Goal: Information Seeking & Learning: Check status

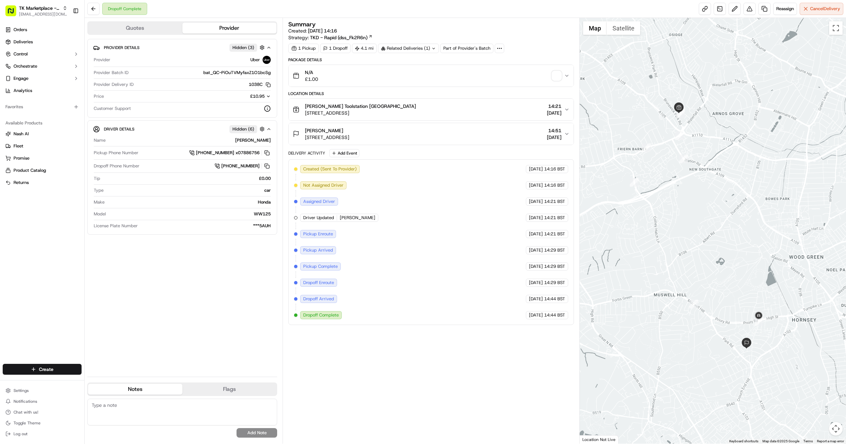
click at [152, 310] on div "Provider Details Hidden ( 3 ) Provider Uber Provider Batch ID bat_QC-PiOuTVMyfa…" at bounding box center [182, 205] width 190 height 333
drag, startPoint x: 101, startPoint y: 131, endPoint x: 135, endPoint y: 186, distance: 65.5
click at [135, 186] on div "Driver Details Hidden ( 6 ) Name ALI I. Pickup Phone Number +44 1388 436844 x07…" at bounding box center [182, 177] width 190 height 114
click at [263, 141] on div "[PERSON_NAME]" at bounding box center [189, 140] width 162 height 6
drag, startPoint x: 270, startPoint y: 218, endPoint x: 250, endPoint y: 218, distance: 20.3
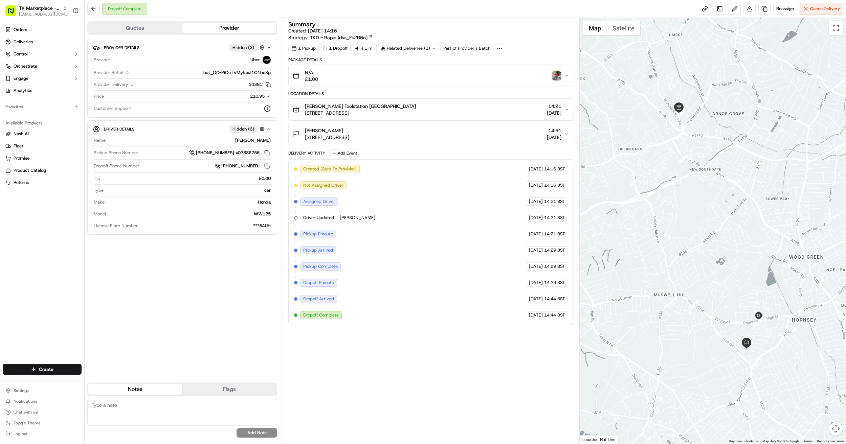
click at [250, 218] on div "Model WW125" at bounding box center [182, 215] width 177 height 9
click at [155, 26] on button "Quotes" at bounding box center [135, 28] width 94 height 11
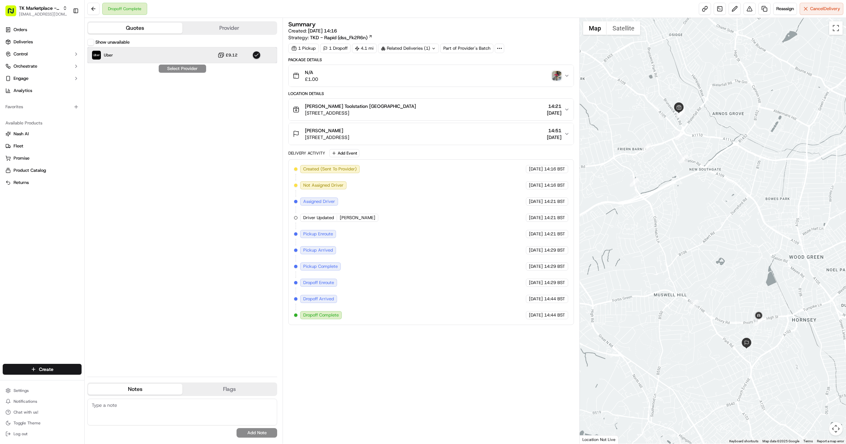
click at [194, 54] on div "Uber £9.12" at bounding box center [182, 55] width 190 height 16
click at [143, 29] on button "Quotes" at bounding box center [135, 28] width 94 height 11
click at [49, 29] on link "Orders" at bounding box center [42, 29] width 79 height 11
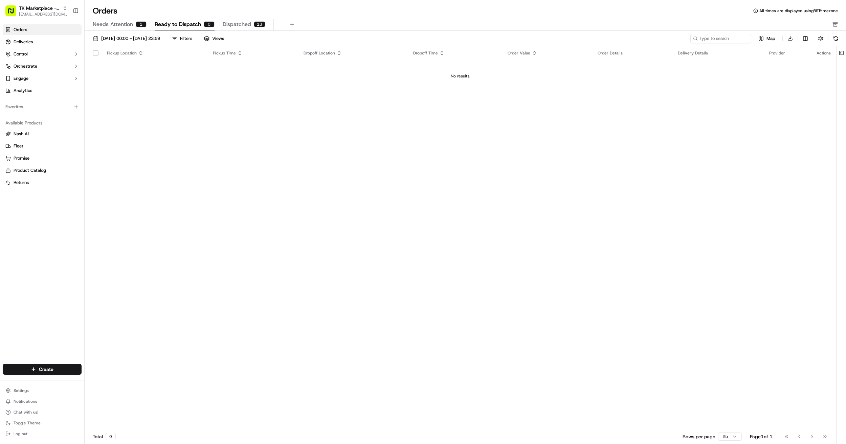
click at [237, 24] on span "Dispatched" at bounding box center [237, 24] width 28 height 8
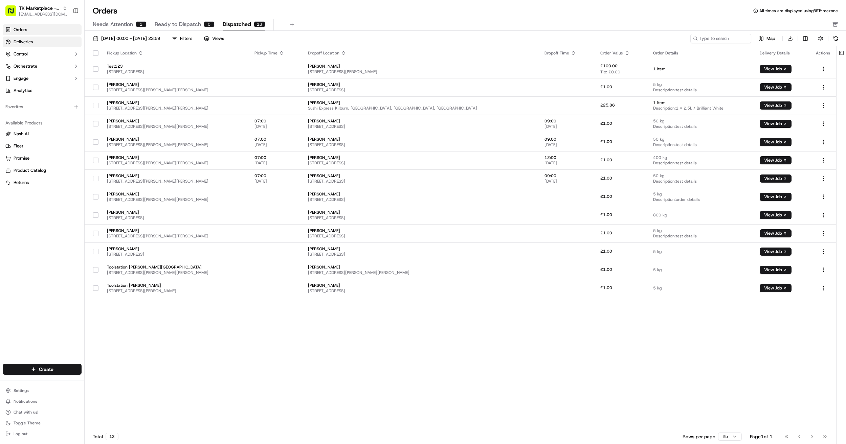
click at [36, 45] on link "Deliveries" at bounding box center [42, 42] width 79 height 11
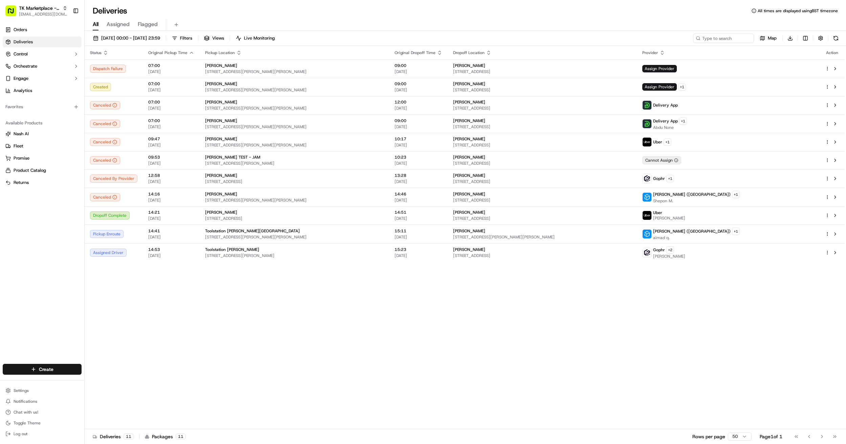
click at [388, 288] on div "Status Original Pickup Time Pickup Location Original Dropoff Time Dropoff Locat…" at bounding box center [465, 237] width 760 height 383
drag, startPoint x: 139, startPoint y: 391, endPoint x: 153, endPoint y: 379, distance: 18.2
click at [141, 390] on div "Status Original Pickup Time Pickup Location Original Dropoff Time Dropoff Locat…" at bounding box center [465, 237] width 760 height 383
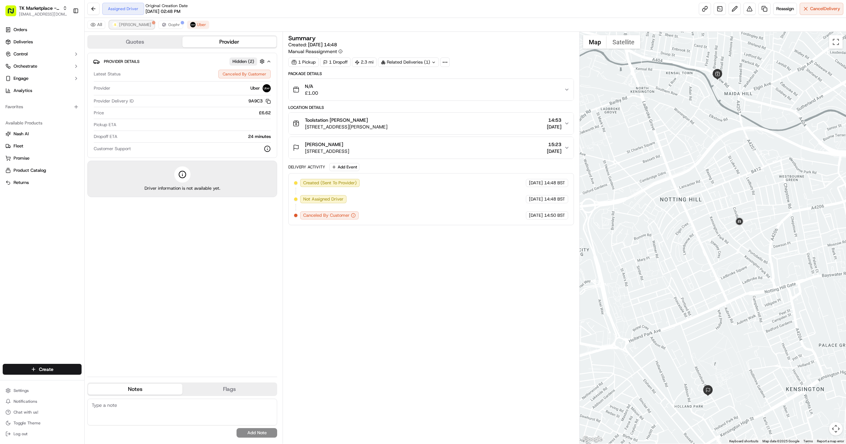
click at [119, 26] on span "Addison Lee" at bounding box center [135, 24] width 32 height 5
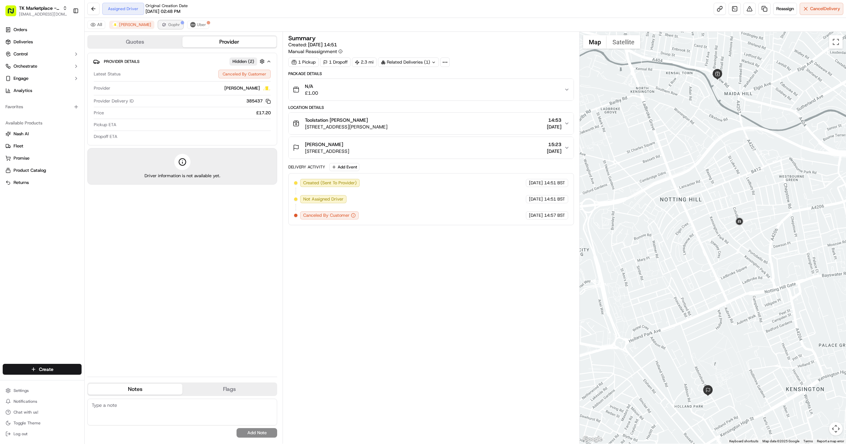
click at [168, 24] on span "Gophr" at bounding box center [174, 24] width 12 height 5
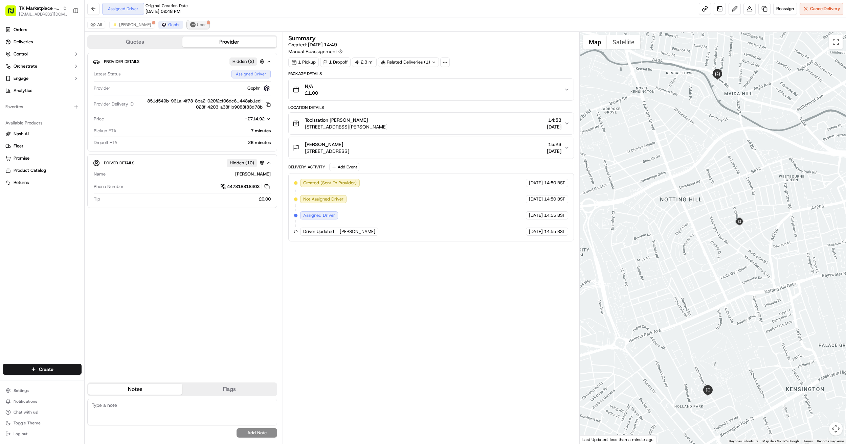
click at [187, 26] on button "Uber" at bounding box center [198, 25] width 22 height 8
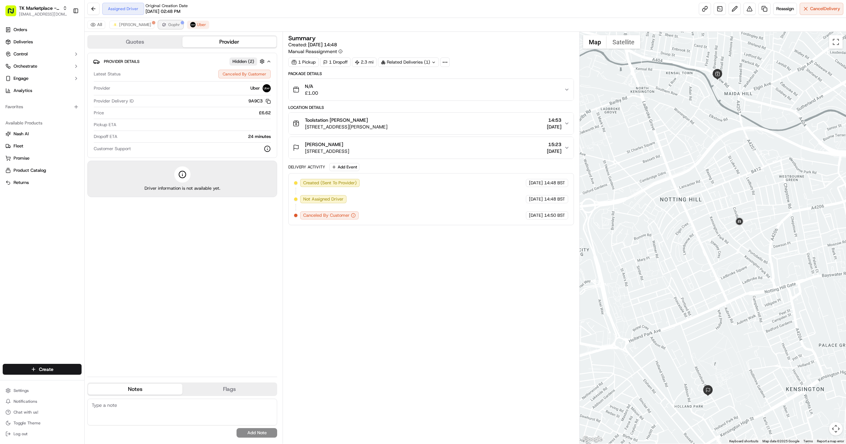
click at [168, 27] on span "Gophr" at bounding box center [174, 24] width 12 height 5
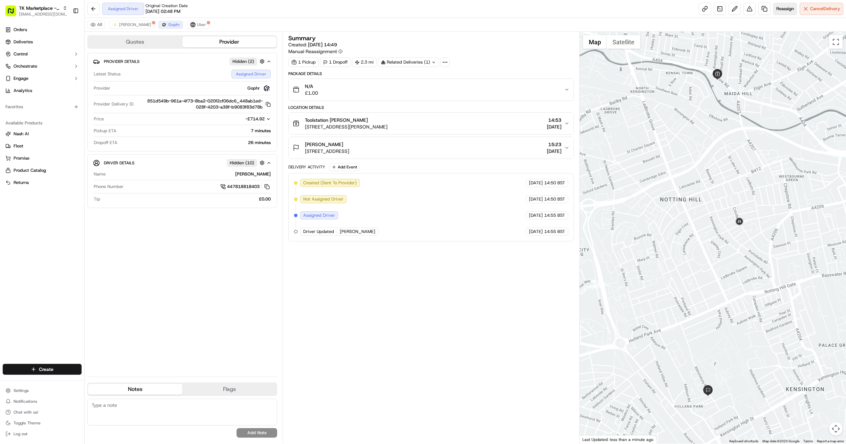
click at [779, 10] on span "Reassign" at bounding box center [785, 9] width 18 height 6
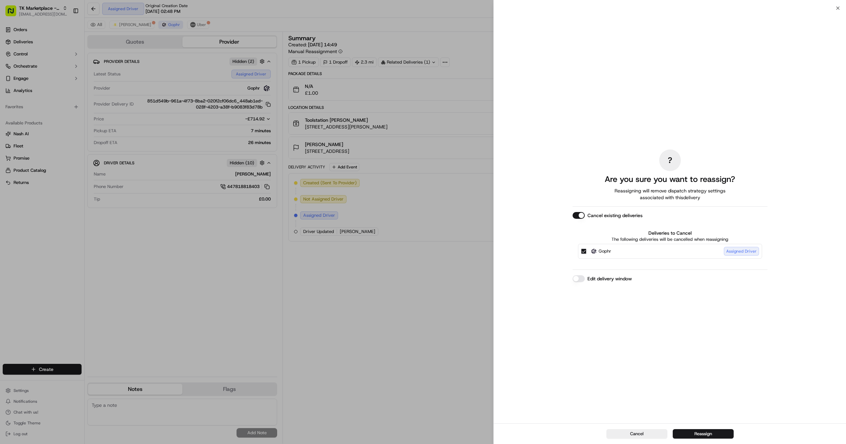
click at [611, 280] on label "Edit delivery window" at bounding box center [609, 278] width 44 height 7
click at [585, 280] on button "Edit delivery window" at bounding box center [579, 278] width 12 height 7
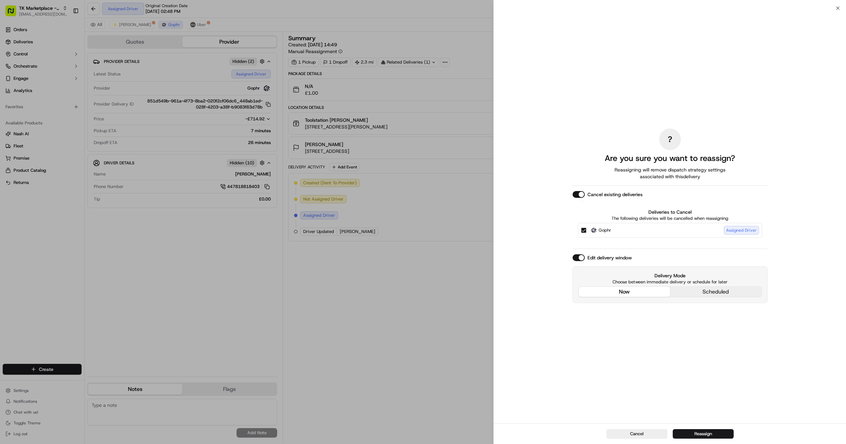
click at [610, 281] on p "Choose between immediate delivery or schedule for later" at bounding box center [669, 282] width 183 height 6
click at [578, 259] on button "Edit delivery window" at bounding box center [579, 257] width 12 height 7
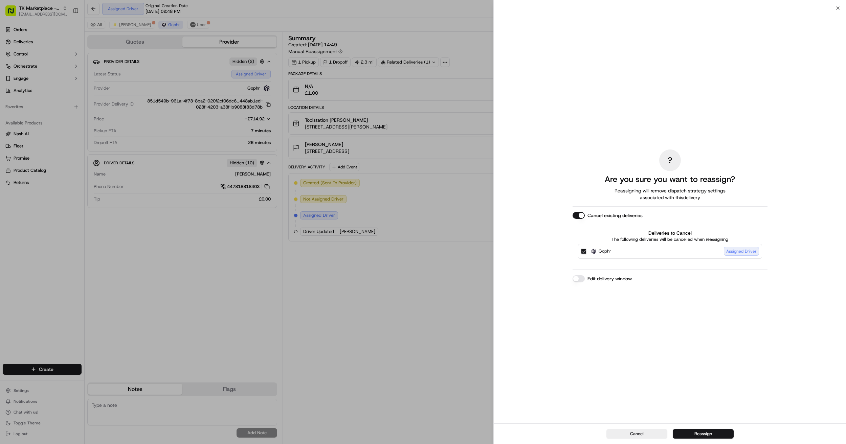
click at [580, 215] on button "Cancel existing deliveries" at bounding box center [579, 215] width 12 height 7
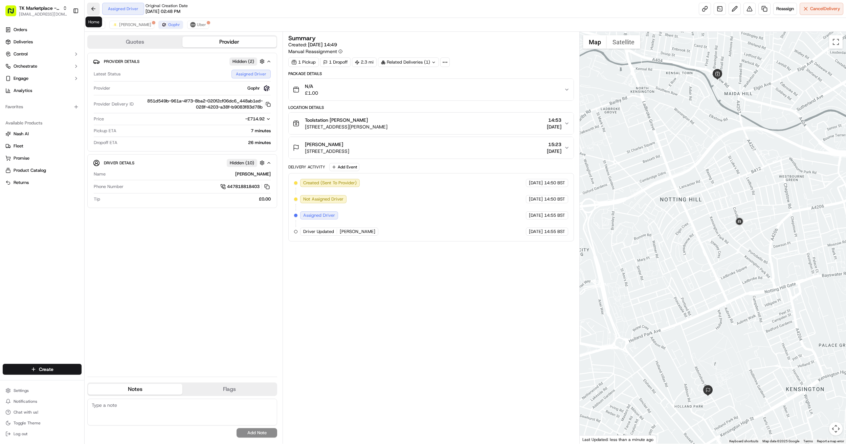
click at [93, 9] on button at bounding box center [93, 9] width 12 height 12
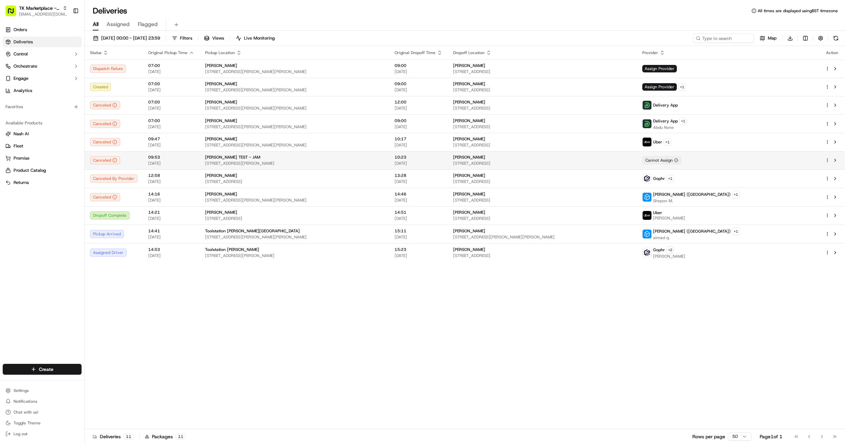
click at [276, 158] on div "NASH TEST - JAM" at bounding box center [294, 157] width 179 height 5
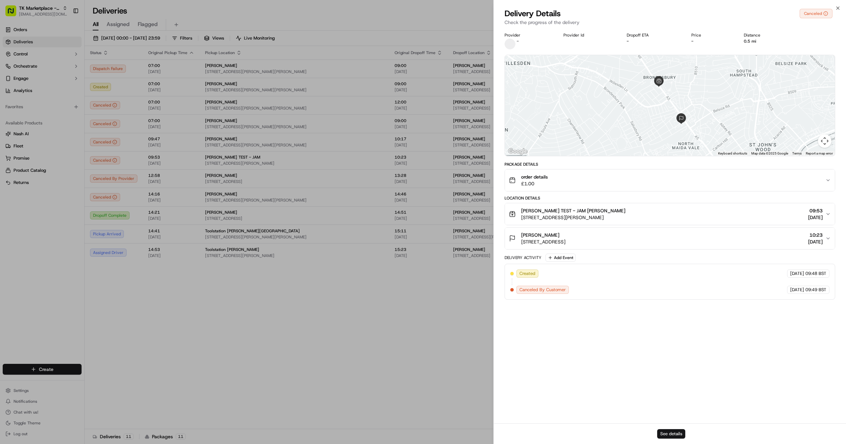
click at [679, 433] on button "See details" at bounding box center [671, 433] width 28 height 9
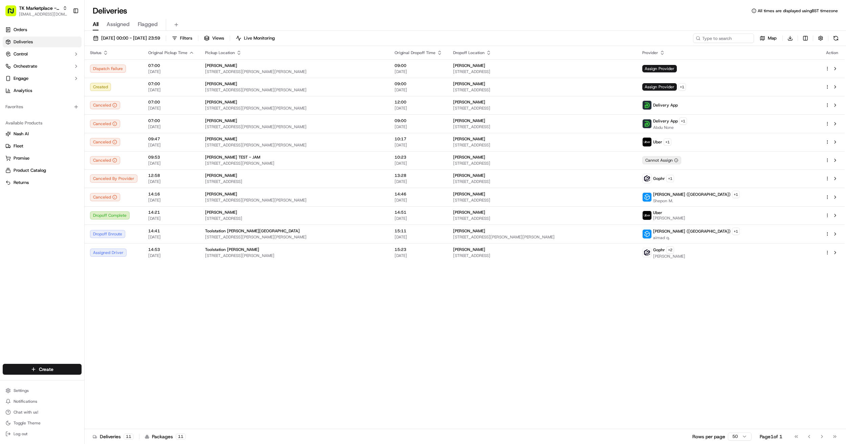
click at [339, 285] on div "Status Original Pickup Time Pickup Location Original Dropoff Time Dropoff Locat…" at bounding box center [465, 237] width 760 height 383
click at [384, 194] on div "MP Moran Kilburn" at bounding box center [294, 194] width 179 height 5
click at [289, 368] on div "Status Original Pickup Time Pickup Location Original Dropoff Time Dropoff Locat…" at bounding box center [465, 237] width 760 height 383
click at [22, 39] on span "Deliveries" at bounding box center [23, 42] width 19 height 6
click at [229, 16] on div "Deliveries All times are displayed using BST timezone" at bounding box center [465, 10] width 761 height 11
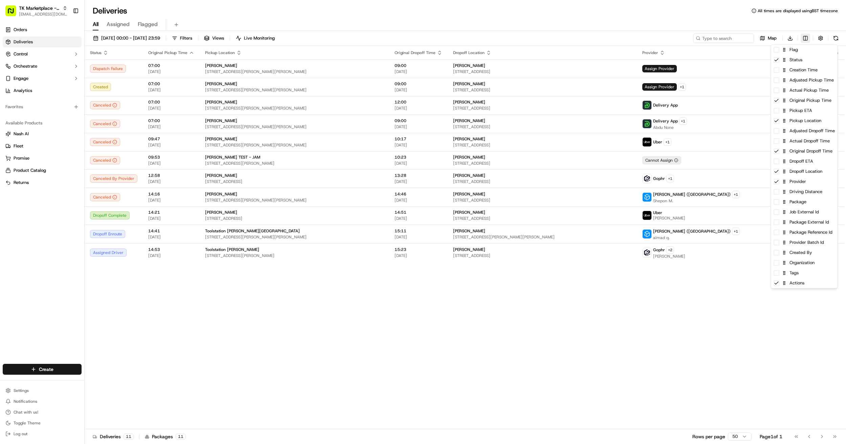
click at [804, 38] on html "TK Marketplace - TKD joshdodd@tradekart.com Toggle Sidebar Orders Deliveries Co…" at bounding box center [423, 222] width 846 height 444
click at [809, 216] on div "Job External Id" at bounding box center [804, 212] width 66 height 10
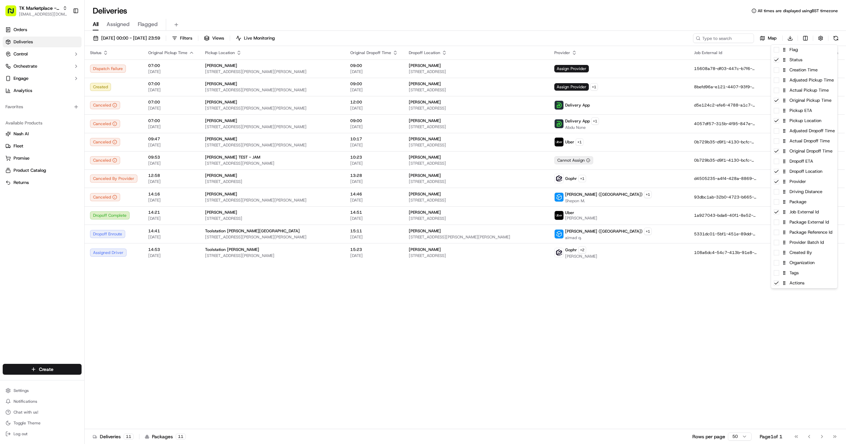
click at [706, 296] on html "TK Marketplace - TKD joshdodd@tradekart.com Toggle Sidebar Orders Deliveries Co…" at bounding box center [423, 222] width 846 height 444
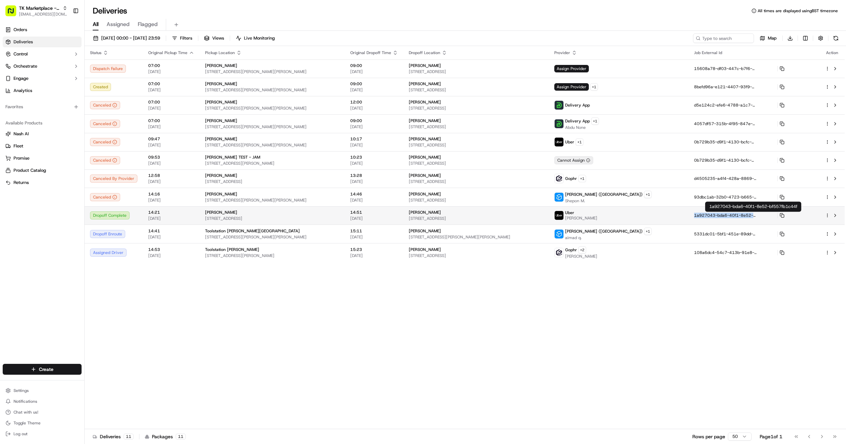
drag, startPoint x: 719, startPoint y: 219, endPoint x: 772, endPoint y: 219, distance: 52.5
click at [772, 219] on td "1a927043-bda6-40f1-8e52-bf557fb1c44f" at bounding box center [754, 215] width 131 height 18
click at [784, 217] on icon at bounding box center [782, 215] width 5 height 5
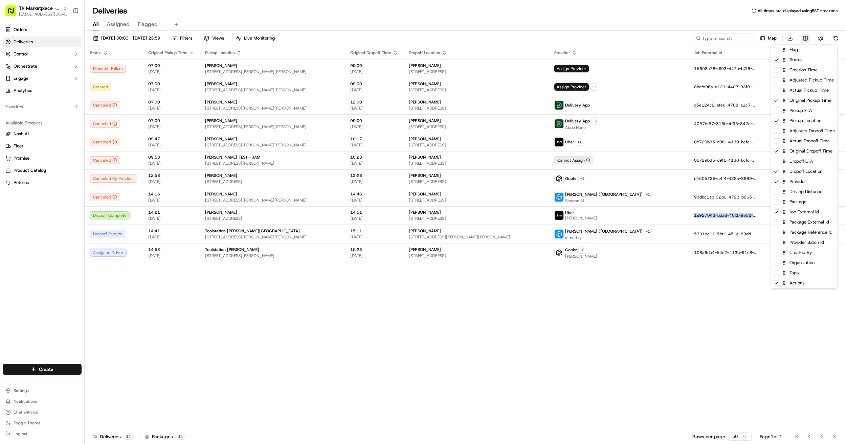
click at [807, 39] on html "TK Marketplace - TKD joshdodd@tradekart.com Toggle Sidebar Orders Deliveries Co…" at bounding box center [423, 222] width 846 height 444
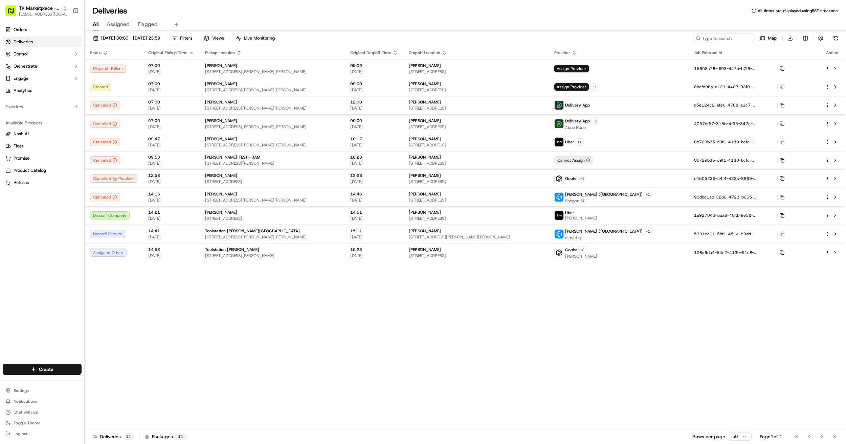
click at [713, 24] on html "TK Marketplace - TKD joshdodd@tradekart.com Toggle Sidebar Orders Deliveries Co…" at bounding box center [423, 222] width 846 height 444
click at [805, 38] on html "TK Marketplace - TKD joshdodd@tradekart.com Toggle Sidebar Orders Deliveries Co…" at bounding box center [423, 222] width 846 height 444
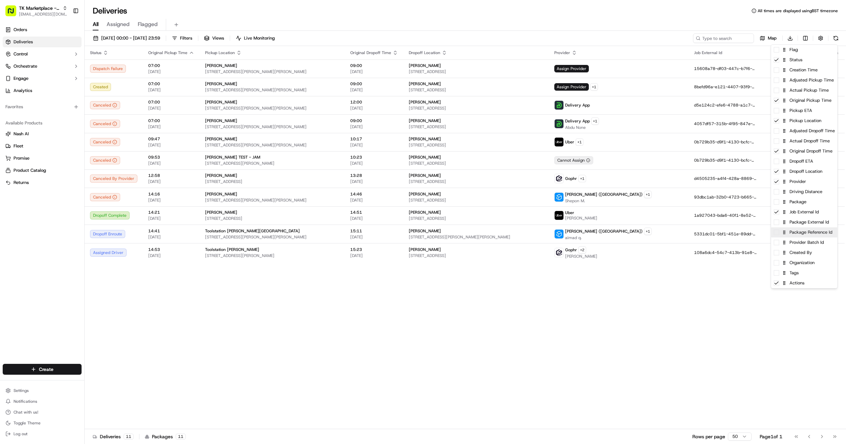
click at [795, 237] on div "Package Reference Id" at bounding box center [804, 232] width 66 height 10
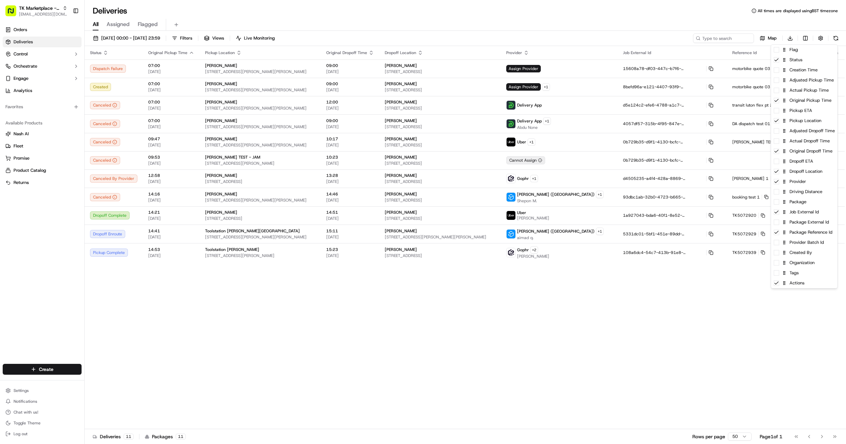
click at [690, 284] on html "TK Marketplace - TKD joshdodd@tradekart.com Toggle Sidebar Orders Deliveries Co…" at bounding box center [423, 222] width 846 height 444
click at [806, 37] on html "TK Marketplace - TKD joshdodd@tradekart.com Toggle Sidebar Orders Deliveries Co…" at bounding box center [423, 222] width 846 height 444
click at [794, 216] on div "Job External Id" at bounding box center [804, 212] width 66 height 10
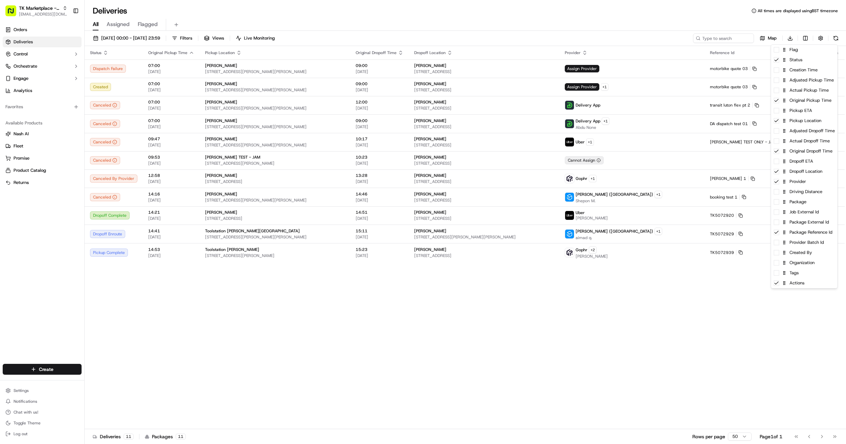
click at [719, 305] on html "TK Marketplace - TKD joshdodd@tradekart.com Toggle Sidebar Orders Deliveries Co…" at bounding box center [423, 222] width 846 height 444
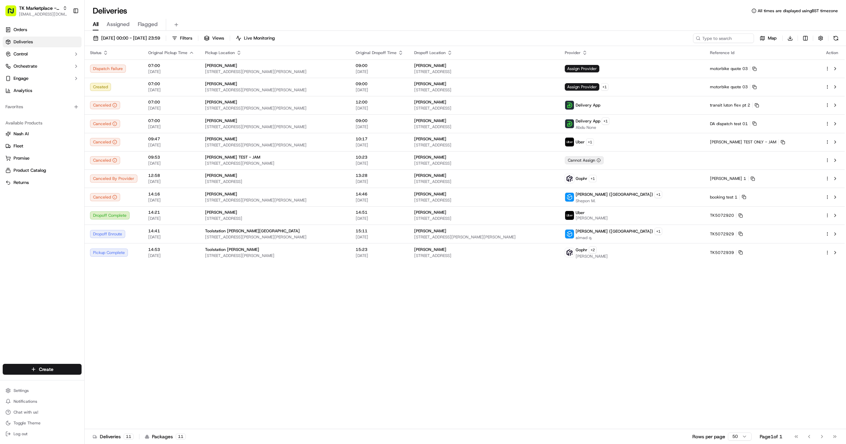
click at [759, 46] on th "Reference Id" at bounding box center [762, 53] width 115 height 14
click at [734, 51] on span "Reference Id" at bounding box center [722, 52] width 24 height 5
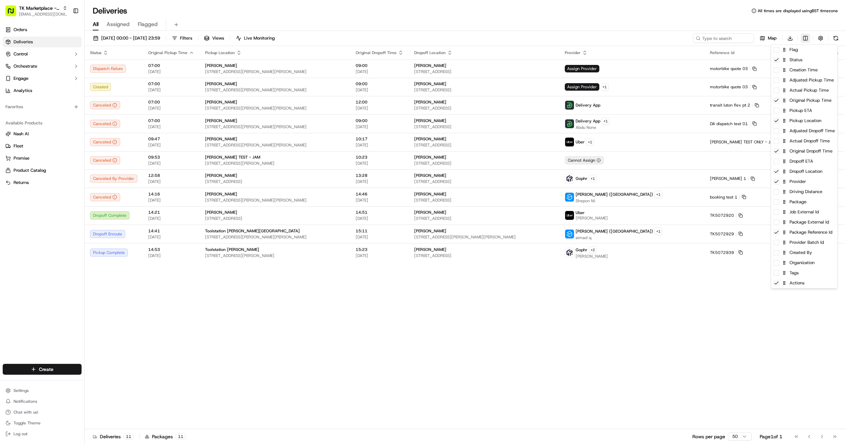
click at [804, 37] on html "TK Marketplace - TKD joshdodd@tradekart.com Toggle Sidebar Orders Deliveries Co…" at bounding box center [423, 222] width 846 height 444
click at [712, 300] on html "TK Marketplace - TKD joshdodd@tradekart.com Toggle Sidebar Orders Deliveries Co…" at bounding box center [423, 222] width 846 height 444
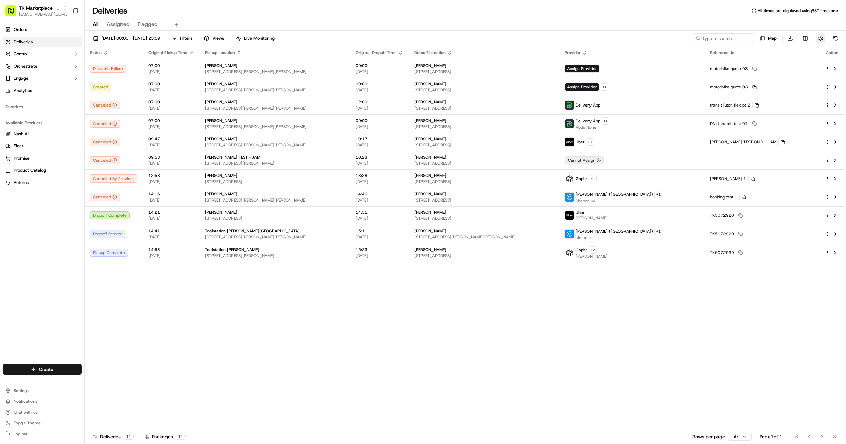
click at [819, 38] on button "button" at bounding box center [820, 38] width 9 height 9
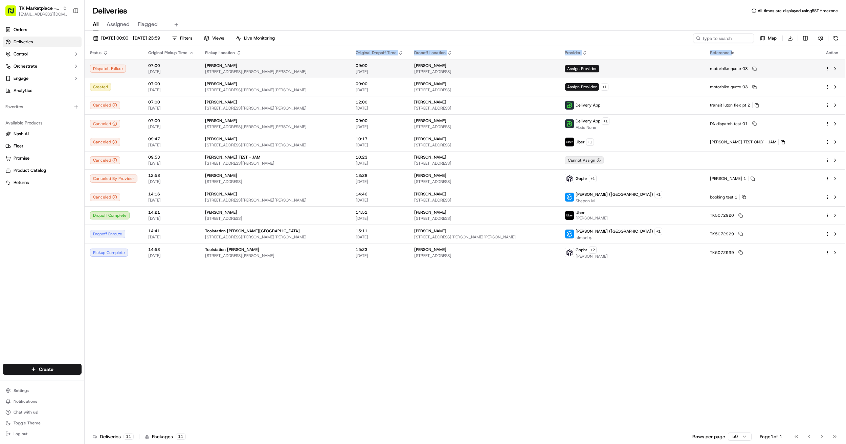
drag, startPoint x: 767, startPoint y: 52, endPoint x: 412, endPoint y: 63, distance: 355.1
click at [444, 57] on tr "Status Original Pickup Time Pickup Location Original Dropoff Time Dropoff Locat…" at bounding box center [465, 53] width 760 height 14
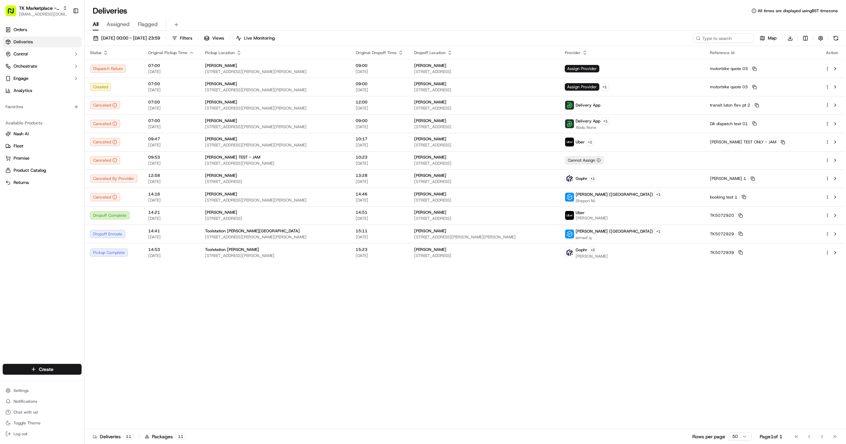
click at [767, 308] on div "Status Original Pickup Time Pickup Location Original Dropoff Time Dropoff Locat…" at bounding box center [465, 237] width 760 height 383
click at [734, 52] on span "Reference Id" at bounding box center [722, 52] width 24 height 5
drag, startPoint x: 745, startPoint y: 50, endPoint x: 773, endPoint y: 51, distance: 28.4
click at [773, 51] on th "Reference Id" at bounding box center [762, 53] width 115 height 14
click at [734, 52] on span "Reference Id" at bounding box center [722, 52] width 24 height 5
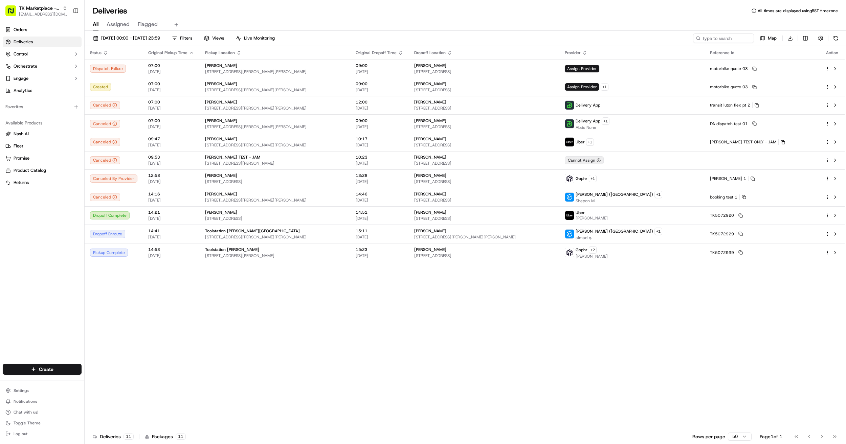
click at [552, 307] on div "Status Original Pickup Time Pickup Location Original Dropoff Time Dropoff Locat…" at bounding box center [465, 237] width 760 height 383
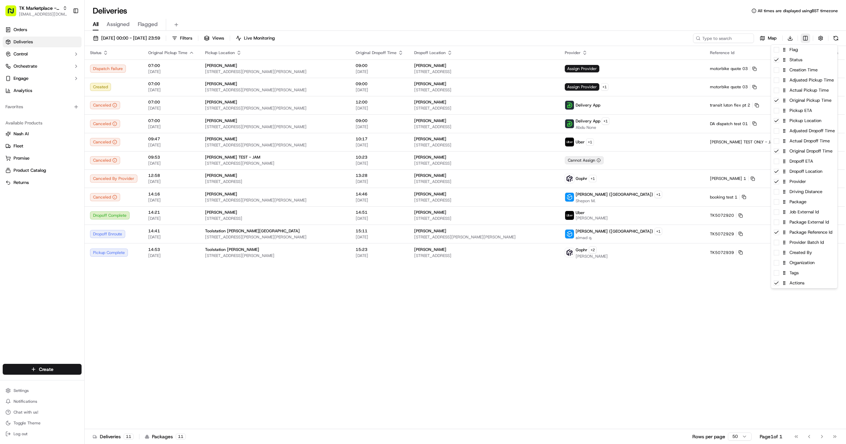
click at [806, 41] on html "TK Marketplace - TKD joshdodd@tradekart.com Toggle Sidebar Orders Deliveries Co…" at bounding box center [423, 222] width 846 height 444
drag, startPoint x: 785, startPoint y: 236, endPoint x: 787, endPoint y: 72, distance: 163.5
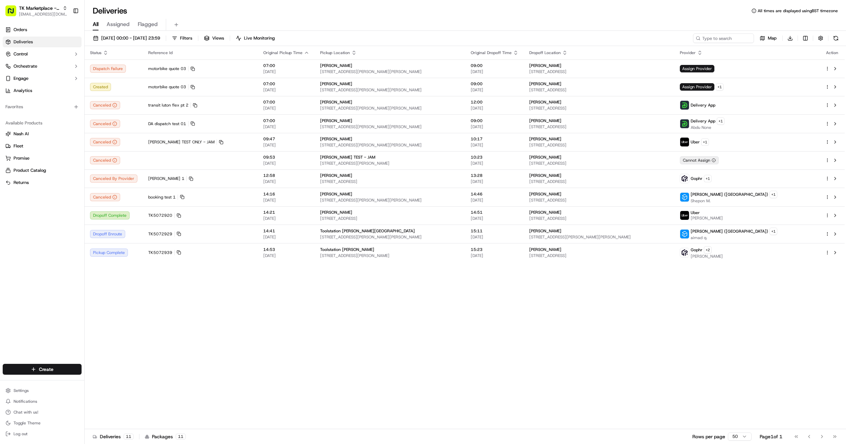
click at [508, 299] on html "TK Marketplace - TKD joshdodd@tradekart.com Toggle Sidebar Orders Deliveries Co…" at bounding box center [423, 222] width 846 height 444
drag, startPoint x: 679, startPoint y: 41, endPoint x: 722, endPoint y: 40, distance: 42.6
click at [722, 40] on div "19/09/2025 00:00 - 19/09/2025 23:59 Filters Views Live Monitoring Map Download" at bounding box center [465, 40] width 761 height 13
click at [535, 332] on div "Status Reference Id Original Pickup Time Pickup Location Original Dropoff Time …" at bounding box center [465, 237] width 760 height 383
click at [715, 333] on div "Status Reference Id Original Pickup Time Pickup Location Original Dropoff Time …" at bounding box center [465, 237] width 760 height 383
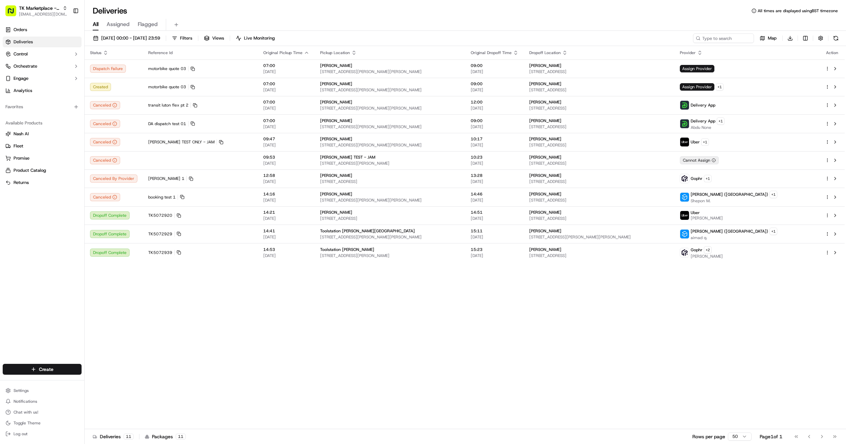
click at [421, 425] on div "Status Reference Id Original Pickup Time Pickup Location Original Dropoff Time …" at bounding box center [465, 237] width 760 height 383
drag, startPoint x: 169, startPoint y: 216, endPoint x: 154, endPoint y: 218, distance: 15.0
click at [154, 218] on button "TK5072920" at bounding box center [164, 215] width 33 height 5
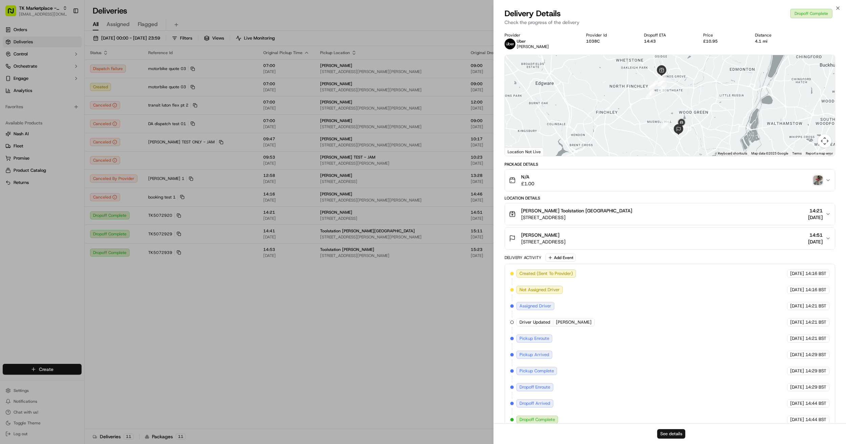
click at [671, 435] on button "See details" at bounding box center [671, 433] width 28 height 9
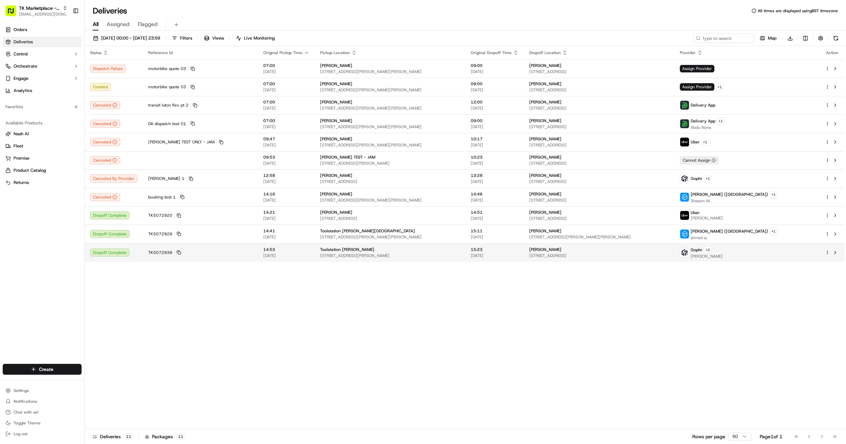
click at [179, 253] on td "TK5072939" at bounding box center [200, 252] width 115 height 19
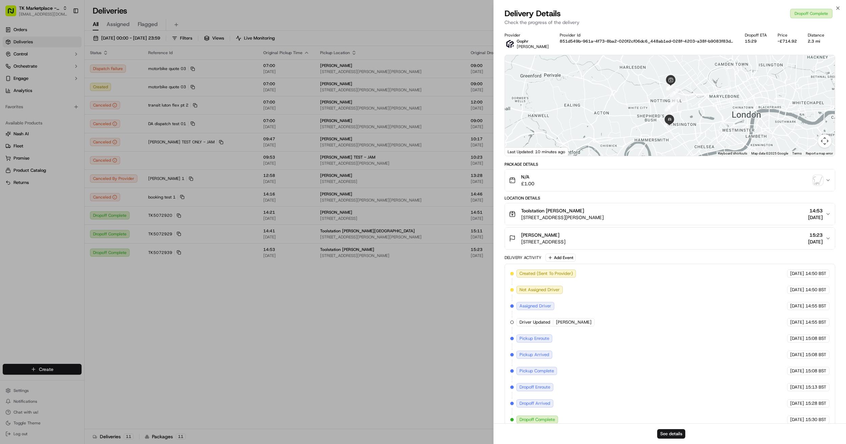
drag, startPoint x: 225, startPoint y: 306, endPoint x: 222, endPoint y: 303, distance: 4.3
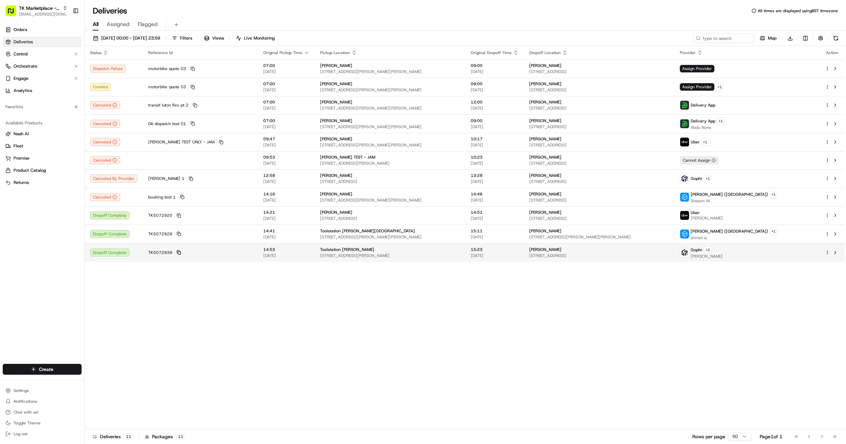
click at [177, 255] on icon at bounding box center [179, 252] width 4 height 4
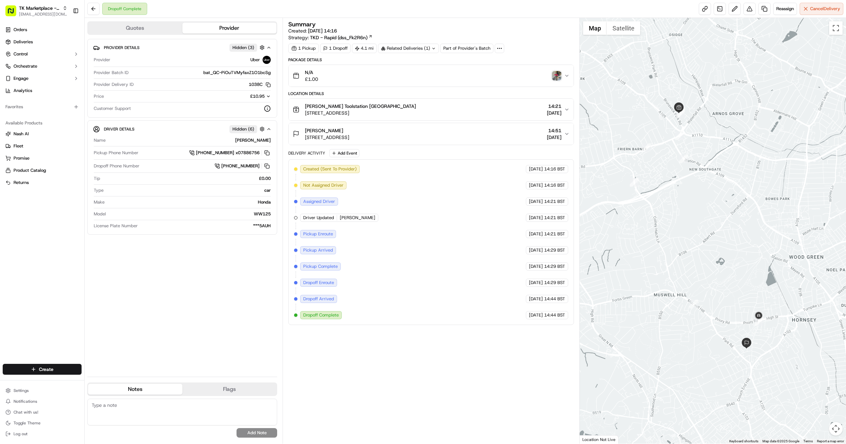
click at [568, 109] on icon "button" at bounding box center [566, 109] width 5 height 5
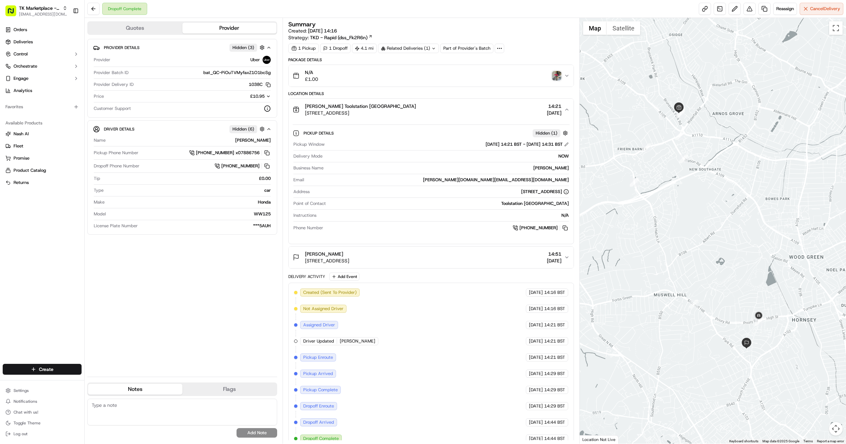
click at [570, 257] on button "Alban Salihi 9 Topsfield Road, London, N8, GB 14:51 19/09/2025" at bounding box center [431, 258] width 285 height 22
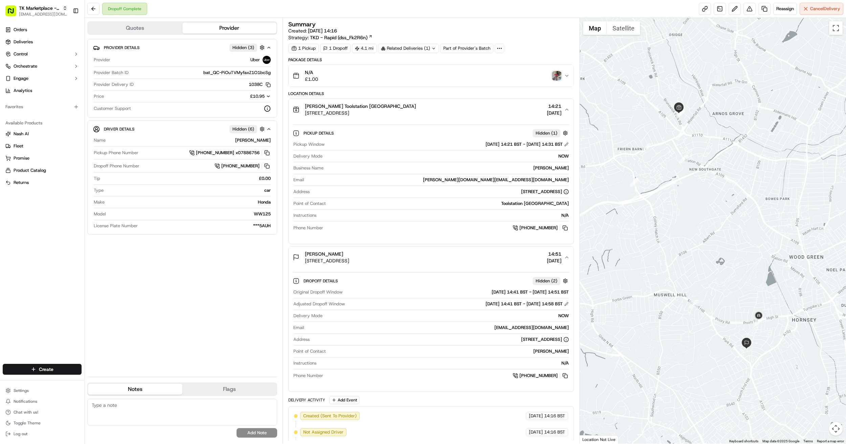
click at [565, 75] on icon "button" at bounding box center [566, 75] width 5 height 5
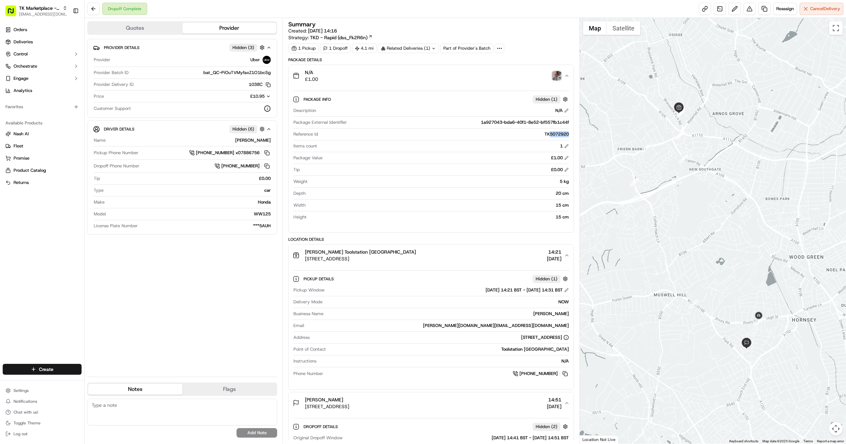
drag, startPoint x: 569, startPoint y: 136, endPoint x: 547, endPoint y: 135, distance: 21.4
click at [547, 135] on div "TK5072920" at bounding box center [445, 134] width 248 height 6
copy div "5072920"
click at [609, 426] on div at bounding box center [713, 231] width 267 height 426
click at [95, 8] on button at bounding box center [93, 9] width 12 height 12
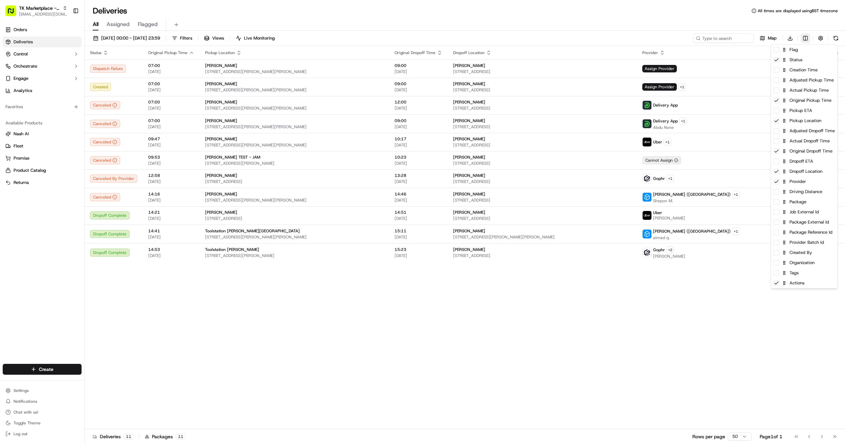
click at [804, 37] on html "TK Marketplace - TKD joshdodd@tradekart.com Toggle Sidebar Orders Deliveries Co…" at bounding box center [423, 222] width 846 height 444
drag, startPoint x: 824, startPoint y: 236, endPoint x: 828, endPoint y: 71, distance: 164.8
click at [776, 72] on span at bounding box center [776, 69] width 5 height 5
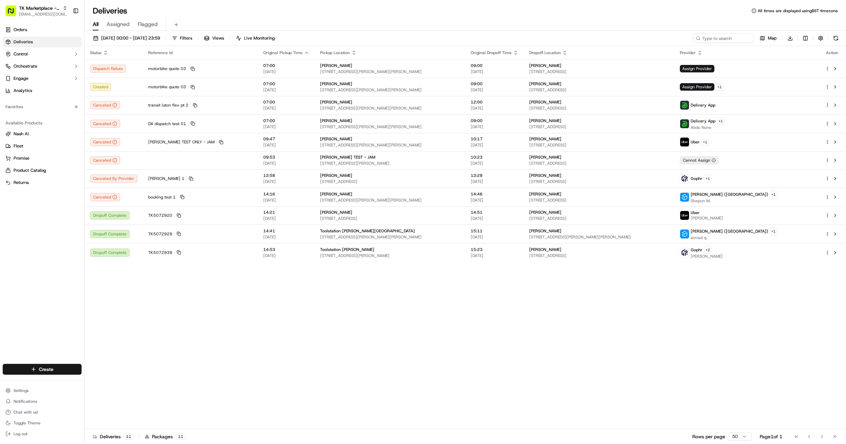
click at [682, 14] on html "TK Marketplace - TKD joshdodd@tradekart.com Toggle Sidebar Orders Deliveries Co…" at bounding box center [423, 222] width 846 height 444
click at [177, 235] on icon at bounding box center [179, 234] width 4 height 4
click at [822, 359] on div "Status Reference Id Original Pickup Time Pickup Location Original Dropoff Time …" at bounding box center [465, 237] width 760 height 383
click at [278, 314] on div "Status Reference Id Original Pickup Time Pickup Location Original Dropoff Time …" at bounding box center [465, 237] width 760 height 383
click at [698, 408] on div "Status Reference Id Original Pickup Time Pickup Location Original Dropoff Time …" at bounding box center [465, 237] width 760 height 383
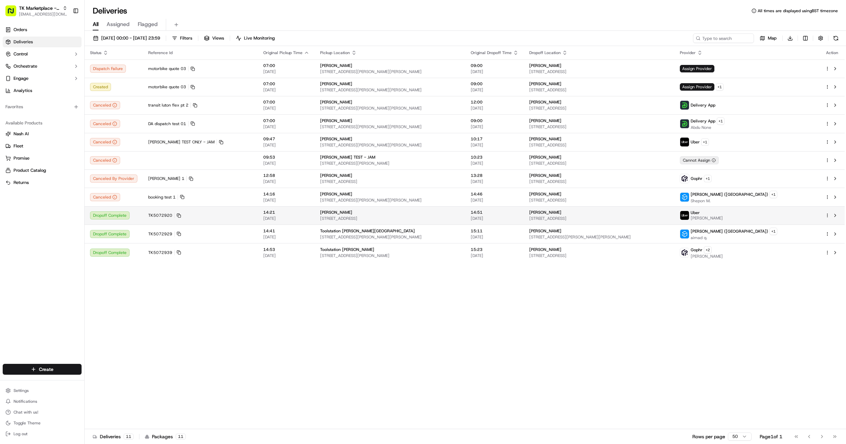
click at [110, 217] on div "Dropoff Complete" at bounding box center [113, 216] width 47 height 8
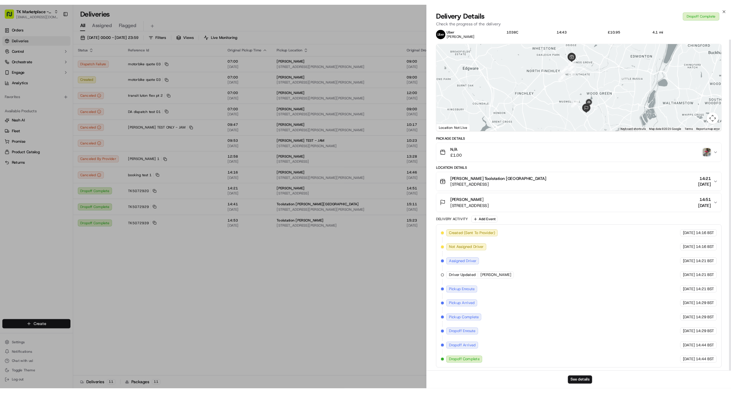
scroll to position [12, 0]
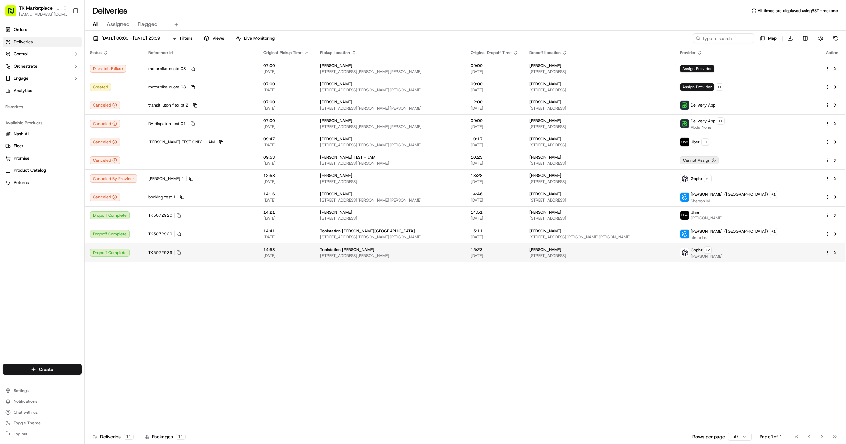
click at [320, 251] on span "Toolstation [PERSON_NAME]" at bounding box center [347, 249] width 54 height 5
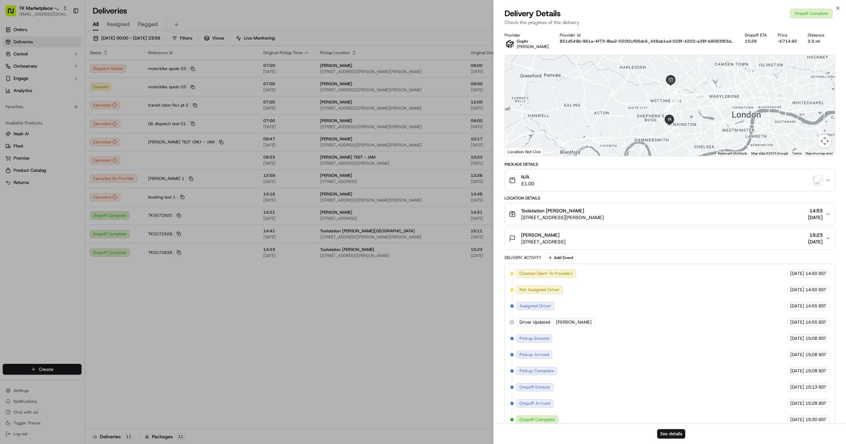
click at [828, 181] on icon "button" at bounding box center [827, 180] width 5 height 5
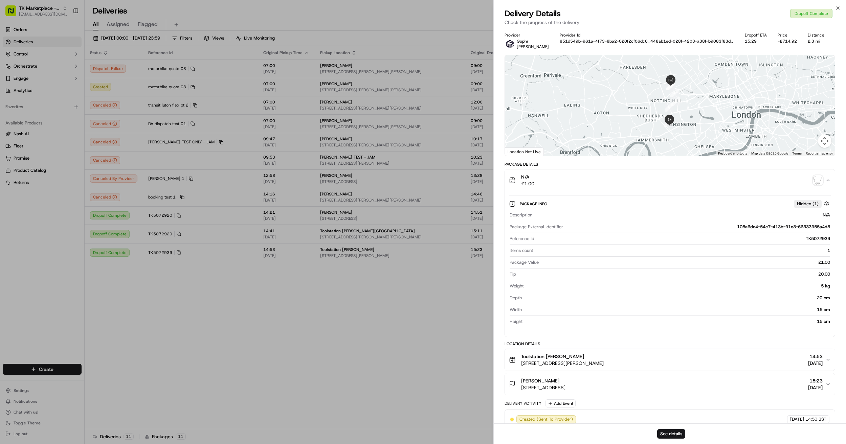
click at [828, 182] on icon "button" at bounding box center [827, 180] width 5 height 5
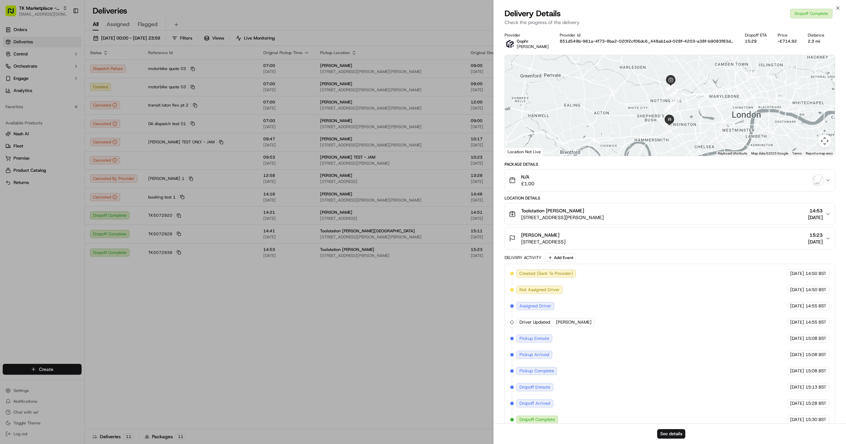
click at [828, 182] on icon "button" at bounding box center [827, 180] width 5 height 5
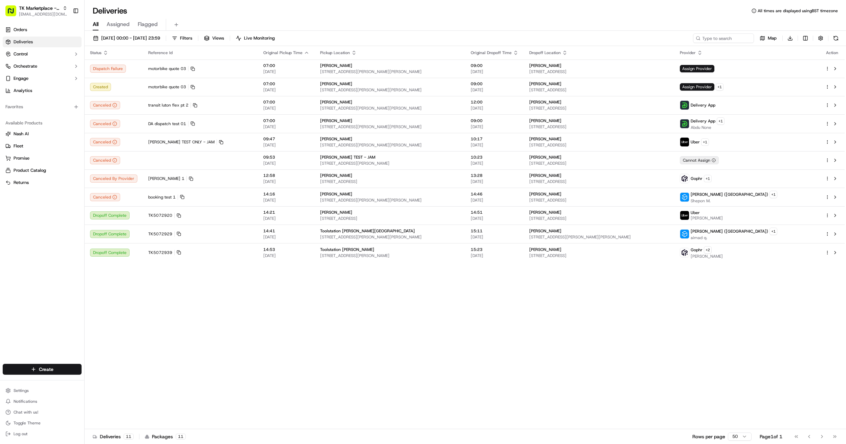
click at [790, 304] on div "Status Reference Id Original Pickup Time Pickup Location Original Dropoff Time …" at bounding box center [465, 237] width 760 height 383
click at [204, 214] on td "TK5072920" at bounding box center [200, 215] width 115 height 18
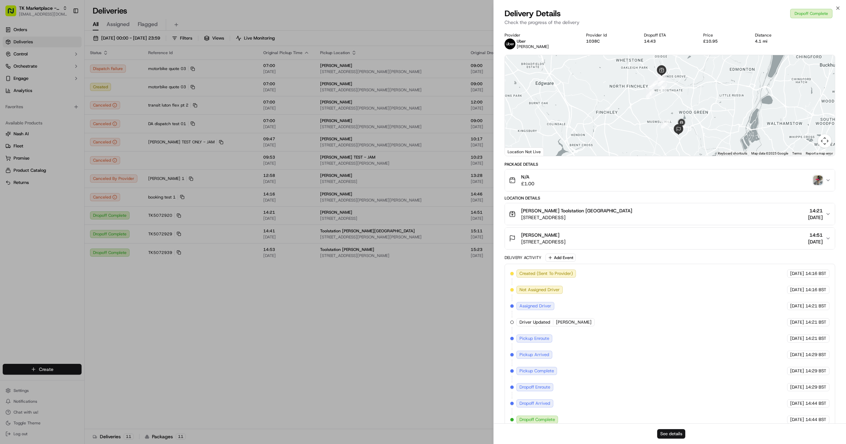
click at [680, 436] on button "See details" at bounding box center [671, 433] width 28 height 9
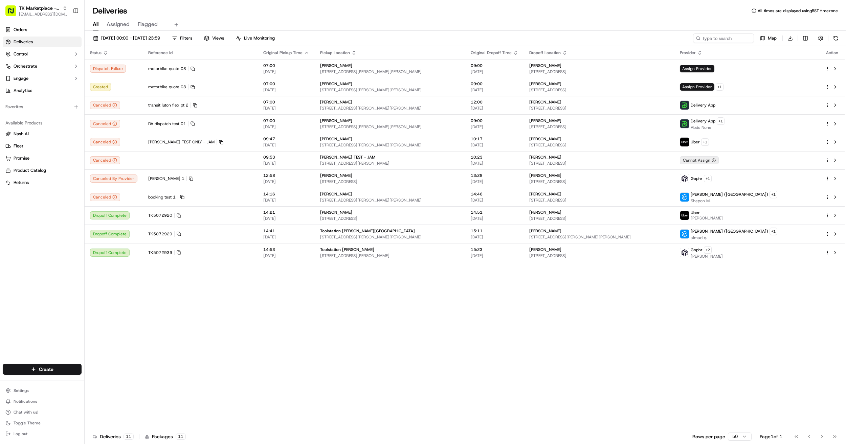
click at [794, 321] on div "Status Reference Id Original Pickup Time Pickup Location Original Dropoff Time …" at bounding box center [465, 237] width 760 height 383
click at [787, 356] on div "Status Reference Id Original Pickup Time Pickup Location Original Dropoff Time …" at bounding box center [465, 237] width 760 height 383
click at [764, 335] on div "Status Reference Id Original Pickup Time Pickup Location Original Dropoff Time …" at bounding box center [465, 237] width 760 height 383
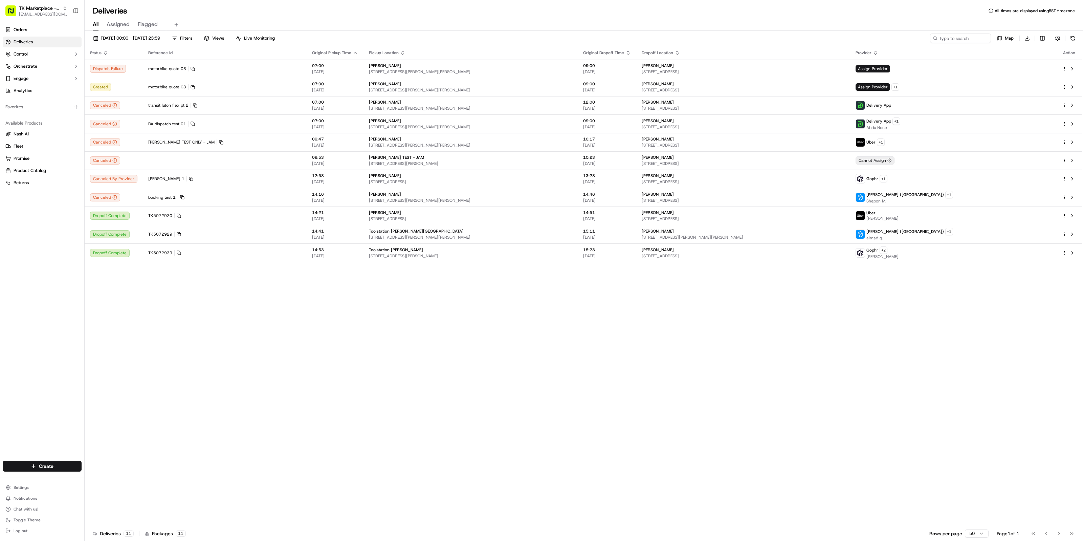
click at [808, 347] on div "Status Reference Id Original Pickup Time Pickup Location Original Dropoff Time …" at bounding box center [583, 286] width 997 height 480
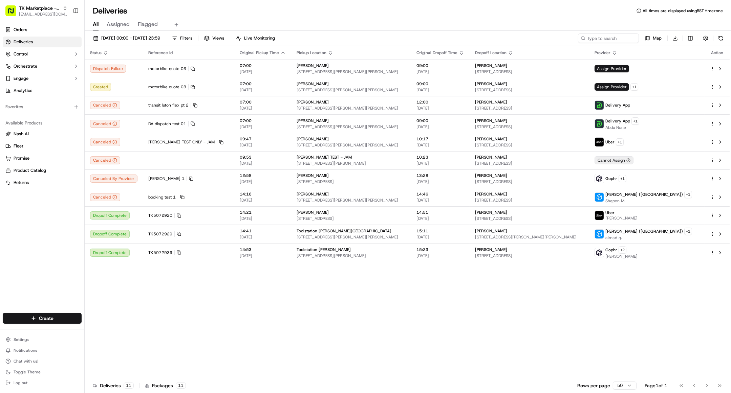
click at [24, 42] on span "Deliveries" at bounding box center [23, 42] width 19 height 6
click at [27, 29] on span "Orders" at bounding box center [21, 30] width 14 height 6
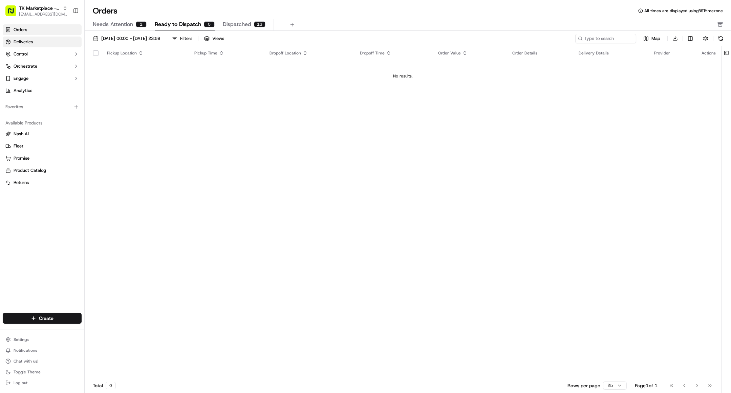
click at [31, 43] on span "Deliveries" at bounding box center [23, 42] width 19 height 6
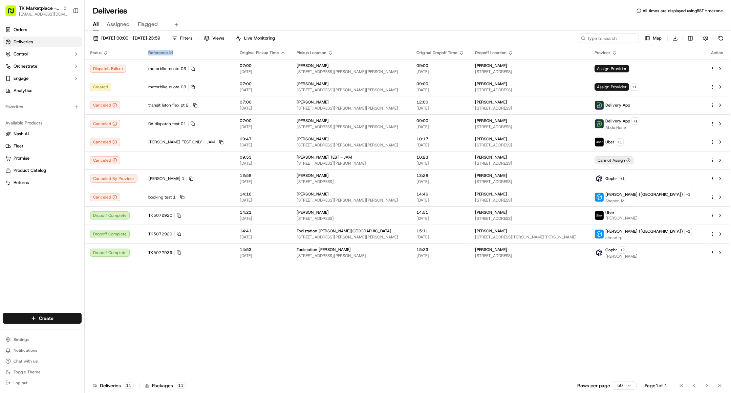
drag, startPoint x: 162, startPoint y: 52, endPoint x: 146, endPoint y: 50, distance: 16.3
click at [146, 50] on th "Reference Id" at bounding box center [188, 53] width 91 height 14
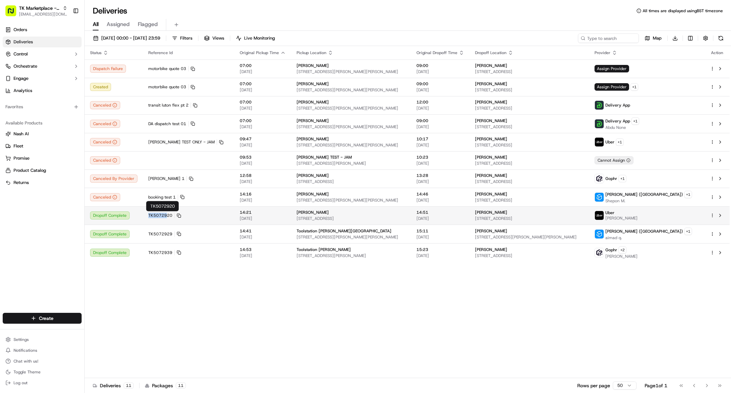
drag, startPoint x: 146, startPoint y: 215, endPoint x: 165, endPoint y: 216, distance: 19.3
click at [165, 216] on td "TK5072920" at bounding box center [188, 215] width 91 height 18
click at [282, 282] on div "Status Reference Id Original Pickup Time Pickup Location Original Dropoff Time …" at bounding box center [407, 212] width 645 height 332
drag, startPoint x: 166, startPoint y: 210, endPoint x: 162, endPoint y: 224, distance: 14.6
click at [162, 224] on td "TK5072920" at bounding box center [188, 215] width 91 height 18
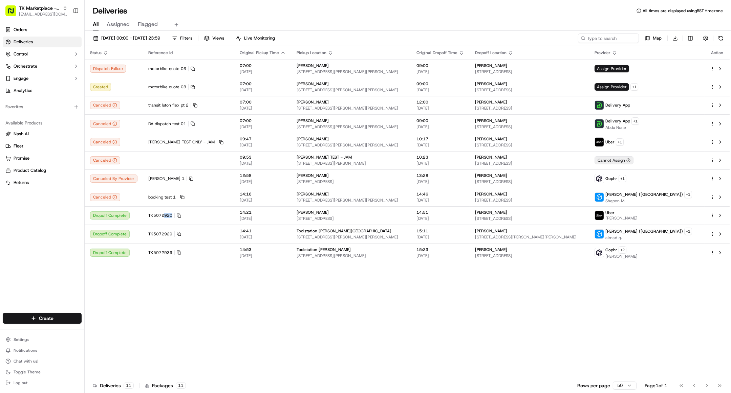
click at [261, 281] on div "Status Reference Id Original Pickup Time Pickup Location Original Dropoff Time …" at bounding box center [407, 212] width 645 height 332
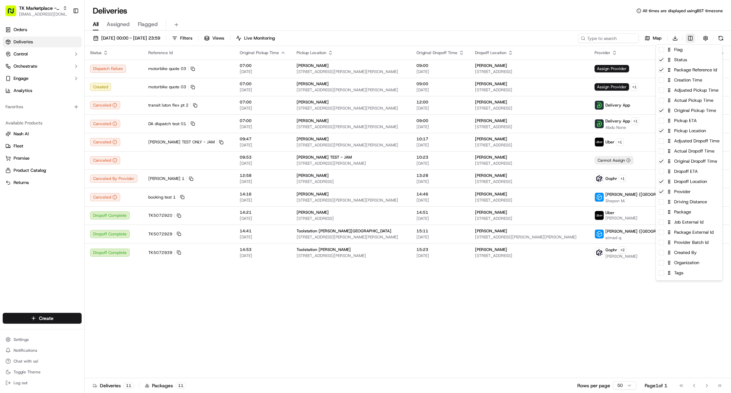
click at [688, 39] on html "TK Marketplace - TKD joshdodd@tradekart.com Toggle Sidebar Orders Deliveries Co…" at bounding box center [365, 196] width 731 height 393
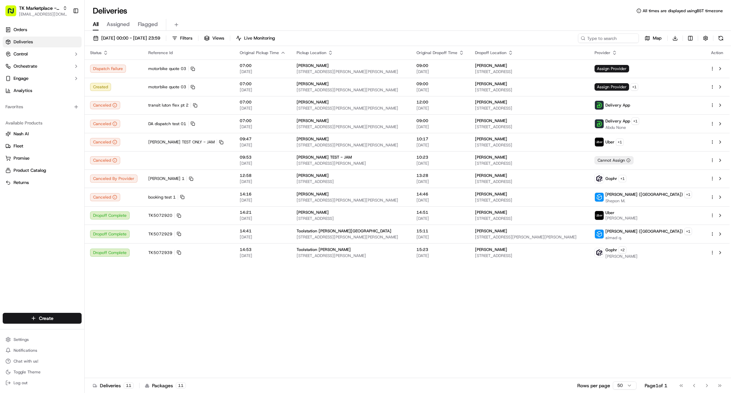
click at [581, 298] on html "TK Marketplace - TKD joshdodd@tradekart.com Toggle Sidebar Orders Deliveries Co…" at bounding box center [365, 196] width 731 height 393
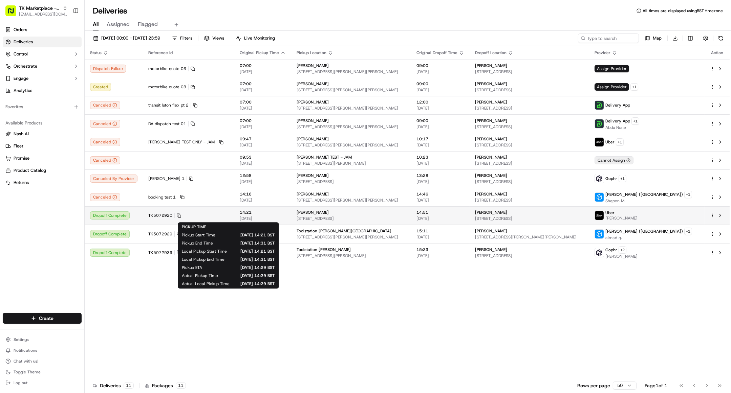
click at [247, 212] on span "14:21" at bounding box center [263, 212] width 46 height 5
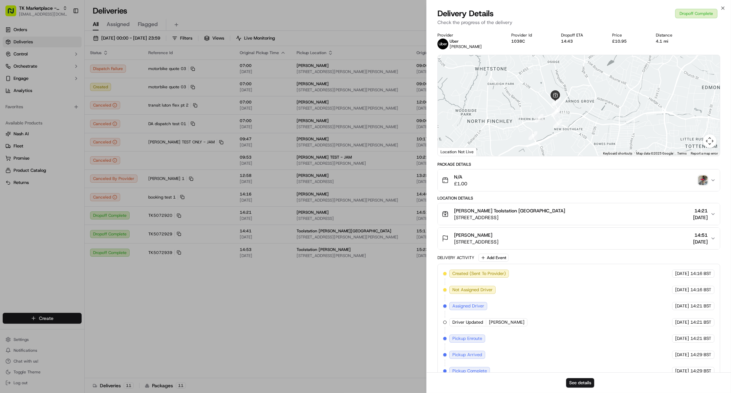
drag, startPoint x: 616, startPoint y: 83, endPoint x: 604, endPoint y: 125, distance: 44.1
click at [604, 125] on div at bounding box center [579, 105] width 282 height 101
drag, startPoint x: 599, startPoint y: 75, endPoint x: 602, endPoint y: 93, distance: 17.9
click at [602, 93] on div at bounding box center [579, 105] width 282 height 101
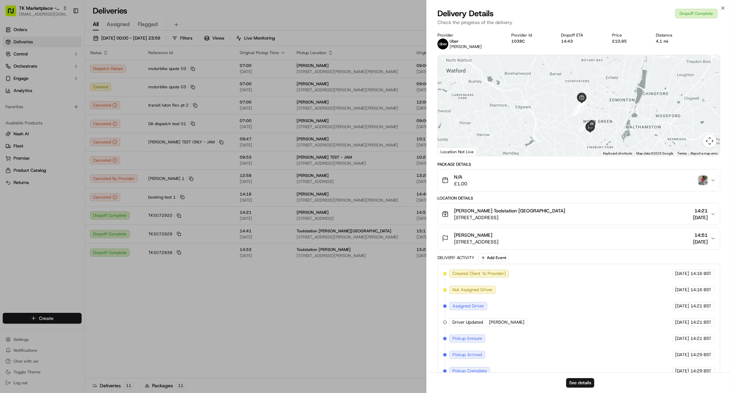
click at [711, 180] on icon "button" at bounding box center [712, 180] width 5 height 5
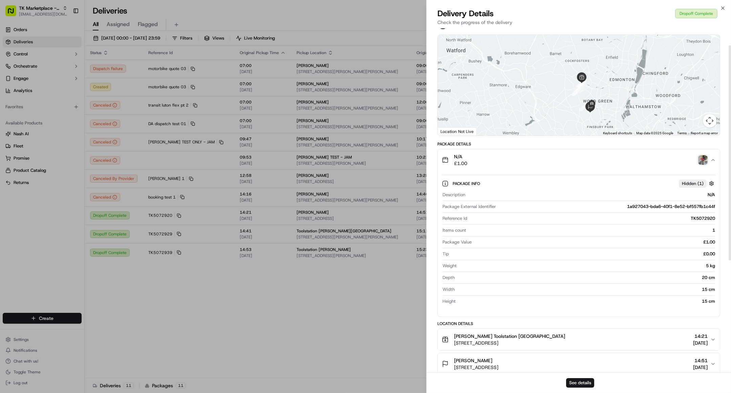
scroll to position [30, 0]
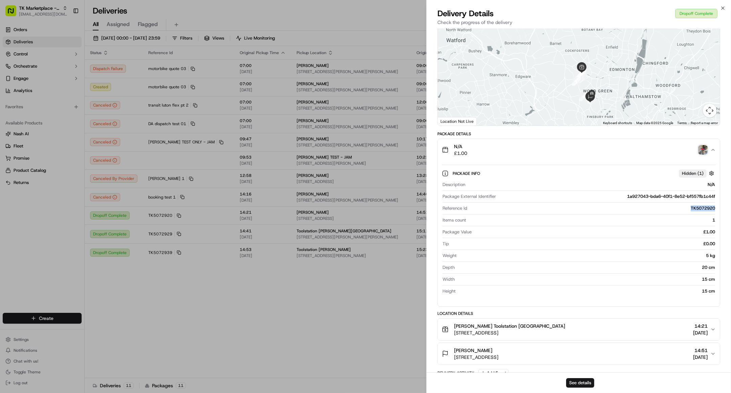
drag, startPoint x: 688, startPoint y: 207, endPoint x: 715, endPoint y: 208, distance: 26.4
click at [715, 208] on div "Description N/A Package External Identifier 1a927043-bda6-40f1-8e52-bf557fb1c44…" at bounding box center [579, 238] width 274 height 118
drag, startPoint x: 443, startPoint y: 208, endPoint x: 481, endPoint y: 206, distance: 37.6
click at [481, 206] on div "Reference Id TK5072920" at bounding box center [578, 208] width 272 height 6
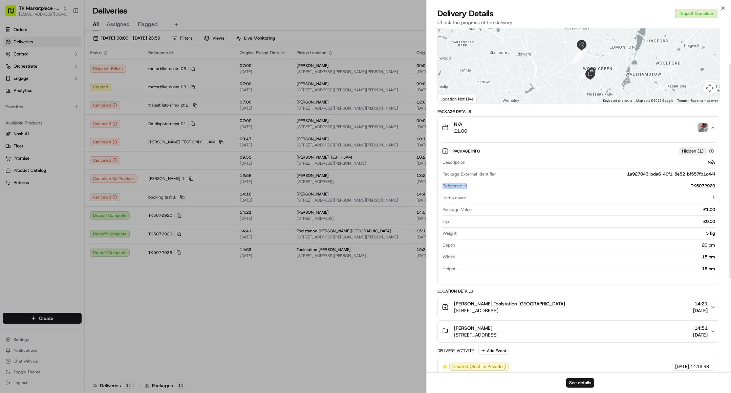
scroll to position [61, 0]
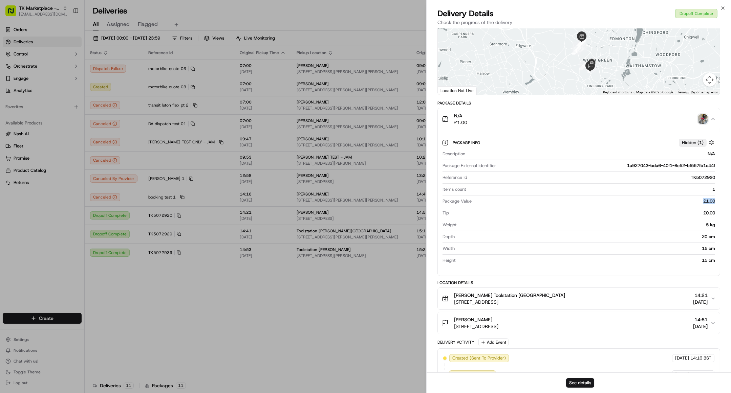
drag, startPoint x: 699, startPoint y: 200, endPoint x: 715, endPoint y: 201, distance: 15.6
click at [715, 201] on div "Description N/A Package External Identifier 1a927043-bda6-40f1-8e52-bf557fb1c44…" at bounding box center [579, 207] width 274 height 118
drag, startPoint x: 703, startPoint y: 223, endPoint x: 714, endPoint y: 222, distance: 11.6
click at [714, 222] on div "5 kg" at bounding box center [587, 225] width 256 height 6
drag, startPoint x: 702, startPoint y: 233, endPoint x: 718, endPoint y: 263, distance: 34.3
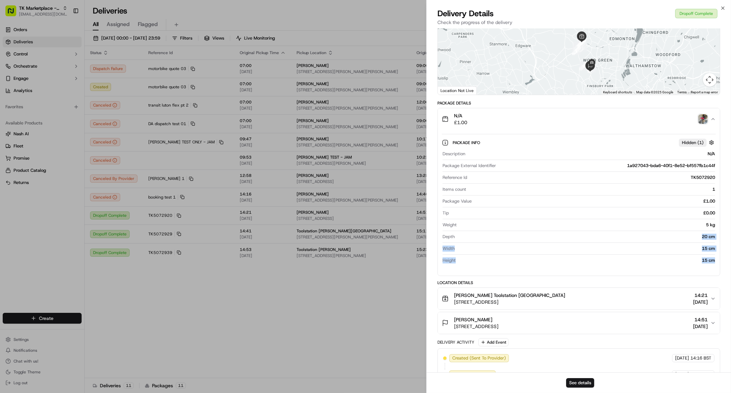
click at [718, 263] on div "Package Info Hidden ( 1 ) Description N/A Package External Identifier 1a927043-…" at bounding box center [579, 200] width 282 height 140
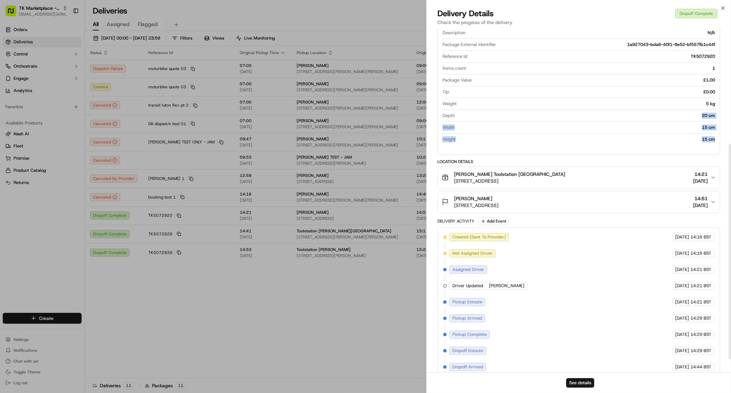
scroll to position [184, 0]
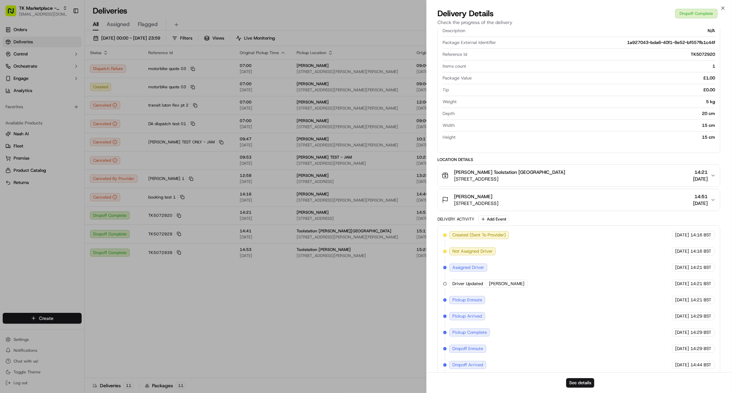
click at [714, 175] on icon "button" at bounding box center [712, 175] width 3 height 1
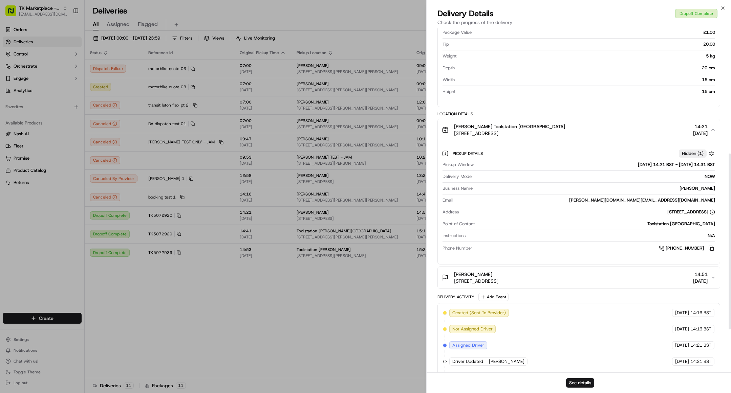
scroll to position [246, 0]
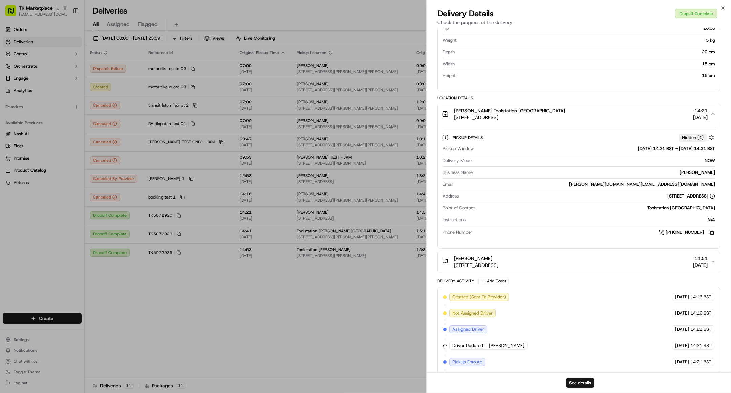
drag, startPoint x: 680, startPoint y: 173, endPoint x: 715, endPoint y: 174, distance: 34.9
click at [715, 174] on div "Pickup Window 19/09/2025 14:21 BST - 19/09/2025 14:31 BST Delivery Mode NOW Bus…" at bounding box center [579, 191] width 274 height 96
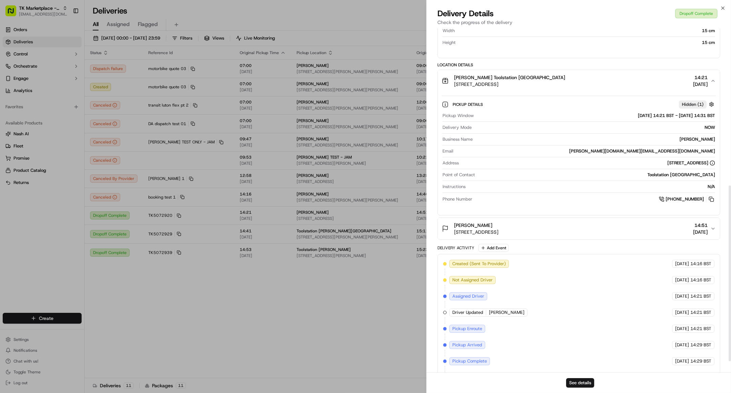
scroll to position [308, 0]
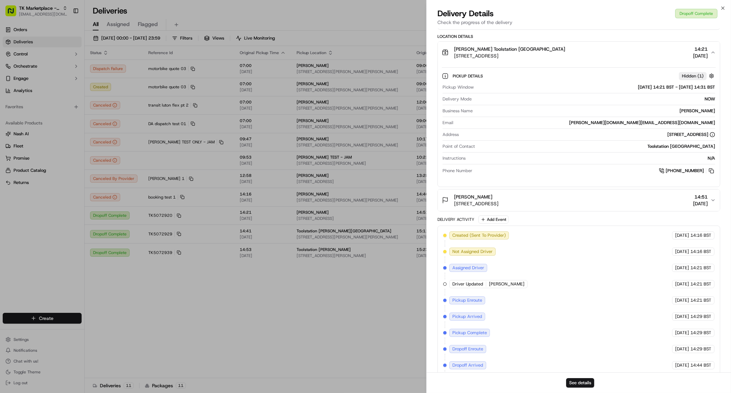
click at [715, 198] on button "Alban Salihi 9 Topsfield Road, London, N8, GB 14:51 19/09/2025" at bounding box center [579, 201] width 282 height 22
click at [714, 198] on icon "button" at bounding box center [712, 200] width 5 height 5
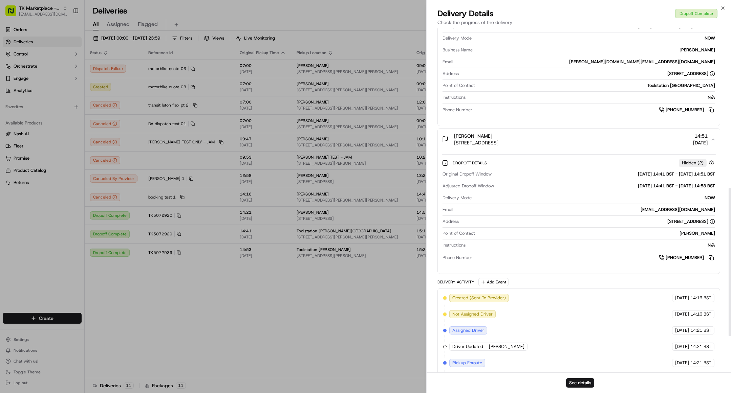
scroll to position [369, 0]
drag, startPoint x: 482, startPoint y: 173, endPoint x: 490, endPoint y: 175, distance: 8.2
click at [490, 173] on span "Original Dropoff Window" at bounding box center [466, 174] width 49 height 6
drag, startPoint x: 453, startPoint y: 196, endPoint x: 638, endPoint y: 205, distance: 184.6
click at [457, 196] on span "Delivery Mode" at bounding box center [456, 198] width 29 height 6
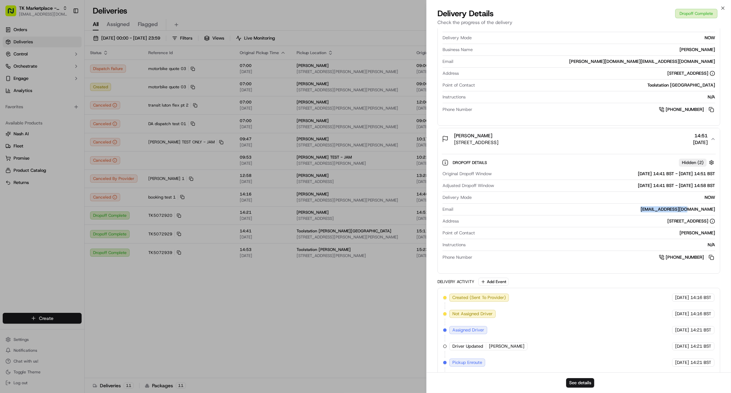
drag, startPoint x: 658, startPoint y: 210, endPoint x: 705, endPoint y: 209, distance: 46.7
click at [705, 209] on div "[EMAIL_ADDRESS][DOMAIN_NAME]" at bounding box center [585, 209] width 259 height 6
drag, startPoint x: 627, startPoint y: 221, endPoint x: 665, endPoint y: 221, distance: 37.9
click at [665, 221] on div "[STREET_ADDRESS]" at bounding box center [587, 221] width 253 height 6
drag, startPoint x: 691, startPoint y: 235, endPoint x: 721, endPoint y: 235, distance: 29.4
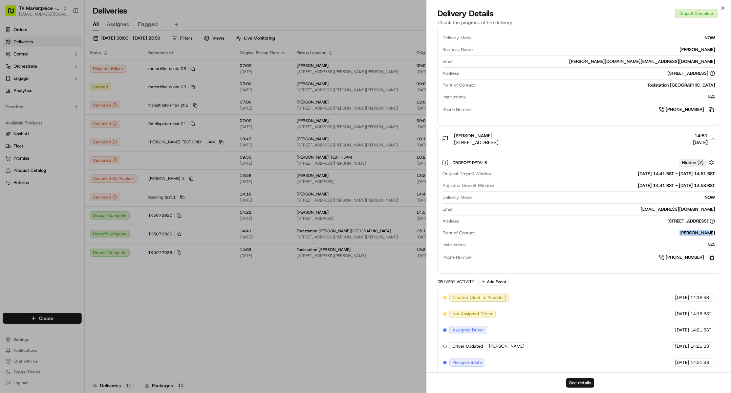
click at [721, 235] on div "Provider Uber ALI I. Provider Id 1038C Dropoff ETA 14:43 Price £10.95 Distance …" at bounding box center [578, 59] width 304 height 798
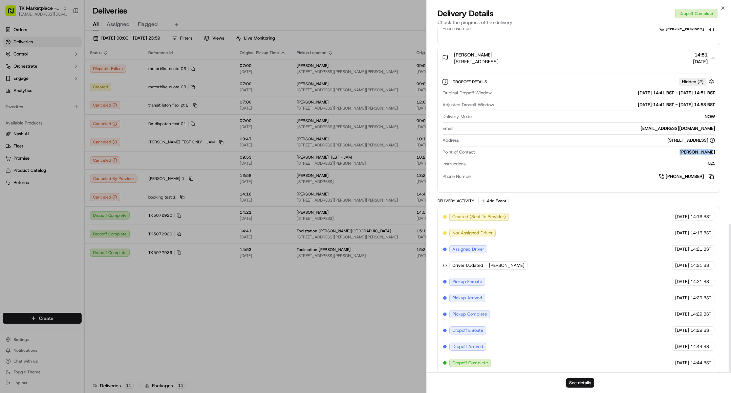
scroll to position [452, 0]
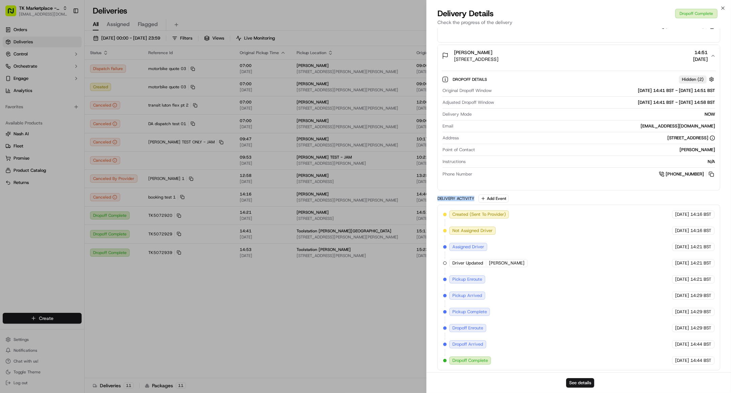
drag, startPoint x: 437, startPoint y: 197, endPoint x: 476, endPoint y: 197, distance: 39.6
drag, startPoint x: 452, startPoint y: 213, endPoint x: 468, endPoint y: 214, distance: 15.6
click at [468, 214] on span "Created (Sent To Provider)" at bounding box center [478, 215] width 53 height 6
drag, startPoint x: 436, startPoint y: 199, endPoint x: 476, endPoint y: 198, distance: 40.0
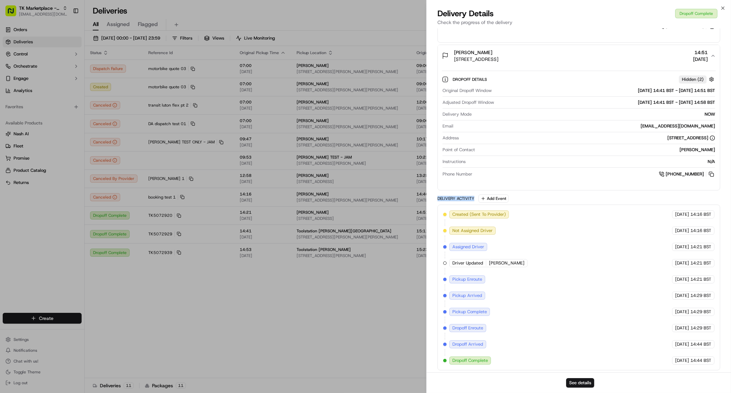
drag, startPoint x: 454, startPoint y: 213, endPoint x: 466, endPoint y: 213, distance: 11.8
click at [466, 213] on span "Created (Sent To Provider)" at bounding box center [478, 215] width 53 height 6
drag, startPoint x: 663, startPoint y: 214, endPoint x: 639, endPoint y: 224, distance: 26.1
click at [697, 215] on div "19/09/2025 14:16 BST" at bounding box center [693, 214] width 42 height 8
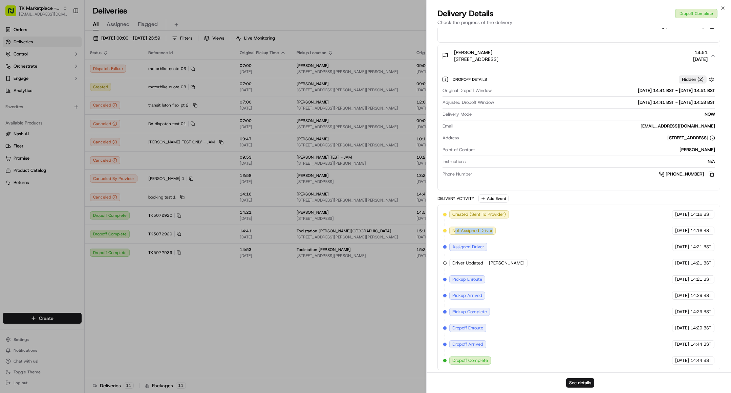
drag, startPoint x: 456, startPoint y: 230, endPoint x: 499, endPoint y: 227, distance: 42.7
click at [499, 227] on div "Created (Sent To Provider) Uber 19/09/2025 14:16 BST Not Assigned Driver Uber 1…" at bounding box center [578, 287] width 271 height 154
drag, startPoint x: 662, startPoint y: 229, endPoint x: 614, endPoint y: 247, distance: 50.9
click at [699, 230] on div "19/09/2025 14:16 BST" at bounding box center [693, 231] width 42 height 8
drag, startPoint x: 458, startPoint y: 246, endPoint x: 486, endPoint y: 248, distance: 28.5
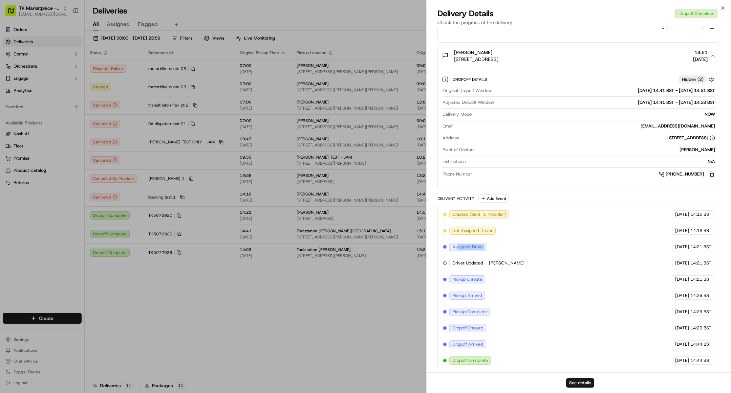
click at [486, 248] on div "Assigned Driver" at bounding box center [468, 247] width 38 height 8
drag, startPoint x: 452, startPoint y: 279, endPoint x: 490, endPoint y: 279, distance: 37.9
click at [490, 279] on div "Created (Sent To Provider) Uber 19/09/2025 14:16 BST Not Assigned Driver Uber 1…" at bounding box center [578, 287] width 271 height 154
drag, startPoint x: 452, startPoint y: 294, endPoint x: 483, endPoint y: 294, distance: 31.1
click at [483, 294] on div "Pickup Arrived" at bounding box center [467, 296] width 36 height 8
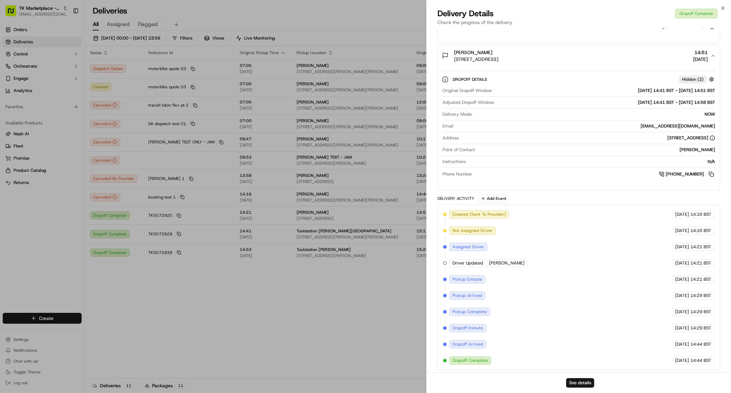
click at [462, 311] on span "Pickup Complete" at bounding box center [469, 312] width 35 height 6
drag, startPoint x: 458, startPoint y: 310, endPoint x: 494, endPoint y: 311, distance: 35.9
click at [494, 311] on div "Created (Sent To Provider) Uber 19/09/2025 14:16 BST Not Assigned Driver Uber 1…" at bounding box center [578, 287] width 271 height 154
drag, startPoint x: 453, startPoint y: 329, endPoint x: 485, endPoint y: 329, distance: 32.2
click at [485, 329] on div "Dropoff Enroute" at bounding box center [467, 328] width 37 height 8
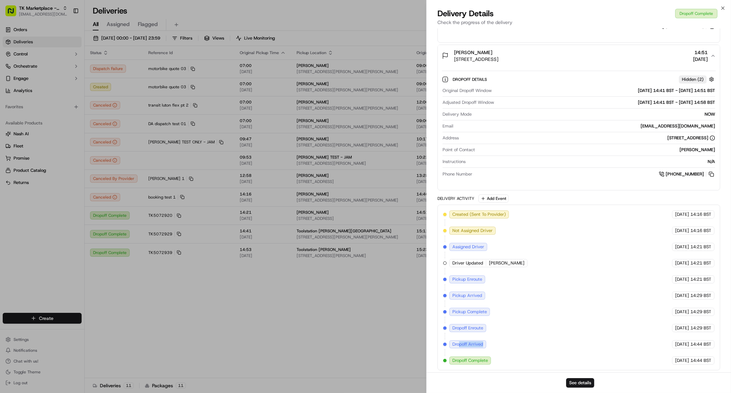
drag, startPoint x: 458, startPoint y: 345, endPoint x: 461, endPoint y: 359, distance: 14.8
click at [489, 345] on div "Created (Sent To Provider) Uber 19/09/2025 14:16 BST Not Assigned Driver Uber 1…" at bounding box center [578, 287] width 271 height 154
drag, startPoint x: 452, startPoint y: 358, endPoint x: 506, endPoint y: 361, distance: 53.2
click at [506, 361] on div "Created (Sent To Provider) Uber 19/09/2025 14:16 BST Not Assigned Driver Uber 1…" at bounding box center [578, 287] width 271 height 154
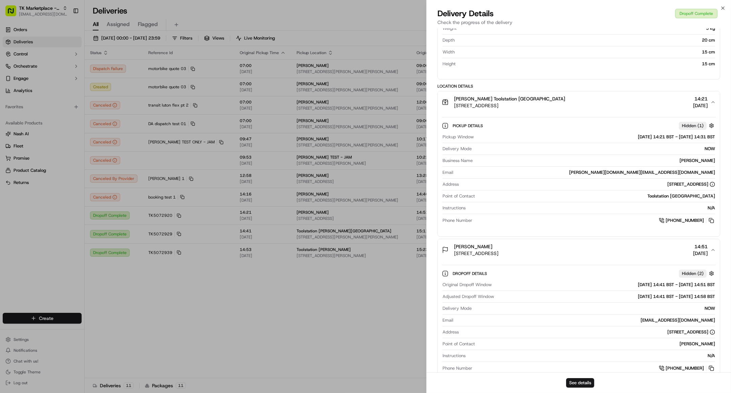
scroll to position [237, 0]
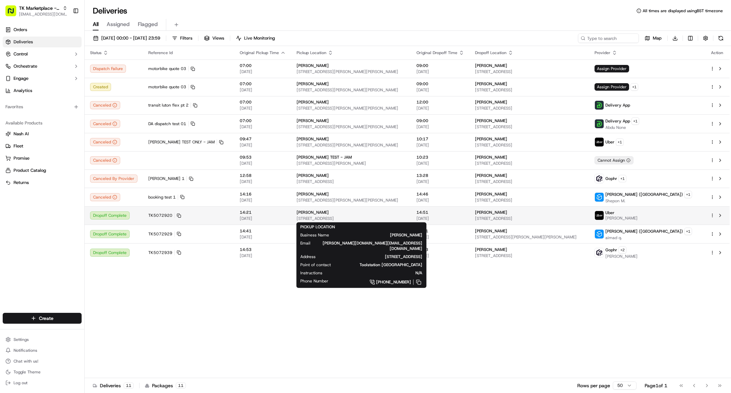
click at [345, 216] on span "[STREET_ADDRESS]" at bounding box center [350, 218] width 109 height 5
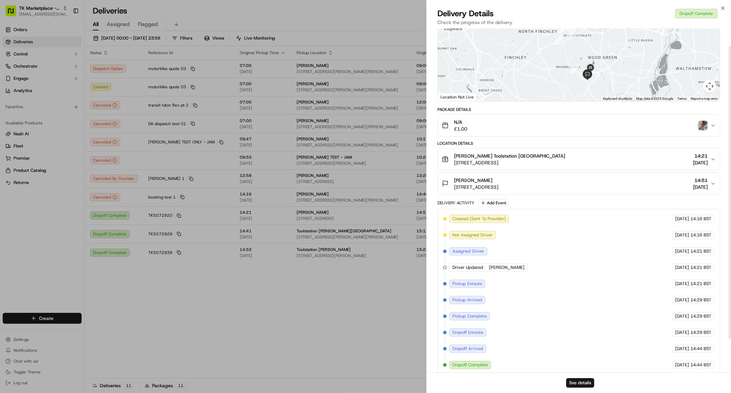
scroll to position [60, 0]
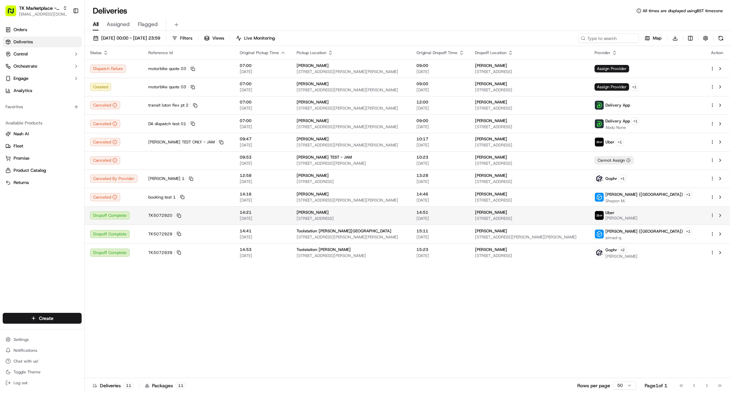
click at [329, 216] on span "[STREET_ADDRESS]" at bounding box center [350, 218] width 109 height 5
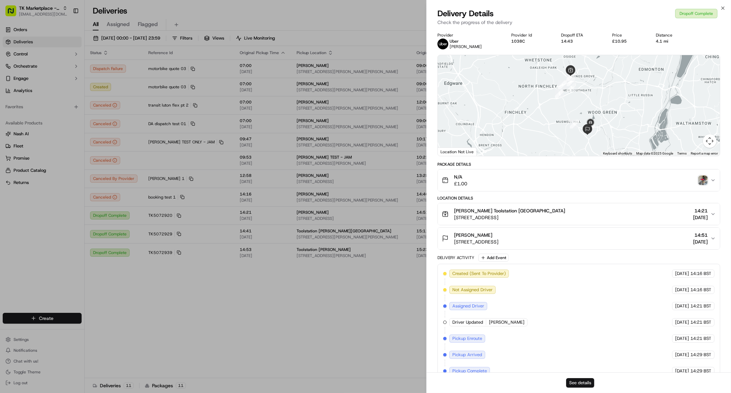
click at [573, 386] on button "See details" at bounding box center [580, 382] width 28 height 9
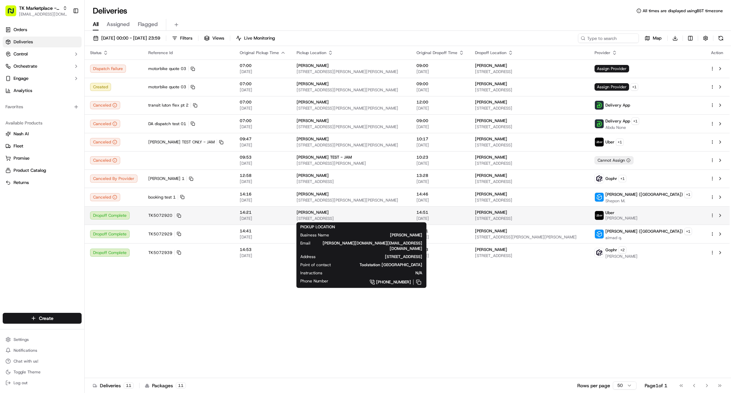
click at [334, 212] on div "MP Moran Kilburn" at bounding box center [350, 212] width 109 height 5
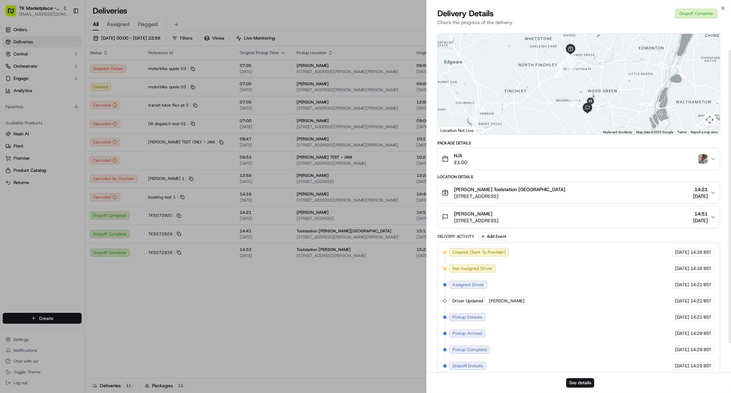
scroll to position [30, 0]
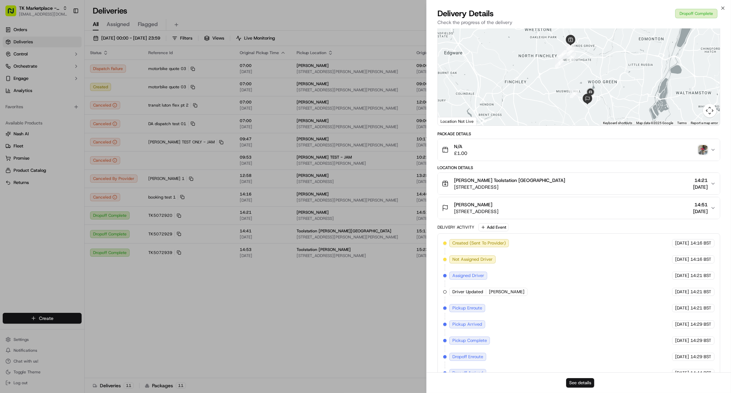
click at [575, 385] on button "See details" at bounding box center [580, 382] width 28 height 9
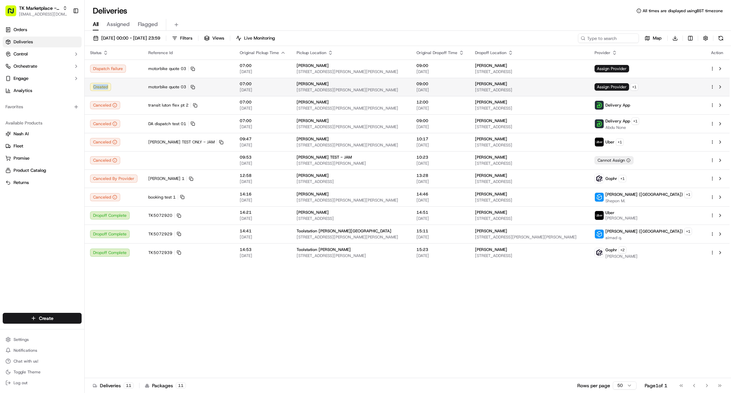
drag, startPoint x: 92, startPoint y: 85, endPoint x: 109, endPoint y: 88, distance: 17.5
click at [109, 88] on div "Created" at bounding box center [113, 87] width 47 height 8
click at [238, 297] on div "Status Reference Id Original Pickup Time Pickup Location Original Dropoff Time …" at bounding box center [407, 212] width 645 height 332
drag, startPoint x: 108, startPoint y: 85, endPoint x: 93, endPoint y: 87, distance: 15.0
click at [93, 87] on div "Created" at bounding box center [113, 87] width 47 height 8
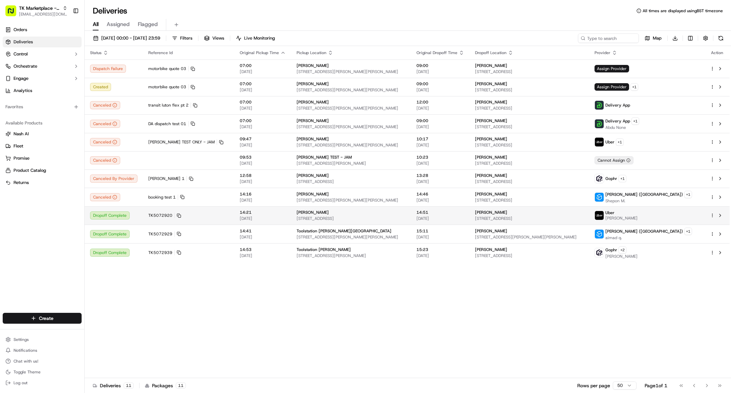
click at [296, 214] on span "MP Moran Kilburn" at bounding box center [312, 212] width 32 height 5
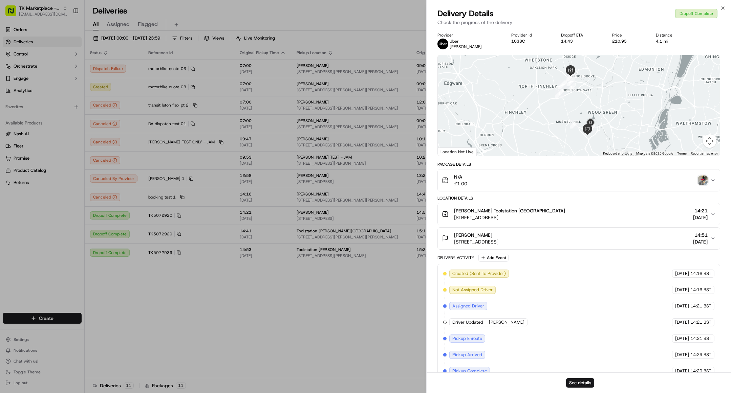
scroll to position [60, 0]
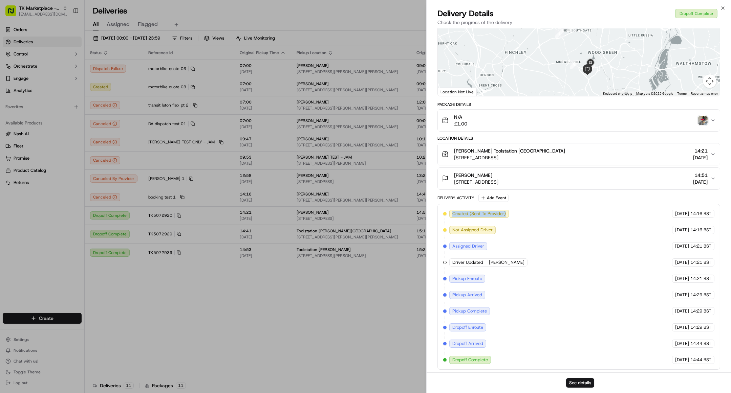
drag, startPoint x: 452, startPoint y: 212, endPoint x: 506, endPoint y: 213, distance: 54.2
click at [506, 213] on div "Created (Sent To Provider)" at bounding box center [479, 214] width 60 height 8
drag, startPoint x: 451, startPoint y: 228, endPoint x: 494, endPoint y: 230, distance: 43.3
click at [494, 230] on div "Not Assigned Driver" at bounding box center [472, 230] width 46 height 8
click at [450, 228] on div "Not Assigned Driver" at bounding box center [472, 230] width 46 height 8
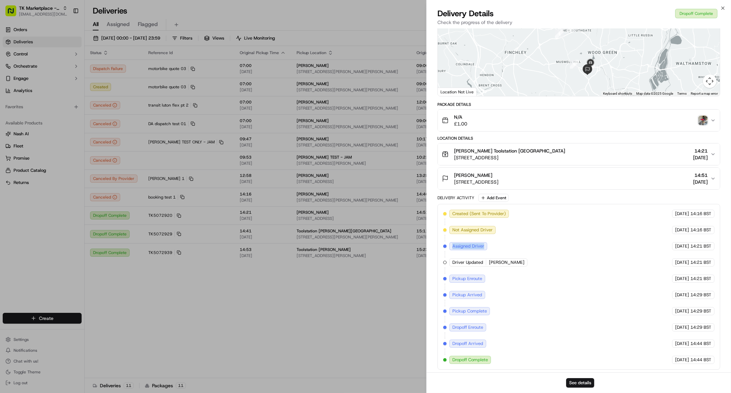
drag, startPoint x: 451, startPoint y: 247, endPoint x: 487, endPoint y: 245, distance: 36.3
click at [487, 245] on div "Assigned Driver" at bounding box center [468, 246] width 39 height 8
drag, startPoint x: 464, startPoint y: 344, endPoint x: 483, endPoint y: 342, distance: 18.7
click at [483, 342] on span "Dropoff Arrived" at bounding box center [467, 344] width 31 height 6
drag, startPoint x: 458, startPoint y: 360, endPoint x: 492, endPoint y: 356, distance: 34.7
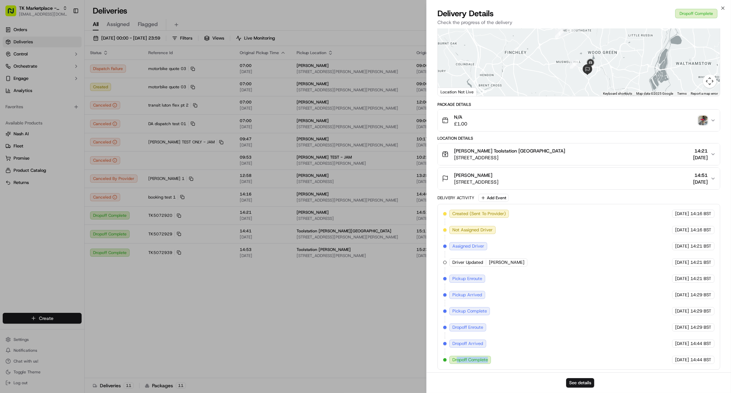
click at [492, 356] on div "Dropoff Complete" at bounding box center [470, 360] width 43 height 8
click at [571, 314] on div "Created (Sent To Provider) Uber 19/09/2025 14:16 BST Not Assigned Driver Uber 1…" at bounding box center [578, 287] width 271 height 154
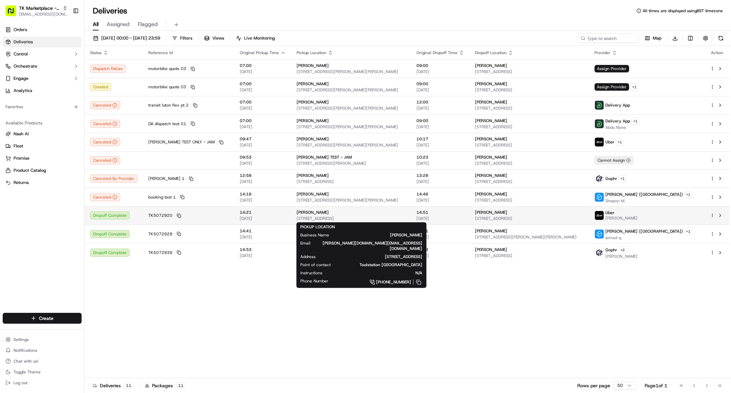
click at [347, 212] on div "MP Moran Kilburn" at bounding box center [350, 212] width 109 height 5
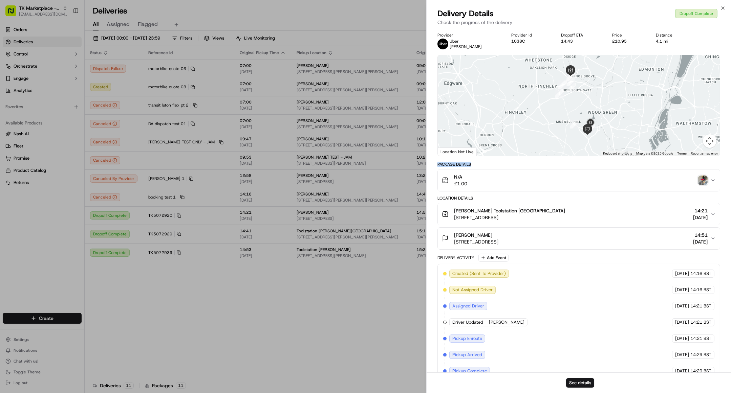
drag, startPoint x: 437, startPoint y: 162, endPoint x: 491, endPoint y: 166, distance: 53.6
click at [489, 166] on div "Package Details" at bounding box center [578, 164] width 283 height 5
click at [715, 178] on button "N/A £1.00" at bounding box center [579, 181] width 282 height 22
click at [714, 179] on icon "button" at bounding box center [712, 180] width 5 height 5
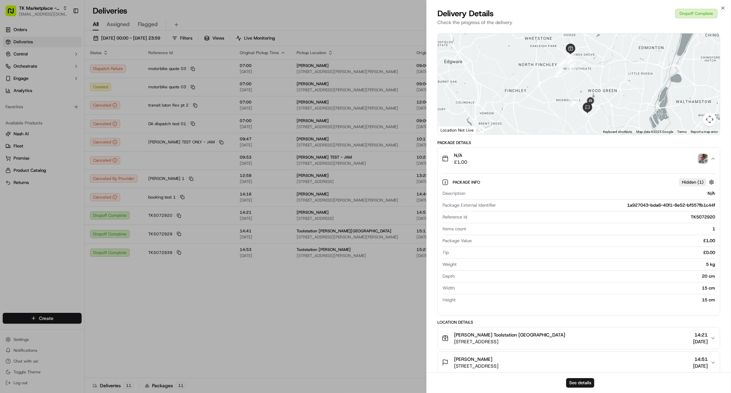
scroll to position [61, 0]
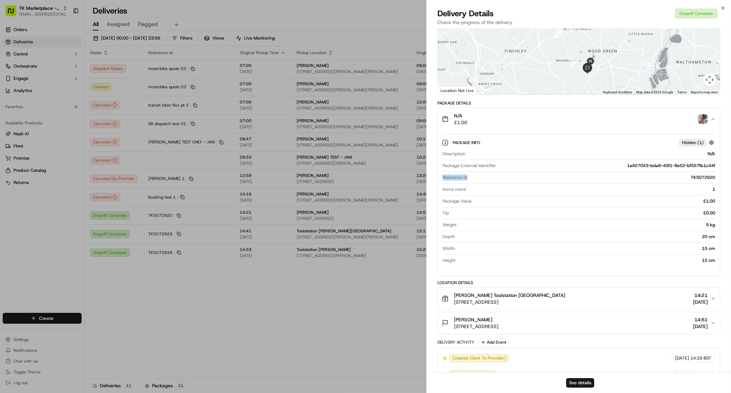
drag, startPoint x: 460, startPoint y: 176, endPoint x: 469, endPoint y: 176, distance: 8.8
click at [469, 176] on div "Package Info Hidden ( 1 ) Description N/A Package External Identifier 1a927043-…" at bounding box center [579, 200] width 282 height 140
click at [468, 177] on div "Reference Id TK5072920" at bounding box center [578, 178] width 272 height 6
drag, startPoint x: 443, startPoint y: 176, endPoint x: 471, endPoint y: 177, distance: 28.4
click at [471, 177] on div "Reference Id TK5072920" at bounding box center [578, 178] width 272 height 6
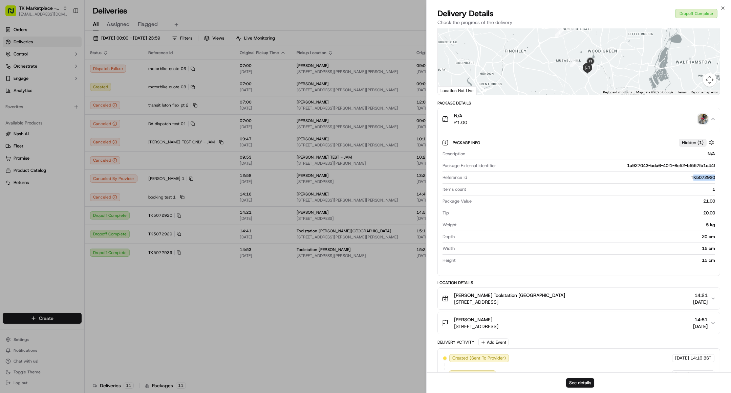
drag, startPoint x: 715, startPoint y: 177, endPoint x: 689, endPoint y: 176, distance: 26.1
click at [690, 176] on div "Description N/A Package External Identifier 1a927043-bda6-40f1-8e52-bf557fb1c44…" at bounding box center [579, 207] width 274 height 118
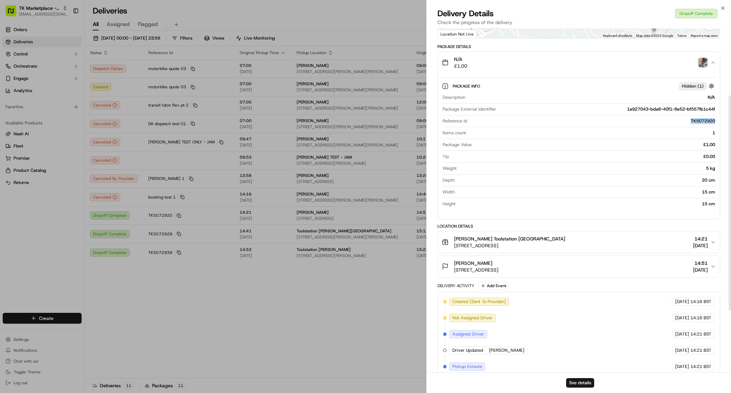
scroll to position [123, 0]
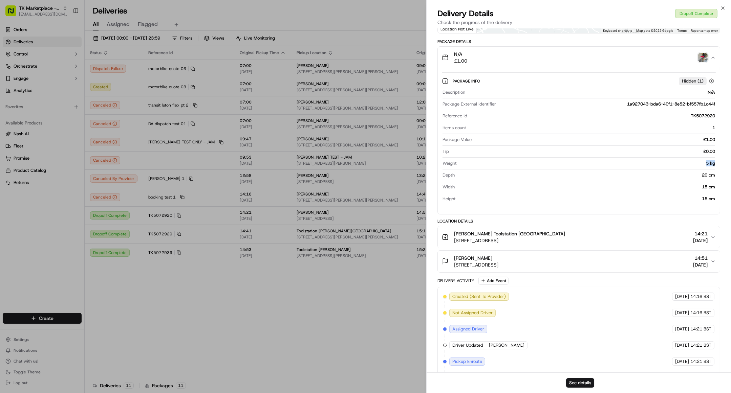
drag, startPoint x: 705, startPoint y: 165, endPoint x: 715, endPoint y: 164, distance: 9.8
click at [715, 164] on div "Description N/A Package External Identifier 1a927043-bda6-40f1-8e52-bf557fb1c44…" at bounding box center [579, 146] width 274 height 118
drag, startPoint x: 704, startPoint y: 175, endPoint x: 715, endPoint y: 175, distance: 11.2
click at [715, 175] on div "Description N/A Package External Identifier 1a927043-bda6-40f1-8e52-bf557fb1c44…" at bounding box center [579, 146] width 274 height 118
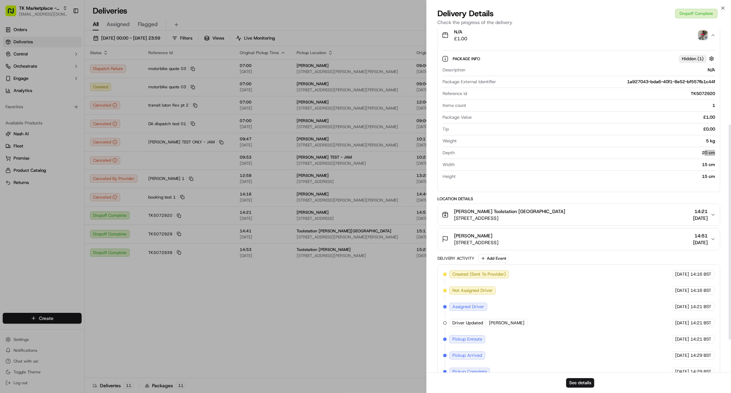
scroll to position [154, 0]
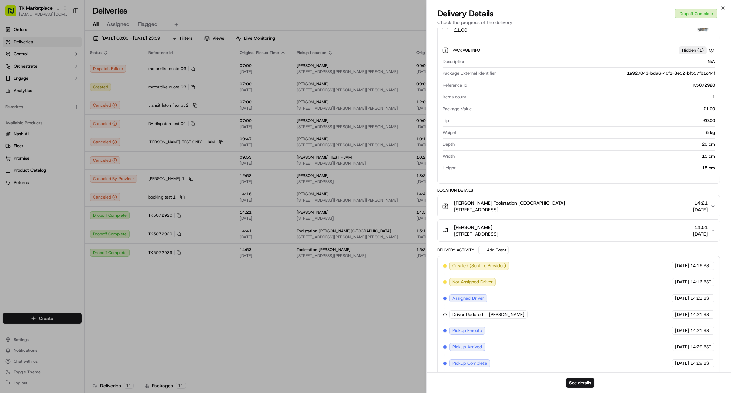
click at [714, 206] on icon "button" at bounding box center [712, 206] width 5 height 5
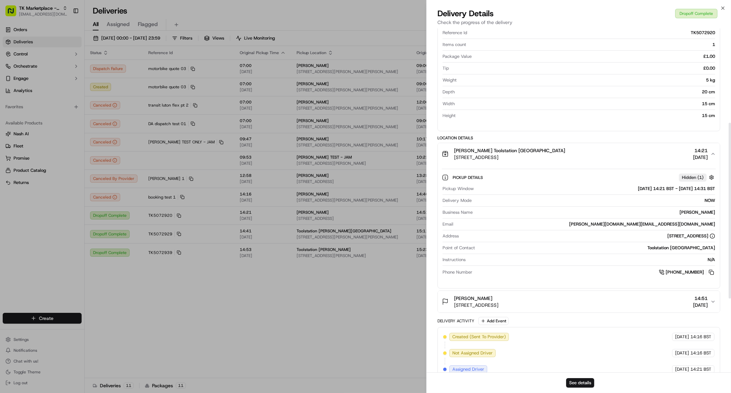
scroll to position [215, 0]
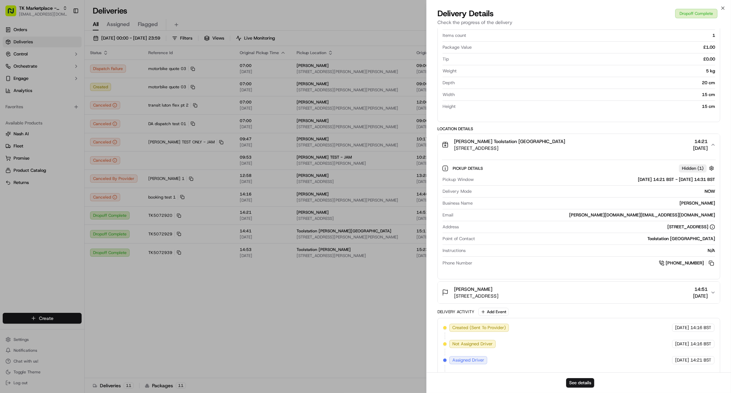
click at [714, 291] on icon "button" at bounding box center [712, 292] width 5 height 5
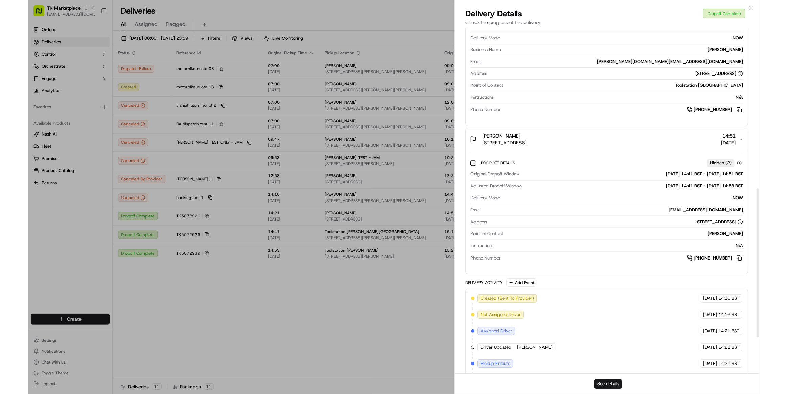
scroll to position [452, 0]
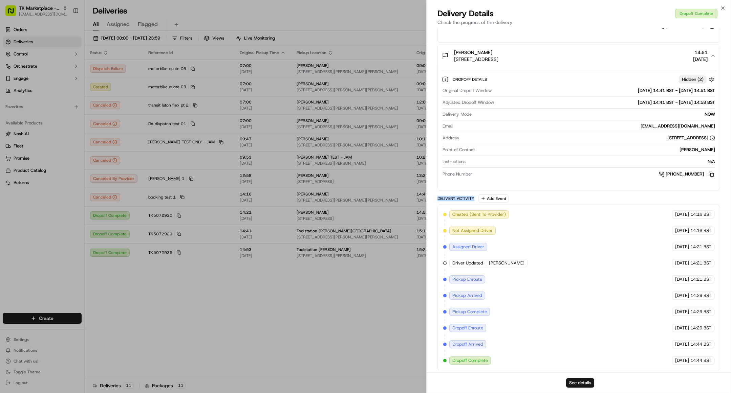
drag, startPoint x: 437, startPoint y: 196, endPoint x: 475, endPoint y: 197, distance: 38.6
drag, startPoint x: 661, startPoint y: 213, endPoint x: 689, endPoint y: 213, distance: 27.7
click at [689, 213] on div "19/09/2025 14:16 BST" at bounding box center [693, 214] width 42 height 8
click at [614, 311] on div "Created (Sent To Provider) Uber 19/09/2025 14:16 BST Not Assigned Driver Uber 1…" at bounding box center [578, 287] width 271 height 154
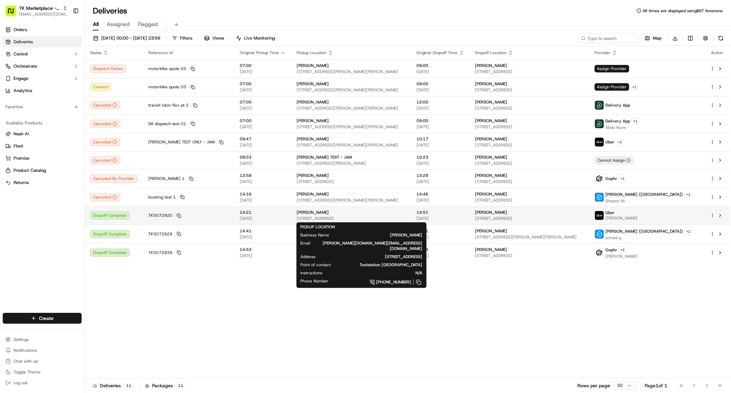
click at [300, 212] on div "[PERSON_NAME]" at bounding box center [350, 212] width 109 height 5
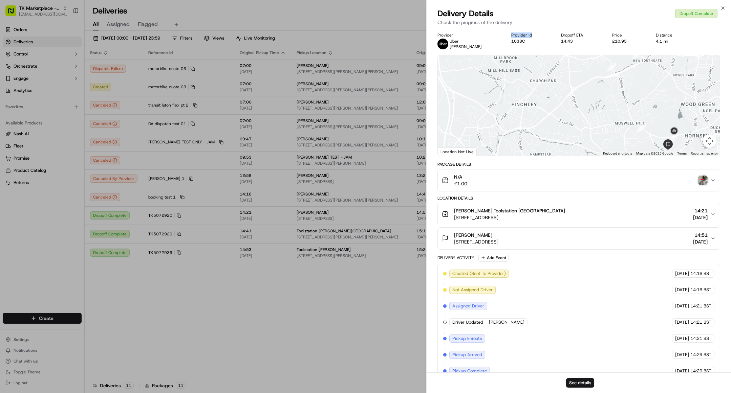
drag, startPoint x: 490, startPoint y: 34, endPoint x: 512, endPoint y: 35, distance: 22.3
click at [512, 35] on div "Provider Uber ALI I. Provider Id 1038C Dropoff ETA 14:43 Price £10.95 Distance …" at bounding box center [578, 40] width 283 height 17
drag, startPoint x: 506, startPoint y: 41, endPoint x: 493, endPoint y: 41, distance: 12.9
click at [511, 41] on div "1038C" at bounding box center [530, 41] width 39 height 5
drag, startPoint x: 543, startPoint y: 34, endPoint x: 574, endPoint y: 35, distance: 31.1
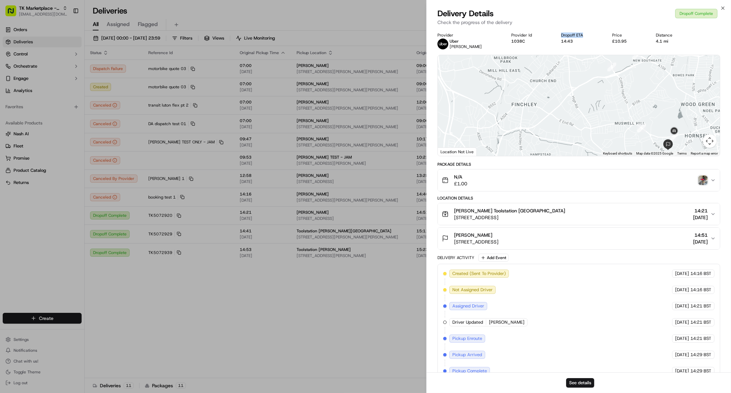
click at [574, 35] on div "Provider Uber ALI I. Provider Id 1038C Dropoff ETA 14:43 Price £10.95 Distance …" at bounding box center [578, 40] width 283 height 17
drag, startPoint x: 595, startPoint y: 36, endPoint x: 619, endPoint y: 36, distance: 23.7
click at [619, 36] on div "Provider Uber ALI I. Provider Id 1038C Dropoff ETA 14:43 Price £10.95 Distance …" at bounding box center [578, 40] width 283 height 17
drag, startPoint x: 646, startPoint y: 36, endPoint x: 673, endPoint y: 40, distance: 27.8
click at [675, 36] on div "Provider Uber ALI I. Provider Id 1038C Dropoff ETA 14:43 Price £10.95 Distance …" at bounding box center [578, 40] width 283 height 17
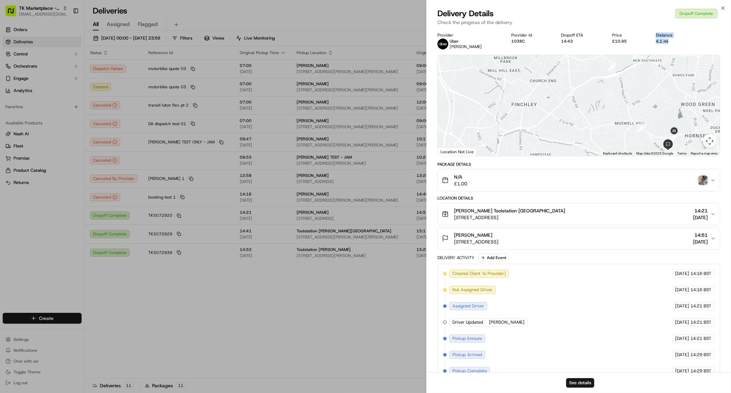
drag, startPoint x: 663, startPoint y: 43, endPoint x: 635, endPoint y: 43, distance: 28.1
click at [635, 43] on div "Provider Uber ALI I. Provider Id 1038C Dropoff ETA 14:43 Price £10.95 Distance …" at bounding box center [578, 40] width 283 height 17
drag, startPoint x: 432, startPoint y: 30, endPoint x: 664, endPoint y: 38, distance: 232.3
click at [664, 38] on div "Provider Uber ALI I. Provider Id 1038C Dropoff ETA 14:43 Price £10.95 Distance …" at bounding box center [578, 230] width 304 height 405
click at [579, 383] on button "See details" at bounding box center [580, 382] width 28 height 9
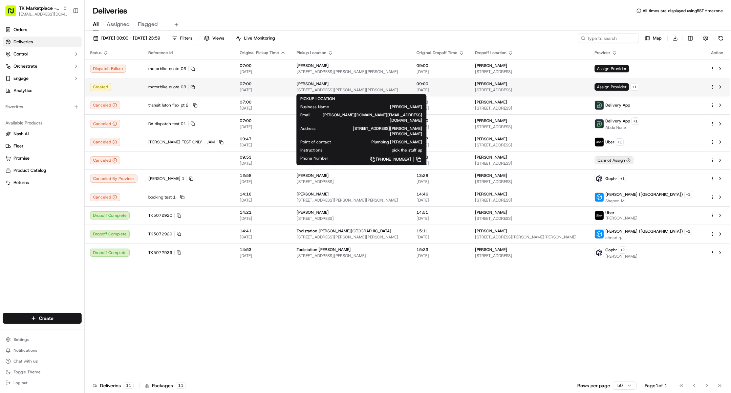
click at [350, 85] on div "[PERSON_NAME]" at bounding box center [350, 83] width 109 height 5
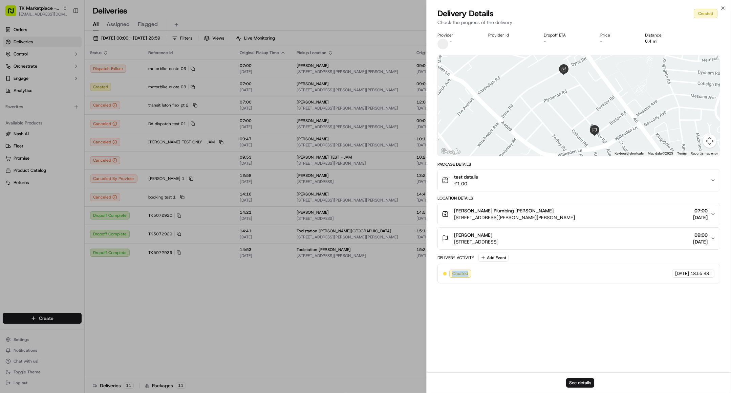
drag, startPoint x: 469, startPoint y: 274, endPoint x: 447, endPoint y: 276, distance: 22.4
click at [453, 272] on div "Created" at bounding box center [460, 274] width 22 height 8
click at [579, 380] on button "See details" at bounding box center [580, 382] width 28 height 9
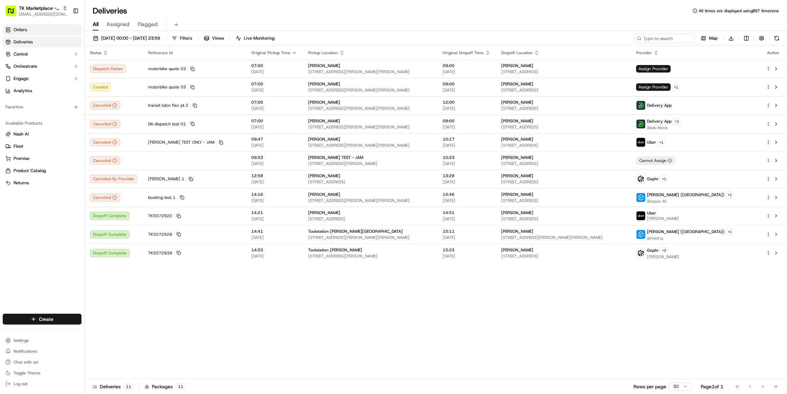
click at [42, 31] on link "Orders" at bounding box center [42, 29] width 79 height 11
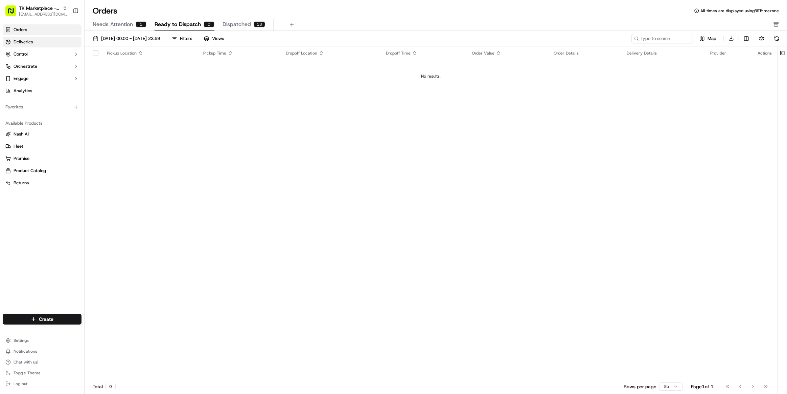
click at [43, 38] on link "Deliveries" at bounding box center [42, 42] width 79 height 11
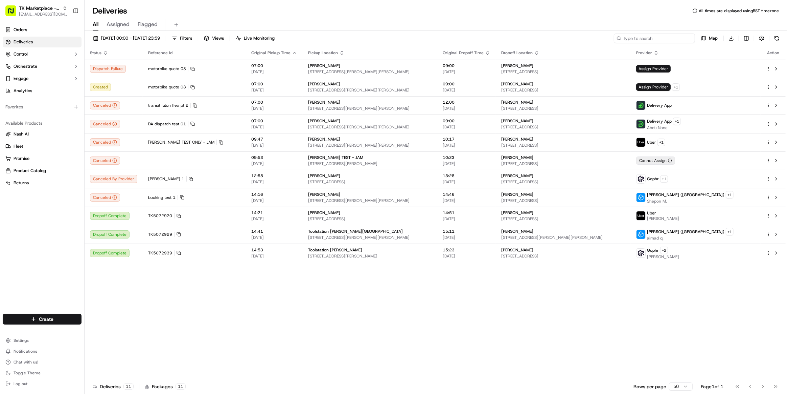
drag, startPoint x: 635, startPoint y: 39, endPoint x: 654, endPoint y: 36, distance: 19.1
click at [654, 36] on input at bounding box center [654, 38] width 81 height 9
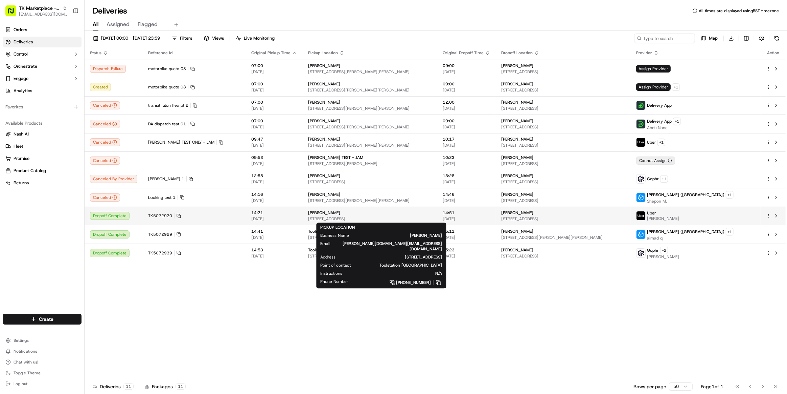
click at [308, 216] on span "[STREET_ADDRESS]" at bounding box center [370, 218] width 124 height 5
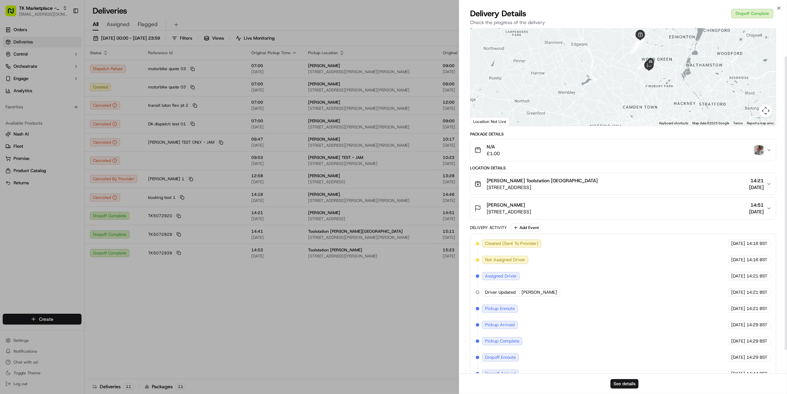
scroll to position [60, 0]
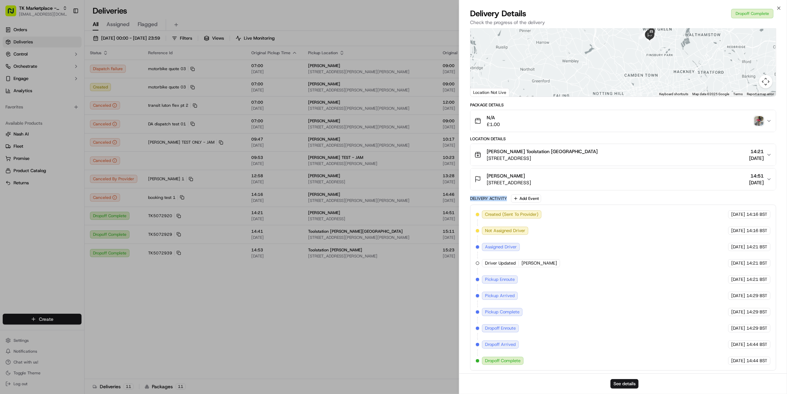
drag, startPoint x: 471, startPoint y: 197, endPoint x: 508, endPoint y: 200, distance: 36.6
click at [508, 200] on div "Delivery Activity Add Event" at bounding box center [623, 198] width 306 height 8
drag, startPoint x: 489, startPoint y: 213, endPoint x: 507, endPoint y: 213, distance: 18.6
click at [507, 213] on span "Created (Sent To Provider)" at bounding box center [511, 214] width 53 height 6
drag, startPoint x: 494, startPoint y: 230, endPoint x: 539, endPoint y: 229, distance: 44.3
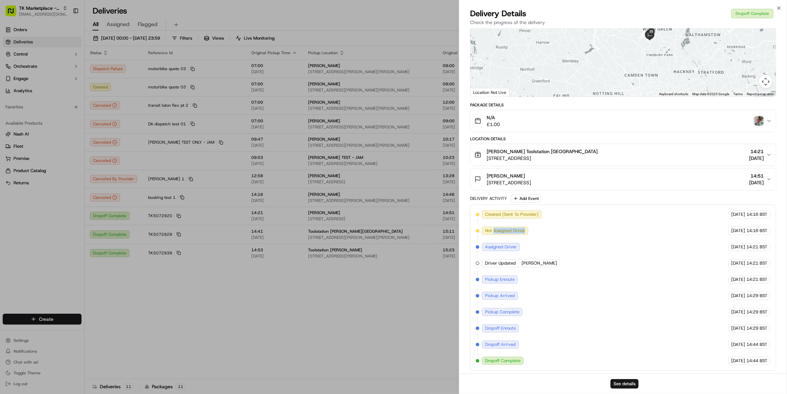
click at [539, 229] on div "Created (Sent To Provider) Uber 19/09/2025 14:16 BST Not Assigned Driver Uber 1…" at bounding box center [623, 287] width 295 height 154
drag, startPoint x: 485, startPoint y: 245, endPoint x: 517, endPoint y: 244, distance: 32.8
click at [518, 244] on div "Assigned Driver" at bounding box center [501, 247] width 38 height 8
drag, startPoint x: 485, startPoint y: 279, endPoint x: 521, endPoint y: 283, distance: 36.5
click at [521, 283] on div "Created (Sent To Provider) Uber 19/09/2025 14:16 BST Not Assigned Driver Uber 1…" at bounding box center [623, 287] width 295 height 154
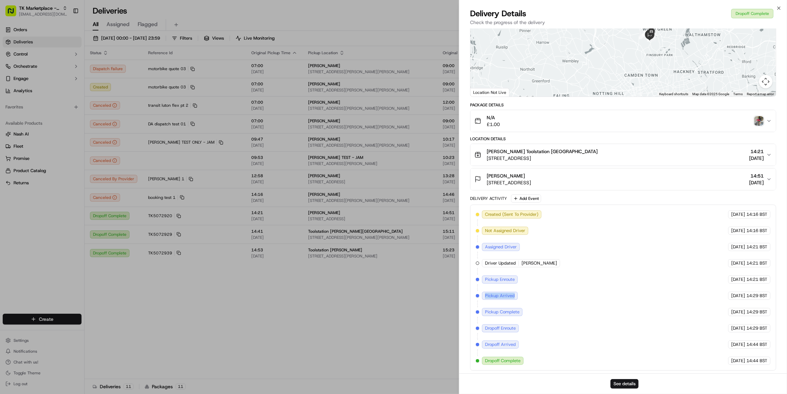
drag, startPoint x: 485, startPoint y: 294, endPoint x: 516, endPoint y: 297, distance: 31.6
click at [516, 297] on div "Pickup Arrived" at bounding box center [500, 295] width 36 height 8
click at [506, 311] on span "Pickup Complete" at bounding box center [502, 312] width 35 height 6
drag, startPoint x: 487, startPoint y: 359, endPoint x: 528, endPoint y: 363, distance: 41.5
click at [528, 363] on div "Created (Sent To Provider) Uber 19/09/2025 14:16 BST Not Assigned Driver Uber 1…" at bounding box center [623, 287] width 306 height 166
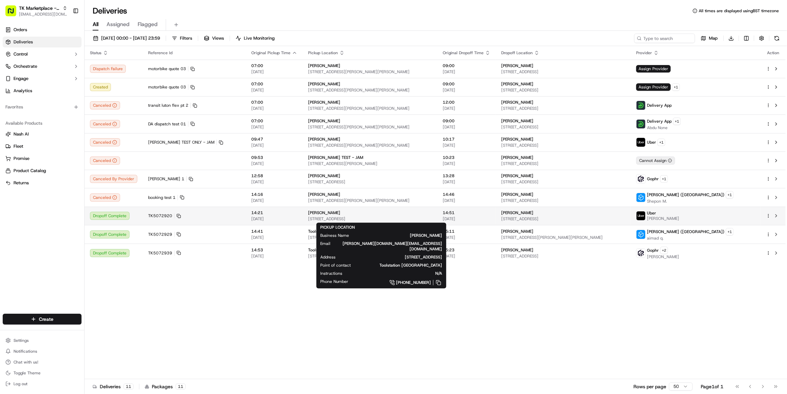
click at [375, 214] on div "[PERSON_NAME]" at bounding box center [370, 212] width 124 height 5
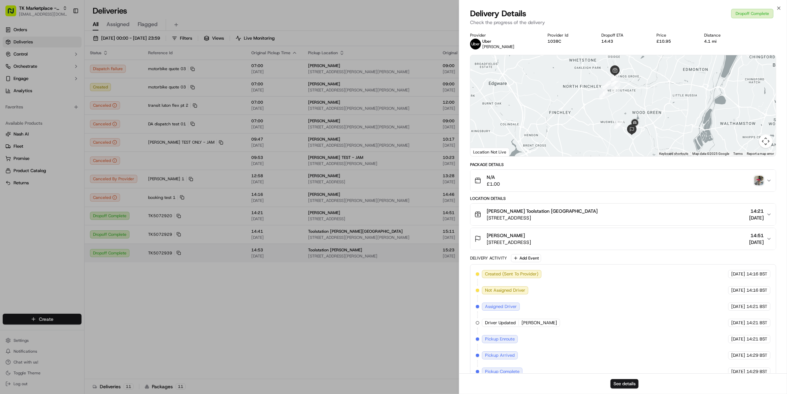
drag, startPoint x: 376, startPoint y: 273, endPoint x: 370, endPoint y: 261, distance: 13.5
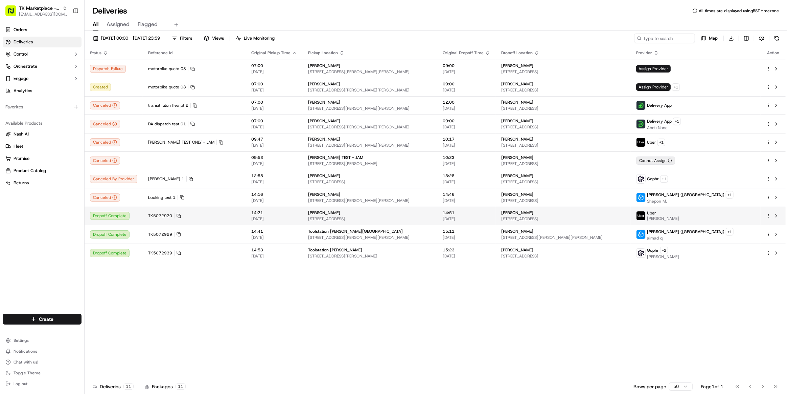
click at [359, 210] on div "[PERSON_NAME]" at bounding box center [370, 212] width 124 height 5
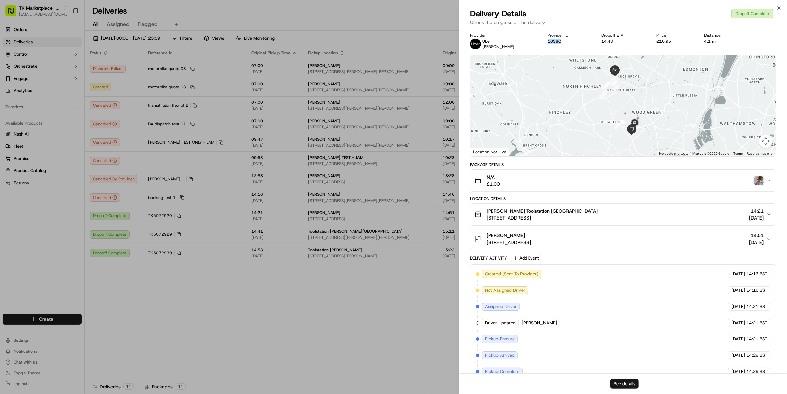
drag, startPoint x: 526, startPoint y: 41, endPoint x: 545, endPoint y: 44, distance: 19.2
click at [545, 44] on div "Provider Uber ALI I. Provider Id 1038C Dropoff ETA 14:43 Price £10.95 Distance …" at bounding box center [623, 40] width 306 height 17
drag, startPoint x: 654, startPoint y: 43, endPoint x: 683, endPoint y: 42, distance: 29.1
click at [683, 42] on div "Provider Uber ALI I. Provider Id 1038C Dropoff ETA 14:43 Price £10.95 Distance …" at bounding box center [623, 40] width 306 height 17
drag, startPoint x: 697, startPoint y: 35, endPoint x: 718, endPoint y: 42, distance: 21.8
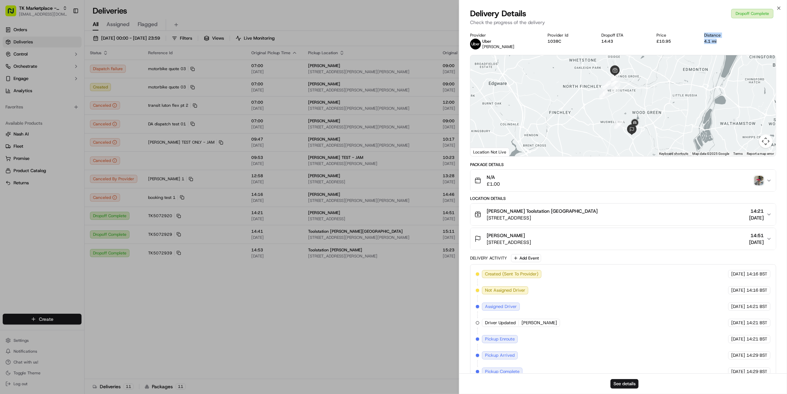
click at [718, 42] on div "Distance 4.1 mi" at bounding box center [724, 38] width 39 height 12
click at [770, 179] on icon "button" at bounding box center [769, 180] width 5 height 5
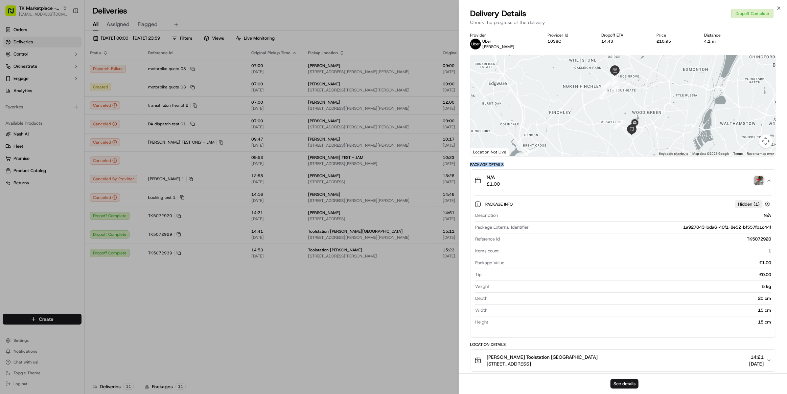
drag, startPoint x: 467, startPoint y: 164, endPoint x: 504, endPoint y: 165, distance: 36.9
click at [504, 165] on div "Provider Uber ALI I. Provider Id 1038C Dropoff ETA 14:43 Price £10.95 Distance …" at bounding box center [624, 303] width 328 height 551
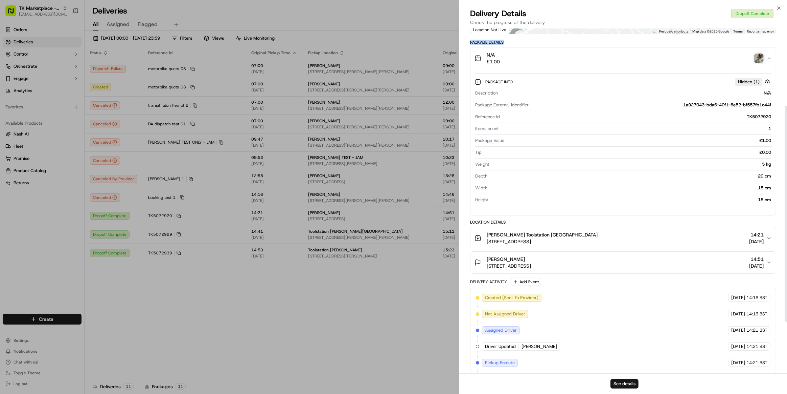
scroll to position [123, 0]
drag, startPoint x: 676, startPoint y: 105, endPoint x: 775, endPoint y: 105, distance: 98.5
click at [775, 105] on div "Package Info Hidden ( 1 ) Description N/A Package External Identifier 1a927043-…" at bounding box center [624, 138] width 306 height 140
drag, startPoint x: 508, startPoint y: 115, endPoint x: 471, endPoint y: 115, distance: 36.9
click at [471, 115] on div "Package Info Hidden ( 1 ) Description N/A Package External Identifier 1a927043-…" at bounding box center [624, 138] width 306 height 140
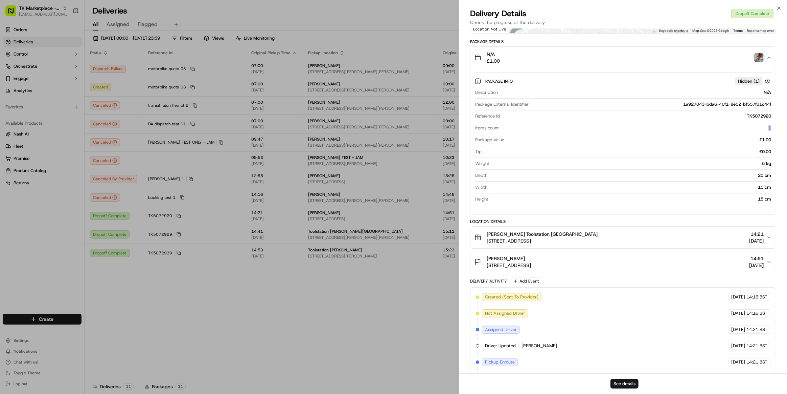
drag, startPoint x: 766, startPoint y: 129, endPoint x: 773, endPoint y: 128, distance: 6.8
click at [773, 128] on div "Package Info Hidden ( 1 ) Description N/A Package External Identifier 1a927043-…" at bounding box center [624, 138] width 306 height 140
drag, startPoint x: 758, startPoint y: 139, endPoint x: 775, endPoint y: 139, distance: 16.9
click at [775, 139] on div "Package Info Hidden ( 1 ) Description N/A Package External Identifier 1a927043-…" at bounding box center [624, 138] width 306 height 140
click at [758, 152] on div "£0.00" at bounding box center [628, 152] width 287 height 6
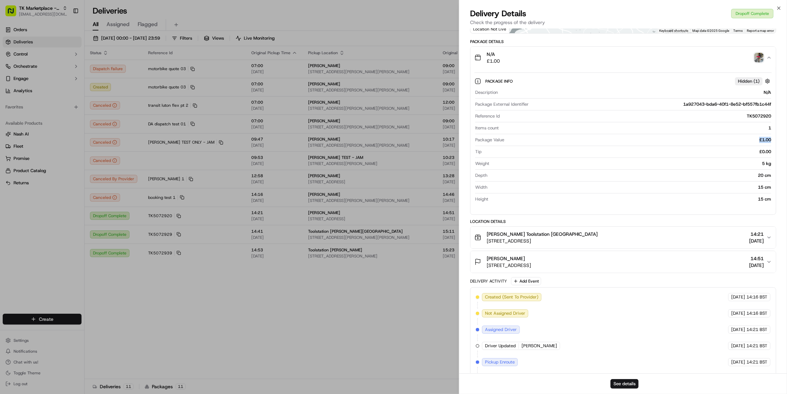
drag, startPoint x: 757, startPoint y: 139, endPoint x: 776, endPoint y: 139, distance: 19.0
click at [776, 139] on div "N/A £1.00 Package Info Hidden ( 1 ) Description N/A Package External Identifier…" at bounding box center [623, 130] width 306 height 168
click at [760, 165] on div "Weight 5 kg" at bounding box center [623, 164] width 296 height 9
drag, startPoint x: 755, startPoint y: 138, endPoint x: 774, endPoint y: 141, distance: 19.5
click at [774, 141] on div "Package Info Hidden ( 1 ) Description N/A Package External Identifier 1a927043-…" at bounding box center [624, 138] width 306 height 140
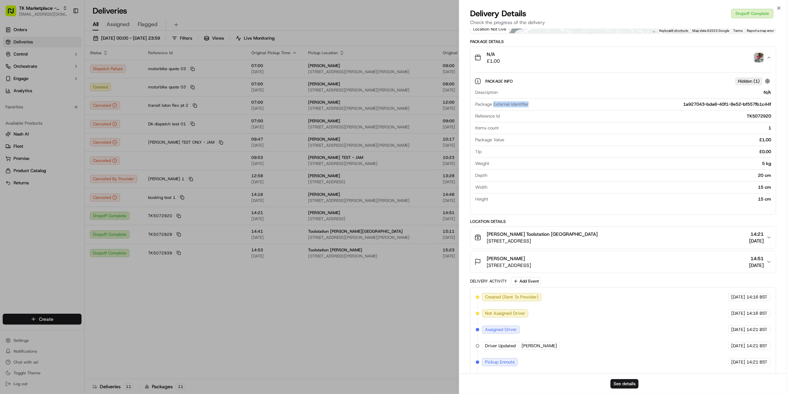
drag, startPoint x: 494, startPoint y: 102, endPoint x: 539, endPoint y: 101, distance: 45.4
click at [539, 101] on div "Package External Identifier 1a927043-bda6-40f1-8e52-bf557fb1c44f" at bounding box center [623, 104] width 296 height 6
drag, startPoint x: 755, startPoint y: 115, endPoint x: 776, endPoint y: 114, distance: 21.3
click at [775, 114] on div "Package Info Hidden ( 1 ) Description N/A Package External Identifier 1a927043-…" at bounding box center [624, 138] width 306 height 140
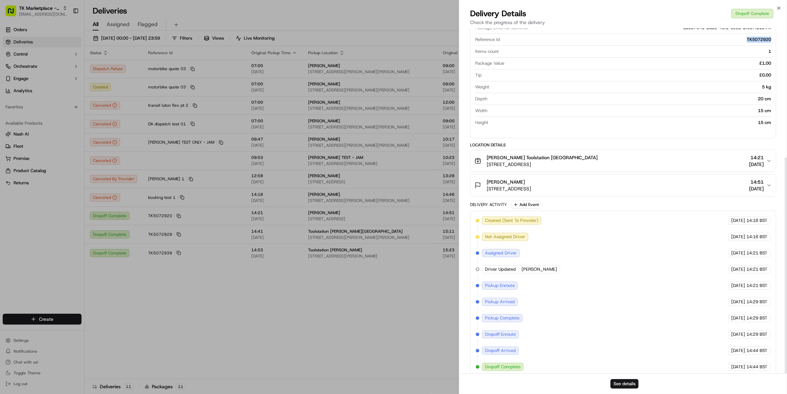
scroll to position [205, 0]
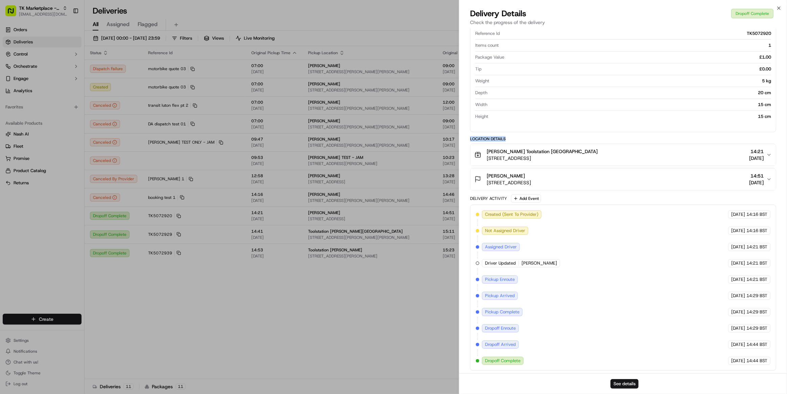
drag, startPoint x: 468, startPoint y: 138, endPoint x: 511, endPoint y: 141, distance: 43.4
click at [511, 141] on div "Provider Uber ALI I. Provider Id 1038C Dropoff ETA 14:43 Price £10.95 Distance …" at bounding box center [624, 98] width 328 height 551
click at [770, 153] on icon "button" at bounding box center [769, 154] width 5 height 5
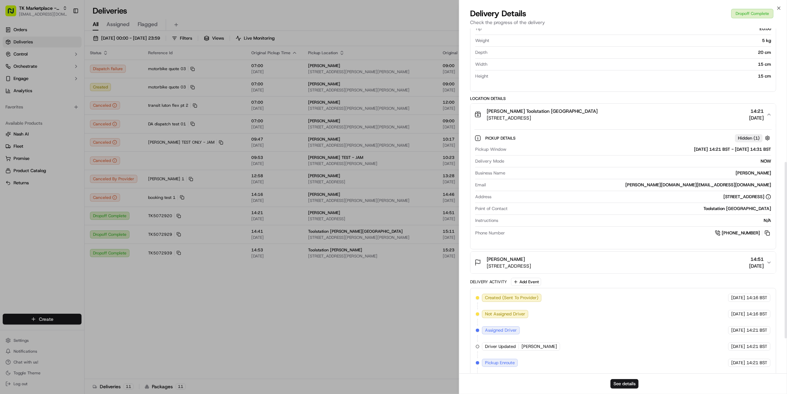
scroll to position [267, 0]
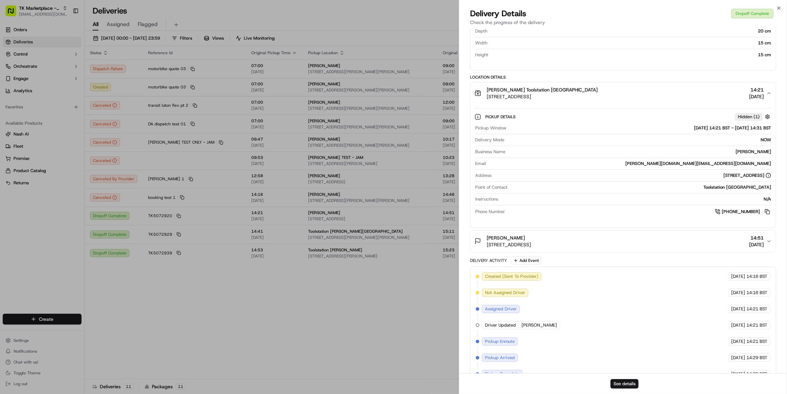
click at [774, 239] on button "Alban Salihi 9 Topsfield Road, London, N8, GB 14:51 19/09/2025" at bounding box center [624, 241] width 306 height 22
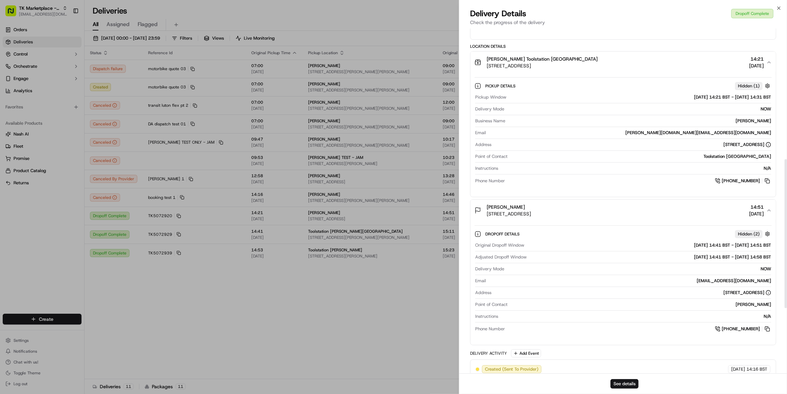
scroll to position [328, 0]
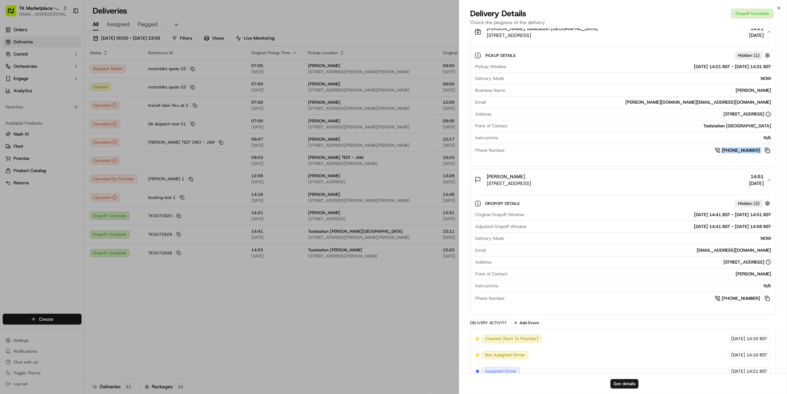
drag, startPoint x: 704, startPoint y: 152, endPoint x: 767, endPoint y: 149, distance: 62.7
click at [767, 149] on div "[PHONE_NUMBER]" at bounding box center [640, 150] width 264 height 7
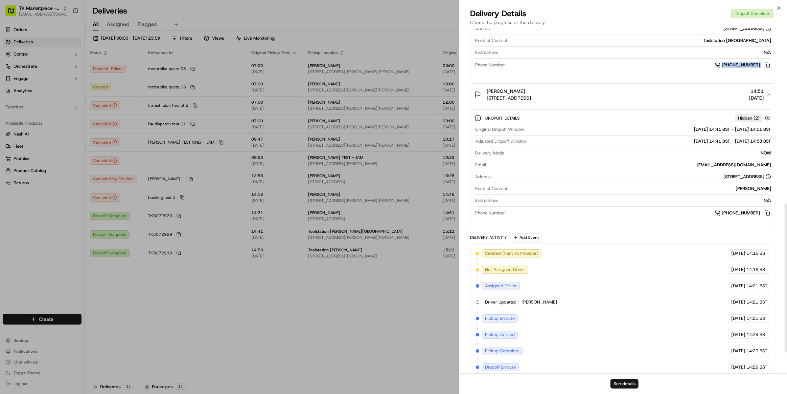
scroll to position [421, 0]
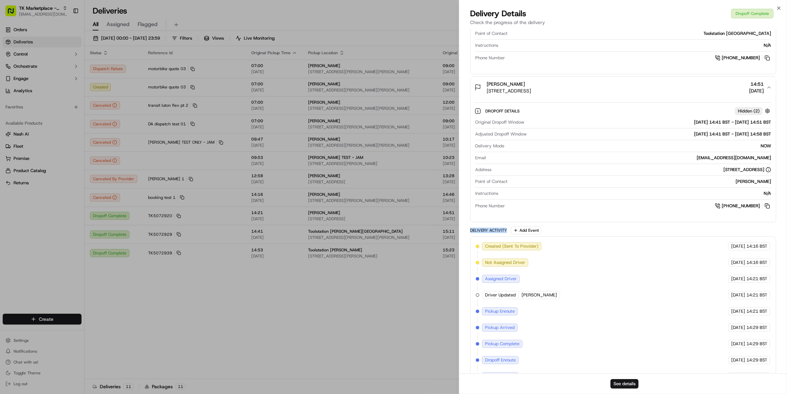
drag, startPoint x: 470, startPoint y: 229, endPoint x: 508, endPoint y: 224, distance: 37.9
click at [508, 224] on div "Package Details N/A £1.00 Package Info Hidden ( 1 ) Description N/A Package Ext…" at bounding box center [623, 71] width 306 height 661
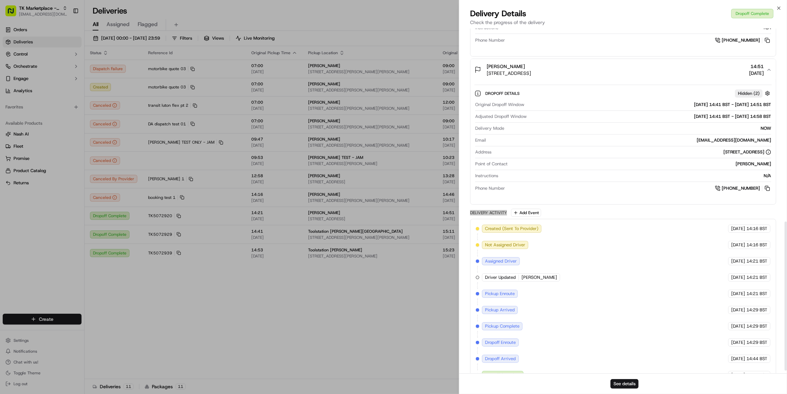
scroll to position [452, 0]
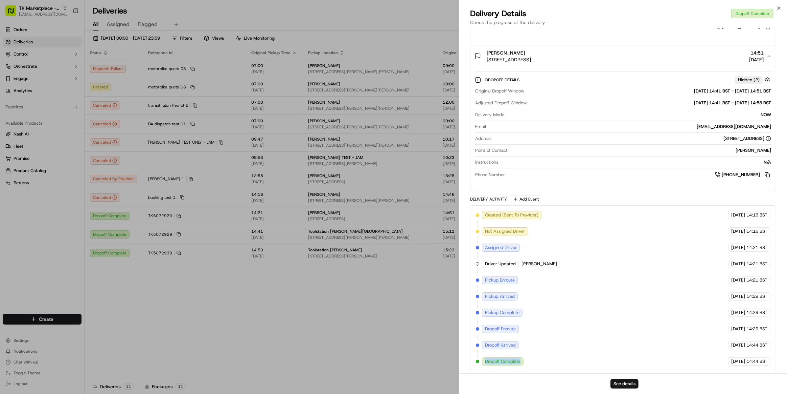
drag, startPoint x: 485, startPoint y: 359, endPoint x: 541, endPoint y: 359, distance: 55.8
click at [541, 359] on div "Created (Sent To Provider) Uber 19/09/2025 14:16 BST Not Assigned Driver Uber 1…" at bounding box center [623, 288] width 295 height 154
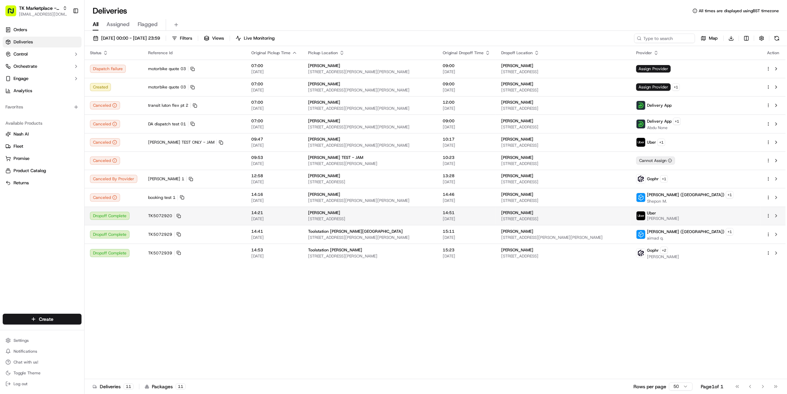
click at [768, 215] on html "TK Marketplace - TKD joshdodd@tradekart.com Toggle Sidebar Orders Deliveries Co…" at bounding box center [393, 197] width 787 height 394
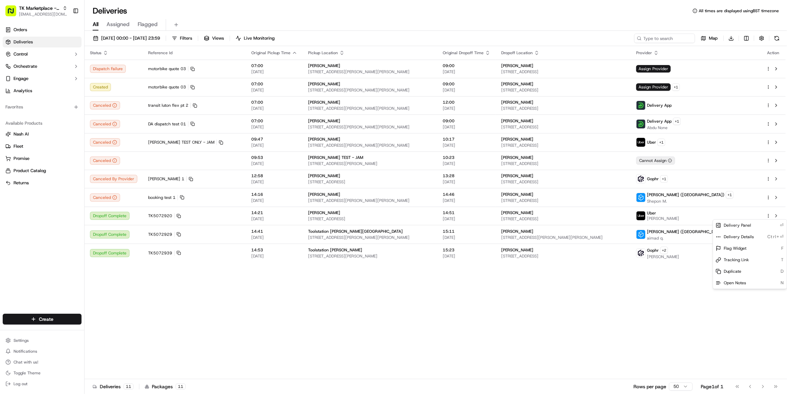
click at [548, 297] on html "TK Marketplace - TKD joshdodd@tradekart.com Toggle Sidebar Orders Deliveries Co…" at bounding box center [393, 197] width 787 height 394
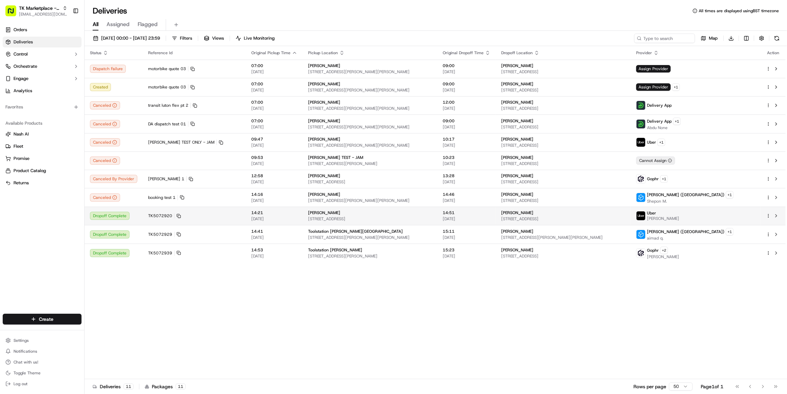
click at [308, 214] on div "[PERSON_NAME]" at bounding box center [370, 212] width 124 height 5
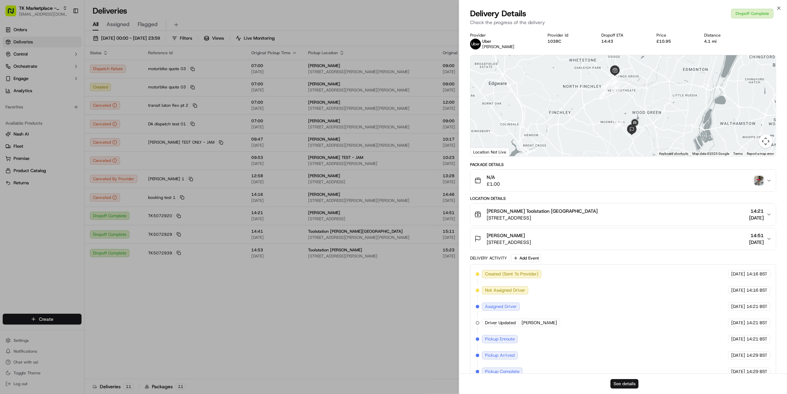
click at [621, 384] on button "See details" at bounding box center [625, 383] width 28 height 9
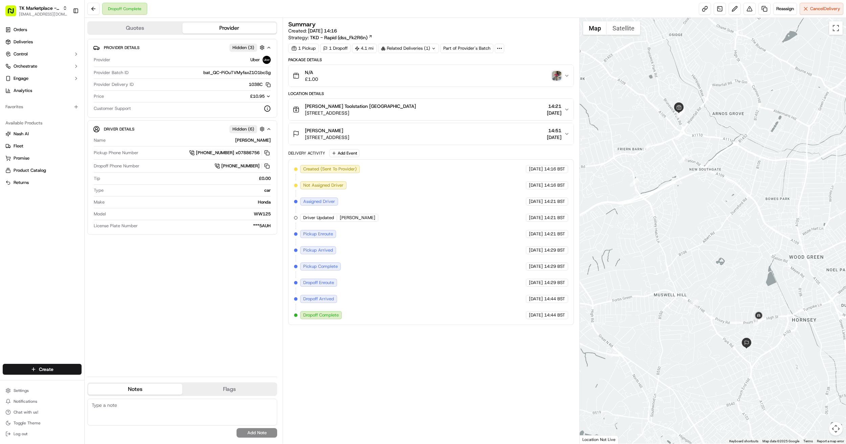
click at [567, 107] on button "MP Moran Kilburn Toolstation New Southgate Unit 1, Brunswick Park Industrial Es…" at bounding box center [431, 110] width 285 height 22
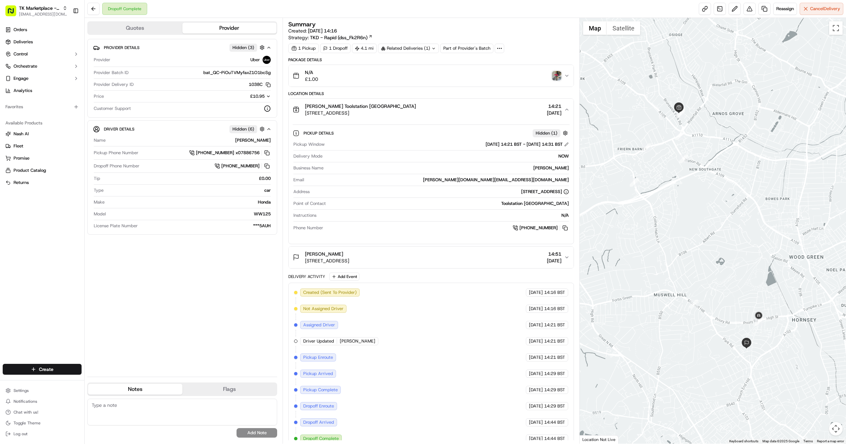
click at [566, 256] on icon "button" at bounding box center [566, 257] width 5 height 5
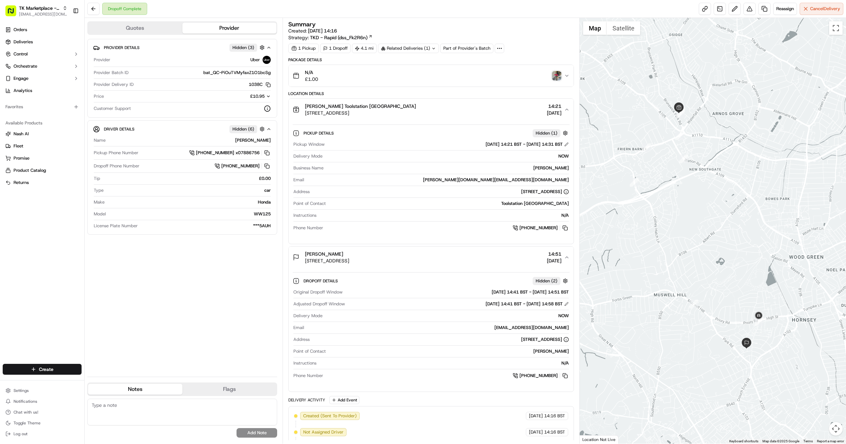
click at [136, 251] on div "Provider Details Hidden ( 3 ) Provider Uber Provider Batch ID bat_QC-PiOuTVMyfa…" at bounding box center [182, 205] width 190 height 333
click at [729, 7] on button at bounding box center [735, 9] width 12 height 12
click at [706, 9] on link at bounding box center [705, 9] width 12 height 12
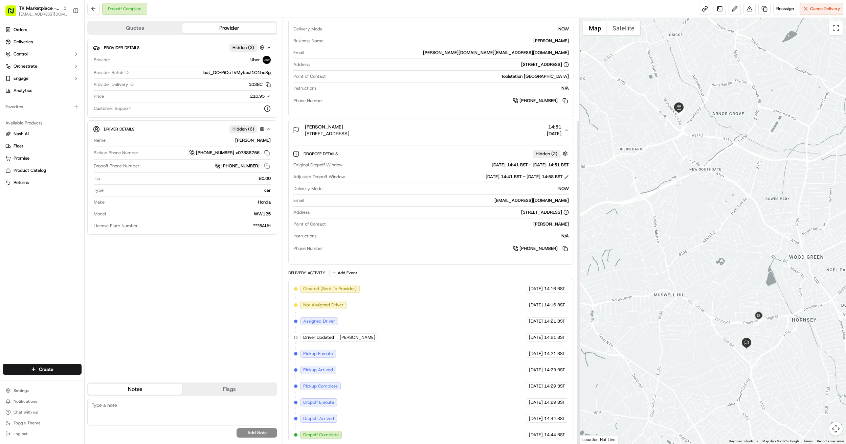
scroll to position [134, 0]
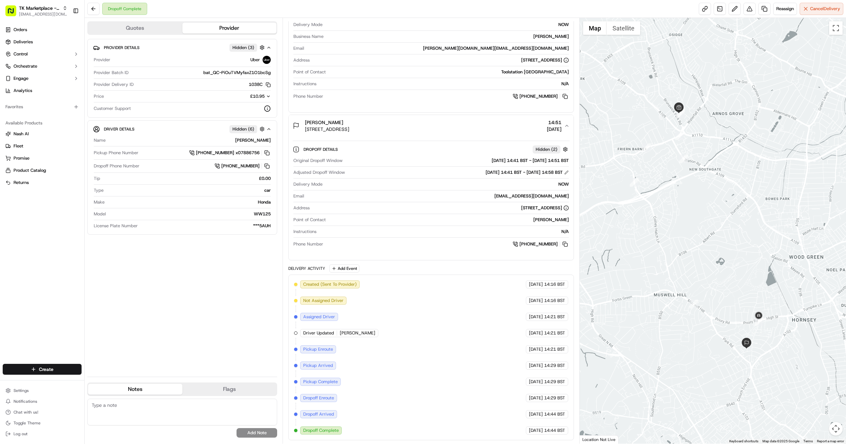
click at [148, 267] on div "Provider Details Hidden ( 3 ) Provider Uber Provider Batch ID bat_QC-PiOuTVMyfa…" at bounding box center [182, 205] width 190 height 333
drag, startPoint x: 83, startPoint y: 297, endPoint x: 105, endPoint y: 303, distance: 22.9
click at [83, 297] on div "Orders Deliveries Control Orchestrate Engage Analytics Favorites Available Prod…" at bounding box center [42, 190] width 84 height 337
click at [147, 285] on div "Provider Details Hidden ( 3 ) Provider Uber Provider Batch ID bat_QC-PiOuTVMyfa…" at bounding box center [182, 205] width 190 height 333
click at [137, 300] on div "Provider Details Hidden ( 3 ) Provider Uber Provider Batch ID bat_QC-PiOuTVMyfa…" at bounding box center [182, 205] width 190 height 333
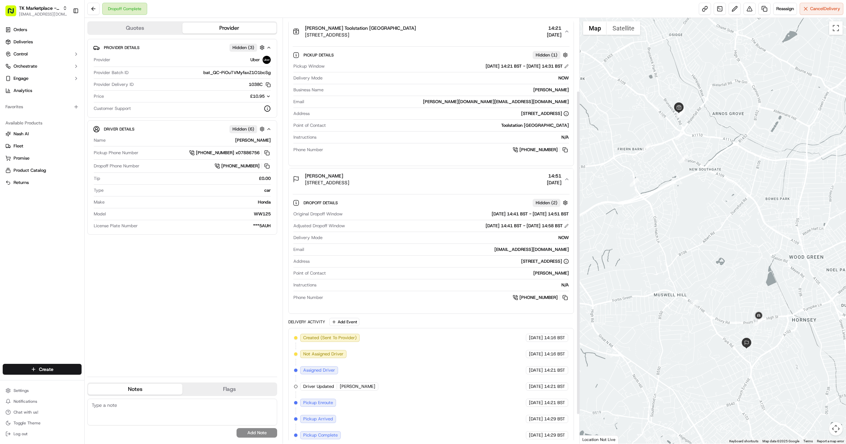
scroll to position [0, 0]
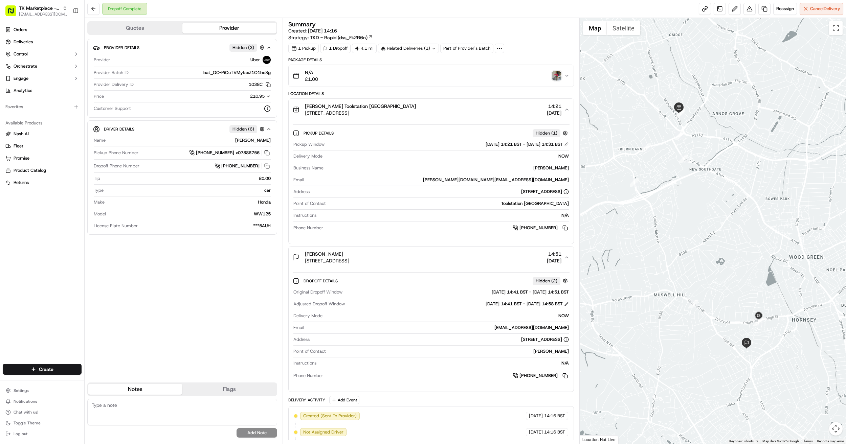
click at [567, 75] on icon "button" at bounding box center [566, 75] width 5 height 5
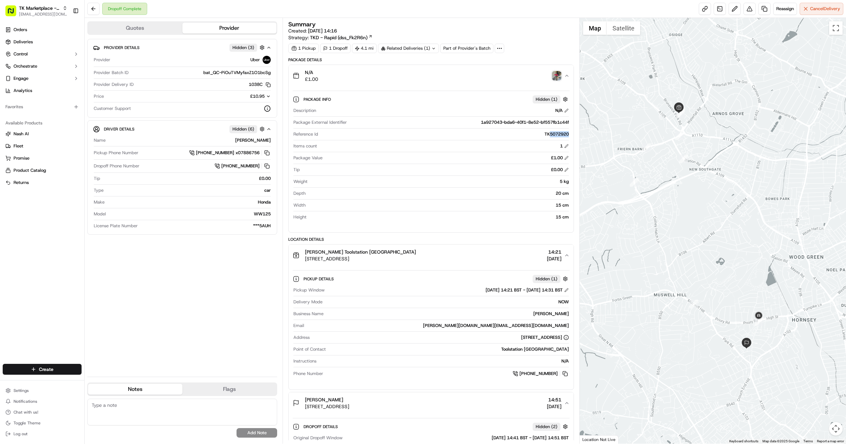
drag, startPoint x: 548, startPoint y: 133, endPoint x: 569, endPoint y: 134, distance: 21.4
click at [569, 134] on div "Description N/A Package External Identifier 1a927043-bda6-40f1-8e52-bf557fb1c44…" at bounding box center [431, 164] width 277 height 118
copy div "5072920"
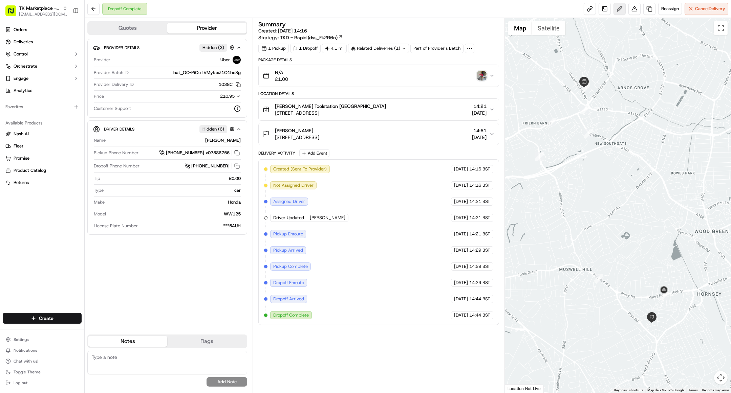
click at [616, 9] on button at bounding box center [619, 9] width 12 height 12
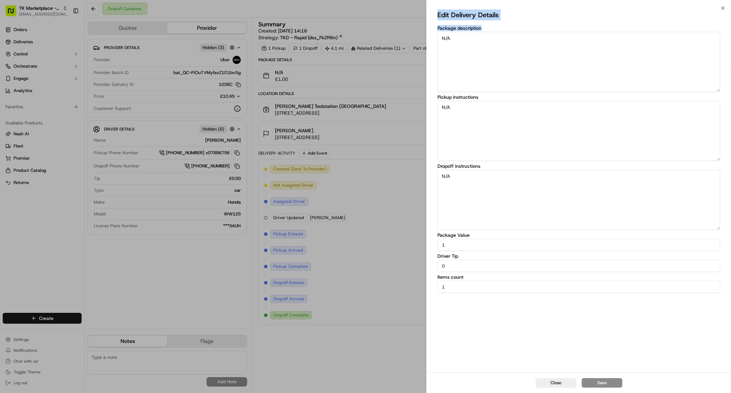
drag, startPoint x: 436, startPoint y: 14, endPoint x: 508, endPoint y: 18, distance: 72.9
click at [508, 18] on div "Edit Delivery Details Package description N/A Pickup instructions N/A Dropoff i…" at bounding box center [578, 190] width 304 height 364
click at [502, 28] on label "Package description" at bounding box center [578, 28] width 283 height 5
click at [502, 32] on textarea "N/A" at bounding box center [578, 62] width 283 height 60
click at [487, 95] on label "Pickup instructions" at bounding box center [578, 97] width 283 height 5
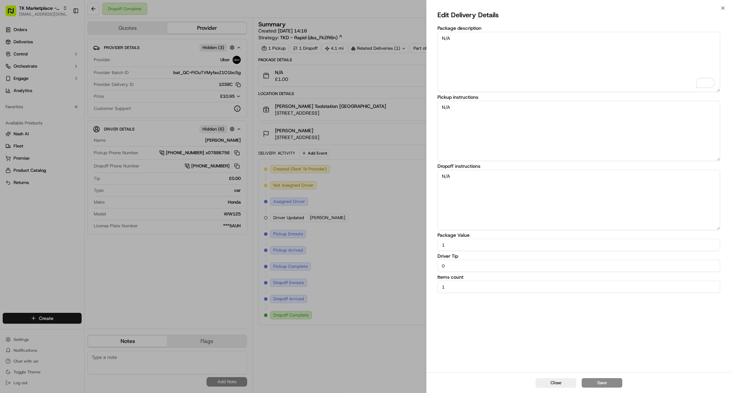
click at [487, 101] on textarea "N/A" at bounding box center [578, 131] width 283 height 60
drag, startPoint x: 485, startPoint y: 98, endPoint x: 436, endPoint y: 96, distance: 49.1
click at [436, 96] on div "Edit Delivery Details Package description N/A Pickup instructions N/A Dropoff i…" at bounding box center [578, 190] width 304 height 364
drag, startPoint x: 464, startPoint y: 168, endPoint x: 432, endPoint y: 157, distance: 33.1
click at [432, 157] on div "Edit Delivery Details Package description N/A Pickup instructions N/A Dropoff i…" at bounding box center [578, 190] width 304 height 364
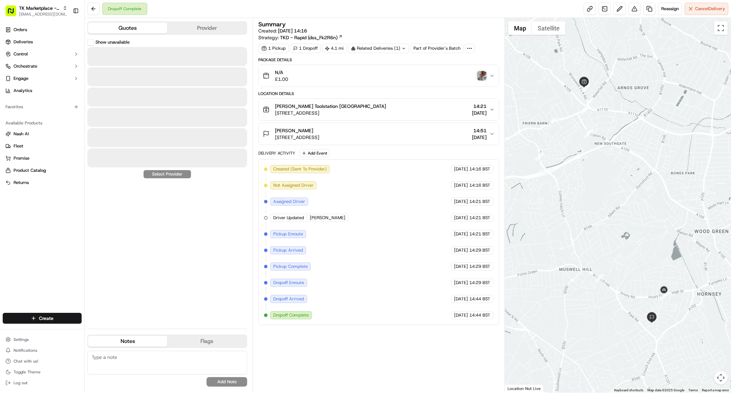
click at [152, 30] on button "Quotes" at bounding box center [127, 28] width 79 height 11
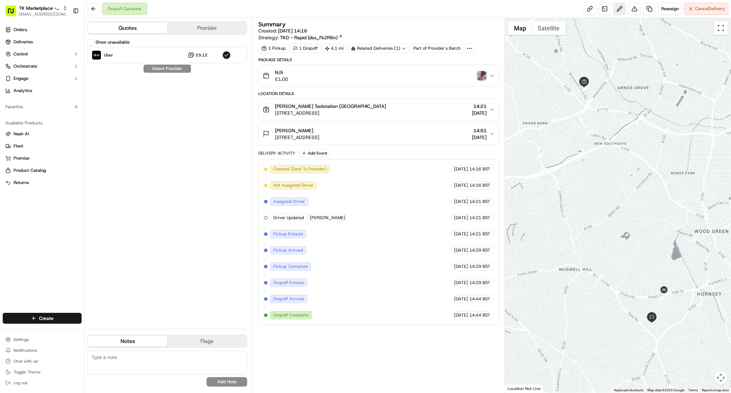
click at [616, 12] on button at bounding box center [619, 9] width 12 height 12
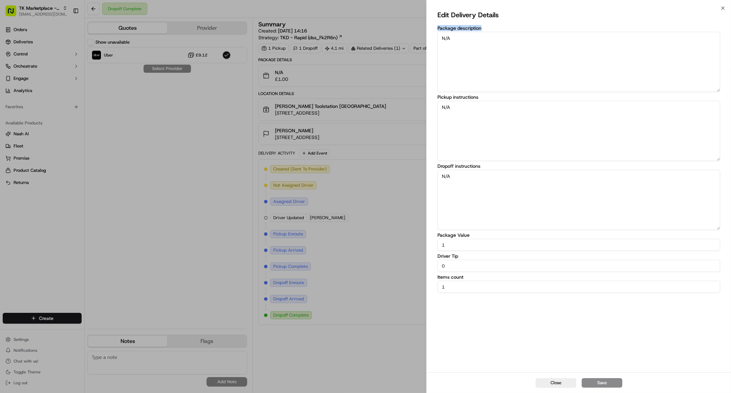
drag, startPoint x: 438, startPoint y: 27, endPoint x: 490, endPoint y: 29, distance: 52.5
click at [490, 28] on label "Package description" at bounding box center [578, 28] width 283 height 5
drag, startPoint x: 435, startPoint y: 96, endPoint x: 428, endPoint y: 99, distance: 7.9
click at [425, 96] on body "TK Marketplace - TKD joshdodd@tradekart.com Toggle Sidebar Orders Deliveries Co…" at bounding box center [365, 196] width 731 height 393
drag, startPoint x: 485, startPoint y: 165, endPoint x: 437, endPoint y: 165, distance: 48.7
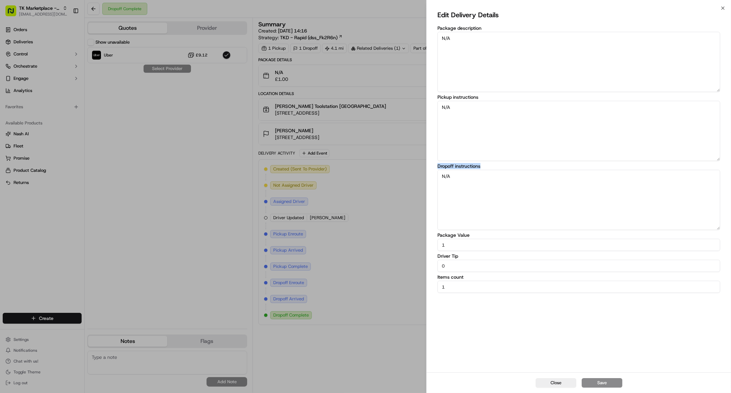
click at [437, 165] on div "Edit Delivery Details Package description N/A Pickup instructions N/A Dropoff i…" at bounding box center [578, 190] width 304 height 364
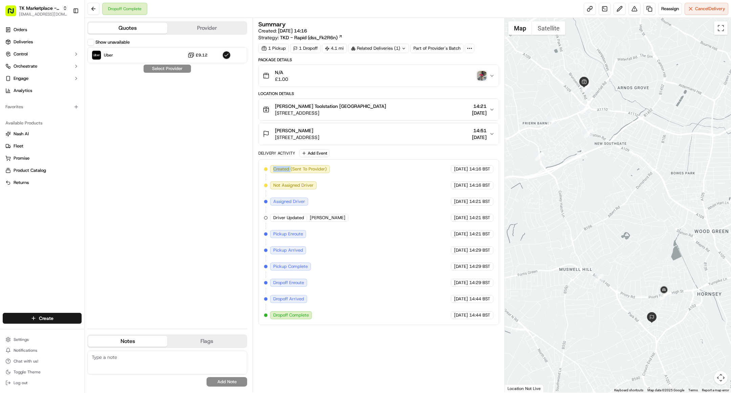
drag, startPoint x: 271, startPoint y: 168, endPoint x: 290, endPoint y: 169, distance: 19.7
click at [290, 169] on div "Created (Sent To Provider)" at bounding box center [300, 169] width 60 height 8
drag, startPoint x: 273, startPoint y: 185, endPoint x: 314, endPoint y: 185, distance: 41.3
click at [314, 185] on div "Not Assigned Driver" at bounding box center [293, 185] width 46 height 8
click at [666, 10] on span "Reassign" at bounding box center [670, 9] width 18 height 6
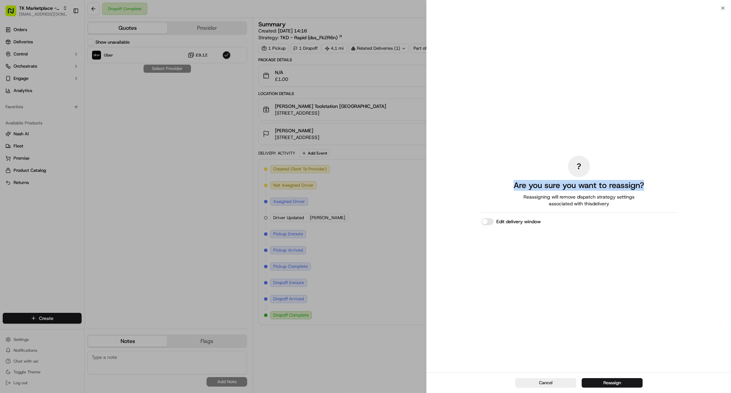
drag, startPoint x: 512, startPoint y: 185, endPoint x: 653, endPoint y: 184, distance: 141.1
click at [653, 184] on div "? Are you sure you want to reassign? Reassigning will remove dispatch strategy …" at bounding box center [578, 190] width 195 height 362
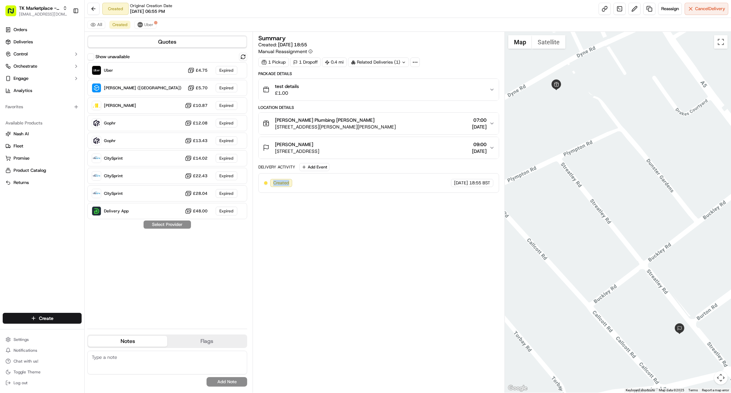
drag, startPoint x: 273, startPoint y: 183, endPoint x: 295, endPoint y: 185, distance: 21.8
click at [295, 185] on div "Created [DATE] 18:55 BST" at bounding box center [378, 183] width 229 height 8
click at [490, 88] on icon "button" at bounding box center [491, 89] width 5 height 5
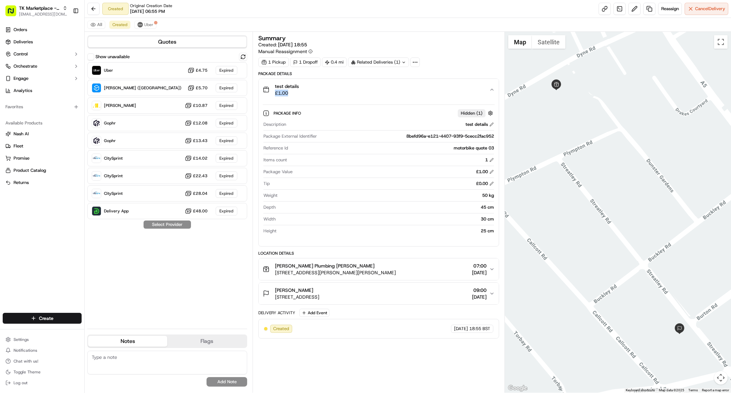
drag, startPoint x: 491, startPoint y: 88, endPoint x: 462, endPoint y: 84, distance: 29.6
click at [462, 84] on button "test details £1.00" at bounding box center [379, 90] width 240 height 22
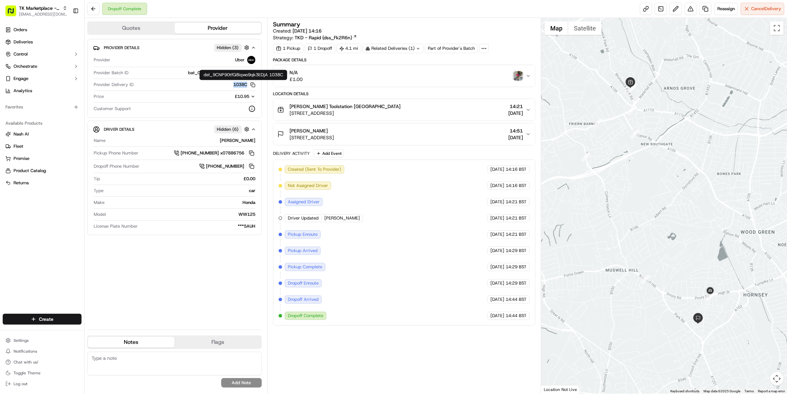
drag, startPoint x: 231, startPoint y: 84, endPoint x: 248, endPoint y: 85, distance: 16.9
click at [248, 85] on button "1038C Copy del_9CNP90tfQ8iqwo9qk3EDjA 1038C" at bounding box center [245, 85] width 22 height 6
drag, startPoint x: 234, startPoint y: 95, endPoint x: 251, endPoint y: 97, distance: 18.1
click at [251, 97] on div "£10.95" at bounding box center [240, 96] width 29 height 6
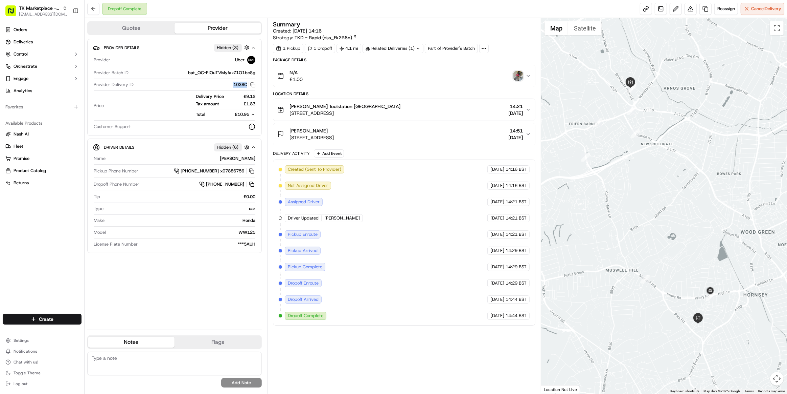
click at [254, 115] on icon "button" at bounding box center [253, 114] width 2 height 1
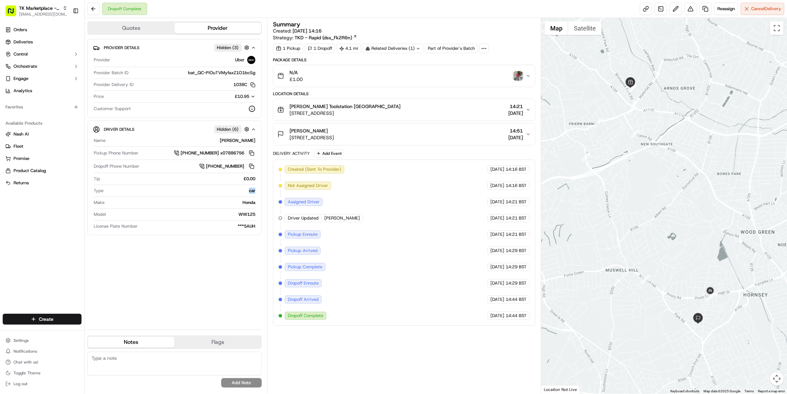
drag, startPoint x: 248, startPoint y: 191, endPoint x: 257, endPoint y: 190, distance: 8.5
click at [257, 190] on div "Driver Details Hidden ( 6 ) Name [PERSON_NAME] Pickup Phone Number [PHONE_NUMBE…" at bounding box center [174, 177] width 175 height 114
click at [529, 75] on icon "button" at bounding box center [528, 75] width 5 height 5
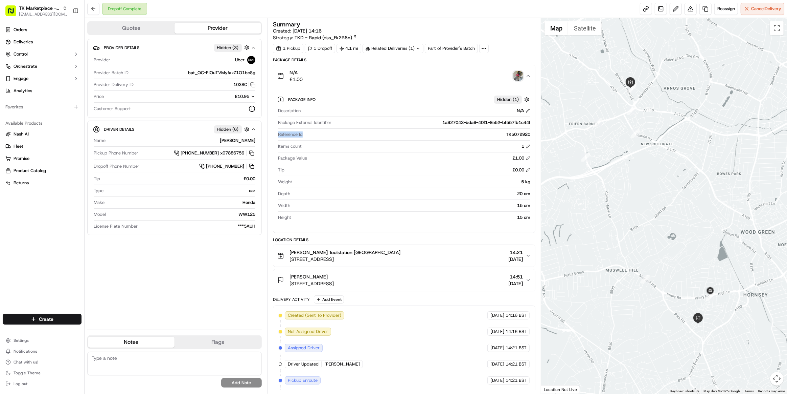
drag, startPoint x: 303, startPoint y: 136, endPoint x: 276, endPoint y: 135, distance: 27.1
click at [276, 135] on div "Package Info Hidden ( 1 ) Description N/A Package External Identifier 1a927043-…" at bounding box center [404, 157] width 262 height 140
drag, startPoint x: 509, startPoint y: 132, endPoint x: 534, endPoint y: 131, distance: 25.1
click at [534, 131] on div "Package Info Hidden ( 1 ) Description N/A Package External Identifier 1a927043-…" at bounding box center [404, 157] width 262 height 140
click at [703, 9] on link at bounding box center [706, 9] width 12 height 12
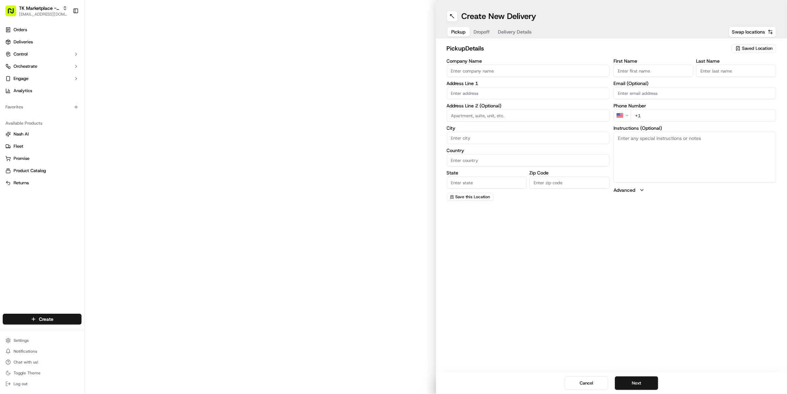
type input "[PERSON_NAME]"
type input "[GEOGRAPHIC_DATA]"
type input "GB"
type input "N11 1JL"
type input "Toolstation"
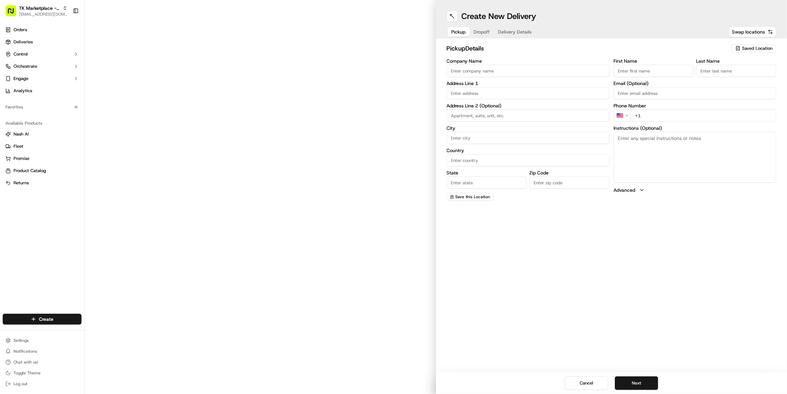
type input "[GEOGRAPHIC_DATA]"
type input "[PERSON_NAME][DOMAIN_NAME][EMAIL_ADDRESS][DOMAIN_NAME]"
type input "[PHONE_NUMBER]"
type textarea "N/A"
type input "[STREET_ADDRESS]"
